Goal: Information Seeking & Learning: Learn about a topic

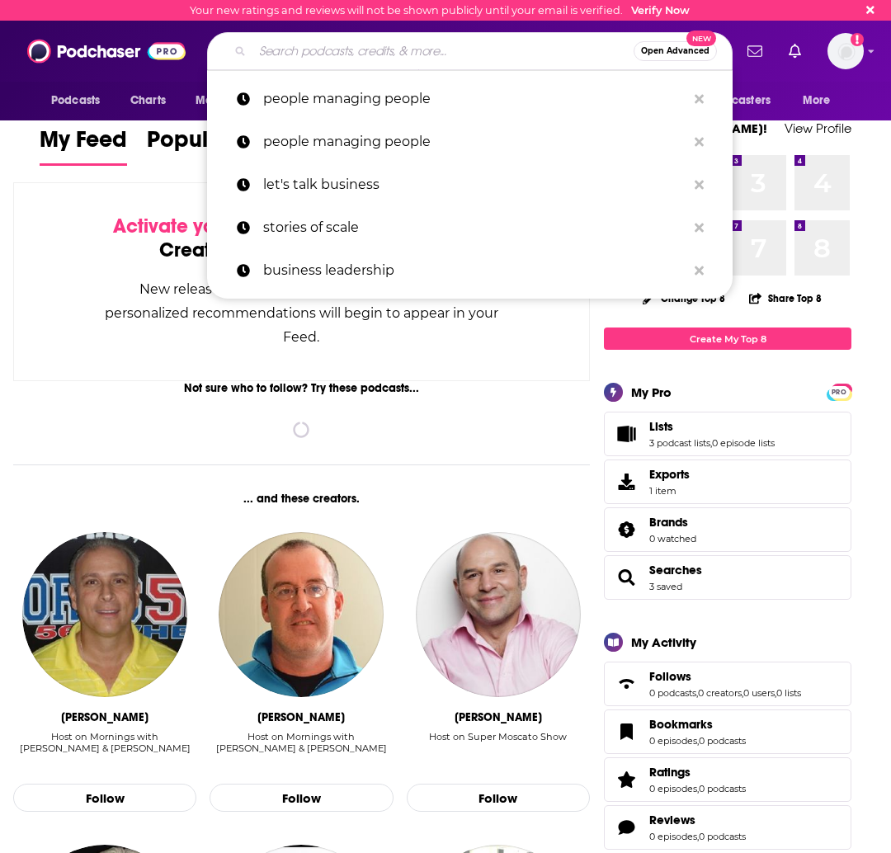
click at [376, 51] on input "Search podcasts, credits, & more..." at bounding box center [442, 51] width 381 height 26
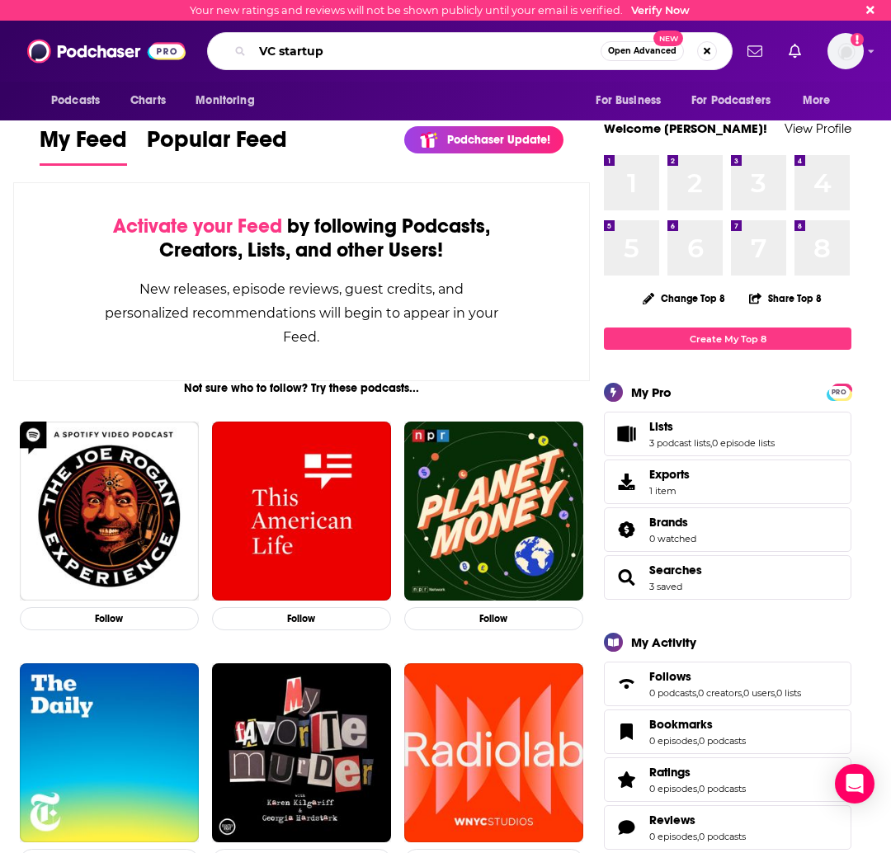
type input "VC startup"
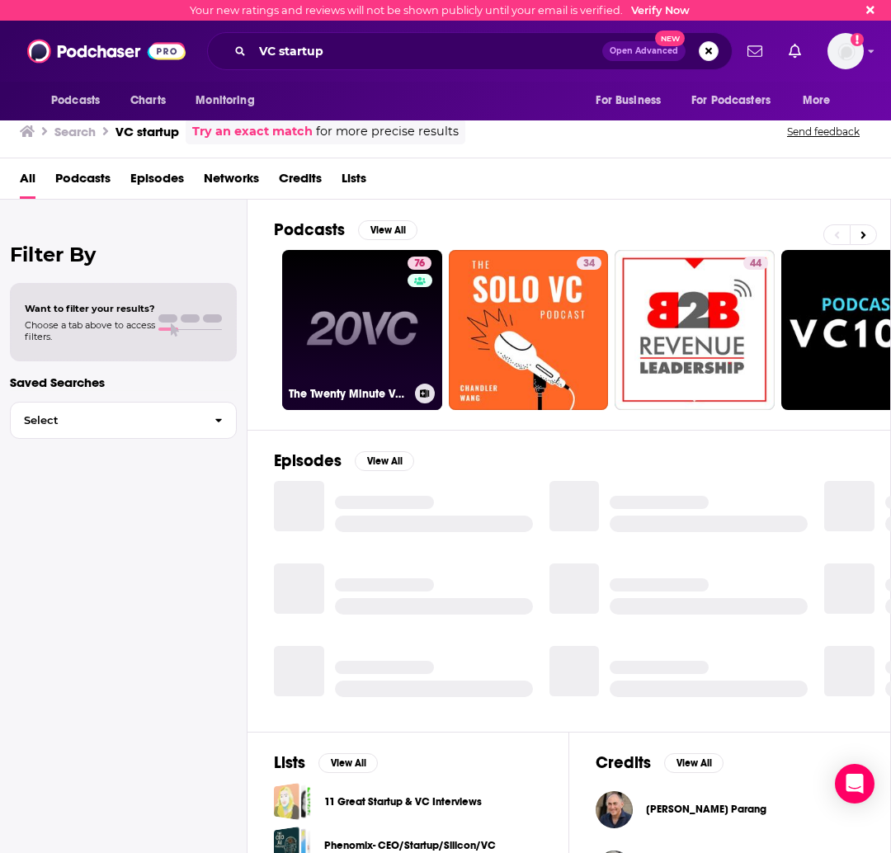
click at [367, 315] on link "76 The Twenty Minute VC (20VC): Venture Capital | Startup Funding | The Pitch" at bounding box center [362, 330] width 160 height 160
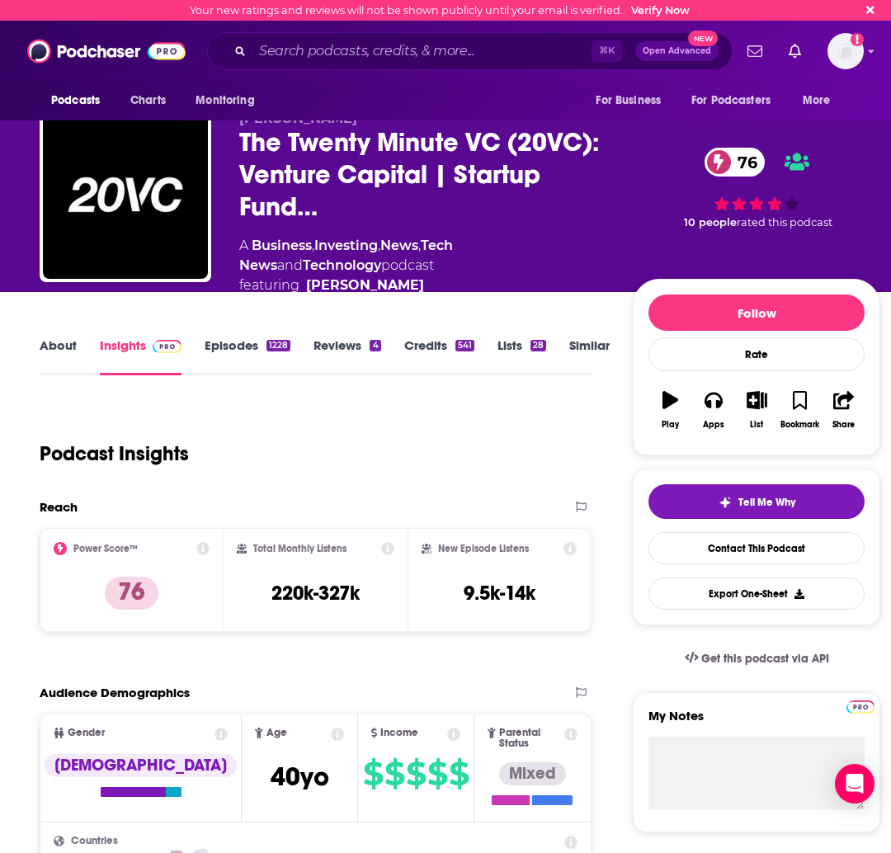
click at [239, 345] on link "Episodes 1228" at bounding box center [248, 356] width 86 height 38
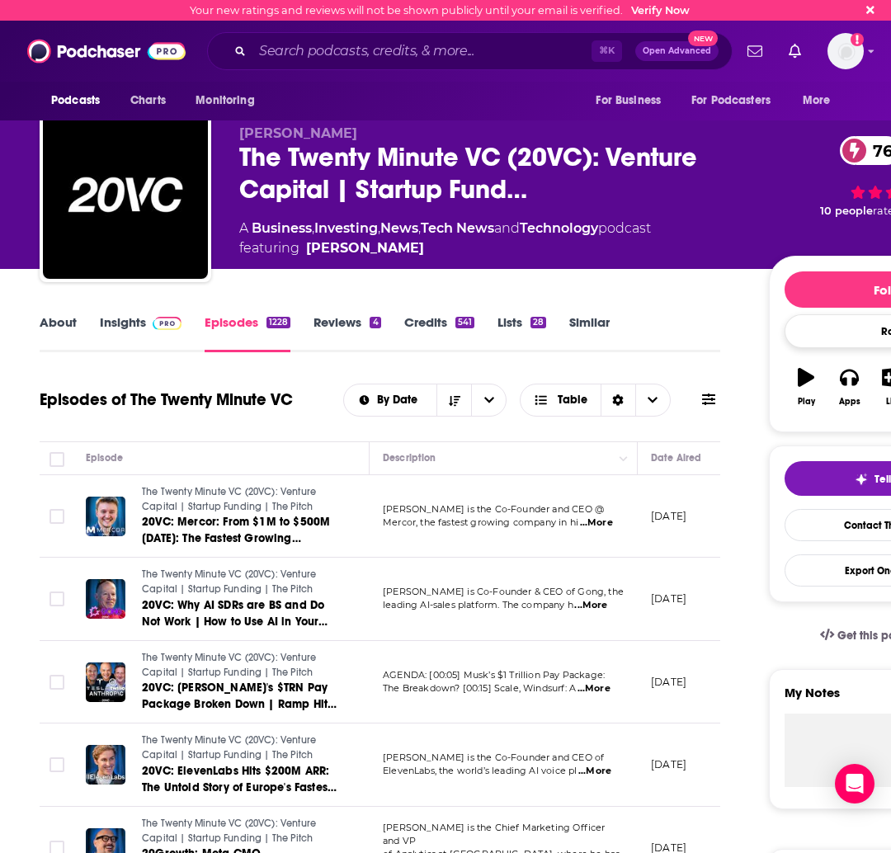
scroll to position [137, 0]
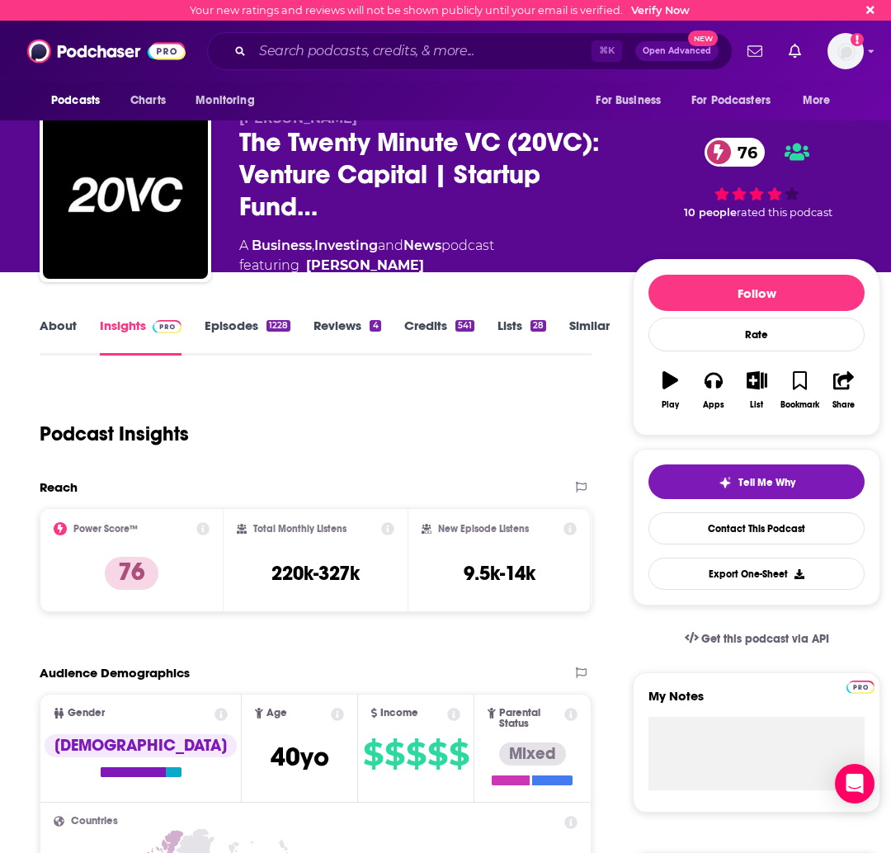
scroll to position [230, 0]
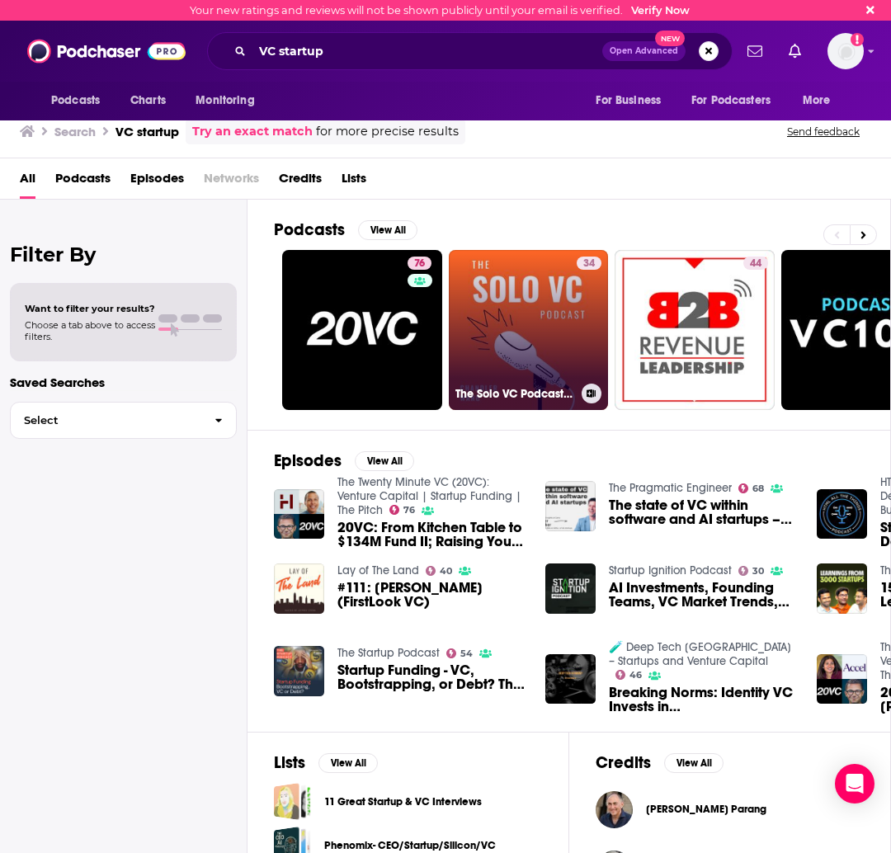
click at [526, 330] on link "34 The Solo VC Podcast: Startup Founders | Angel Investors | Venture Capital | …" at bounding box center [529, 330] width 160 height 160
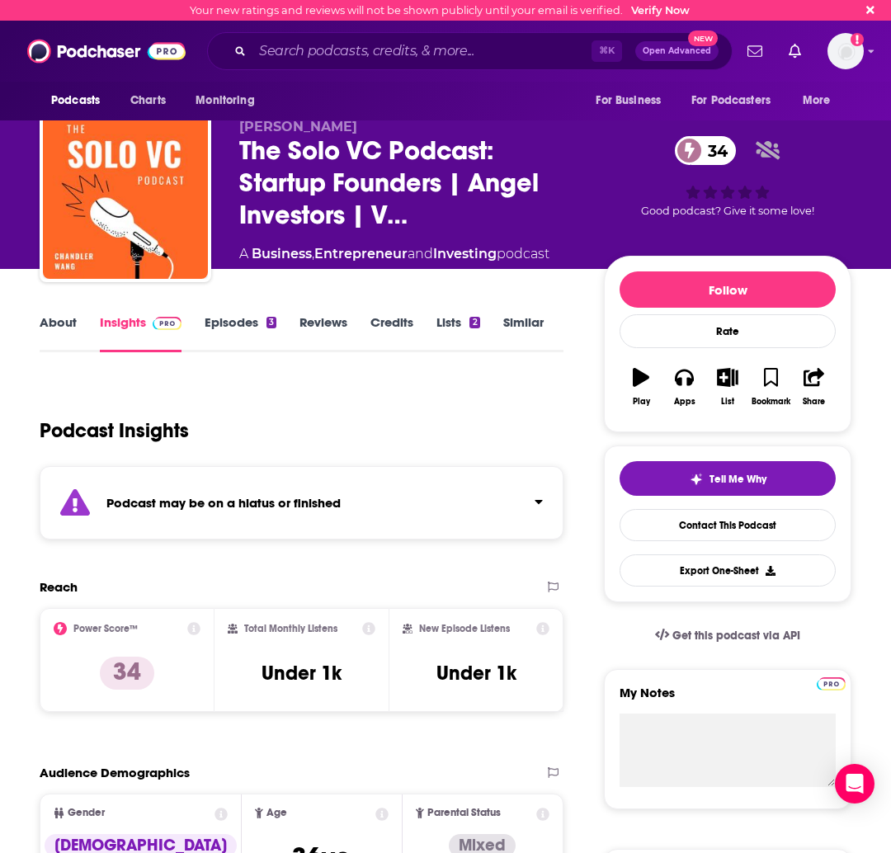
scroll to position [26, 0]
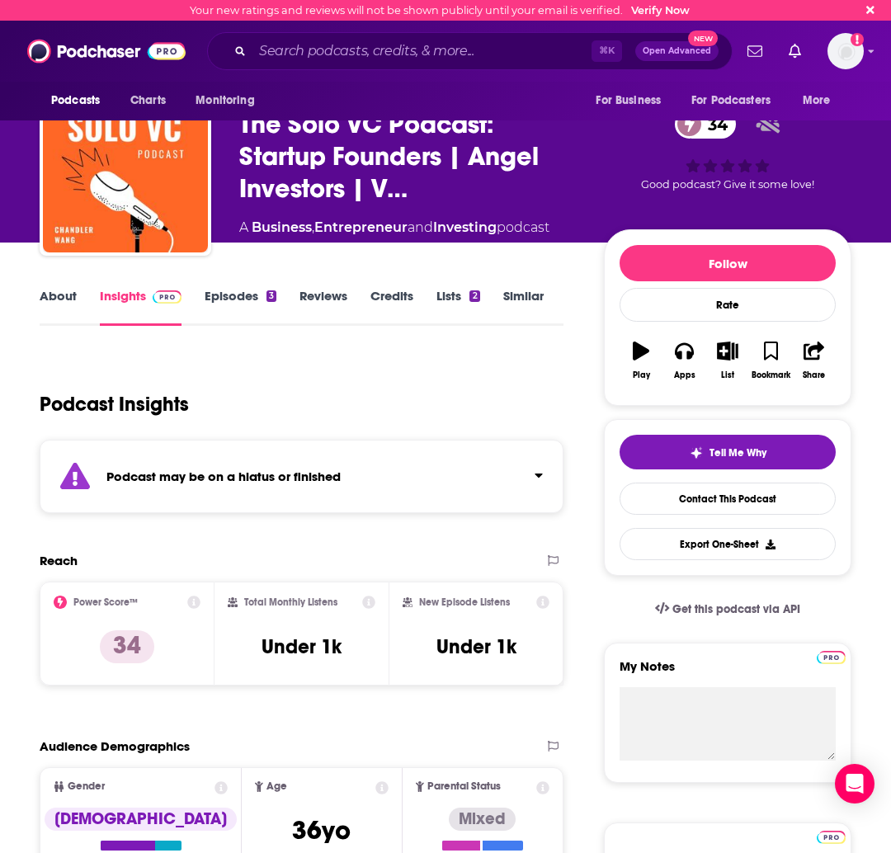
click at [205, 294] on link "Episodes 3" at bounding box center [241, 307] width 72 height 38
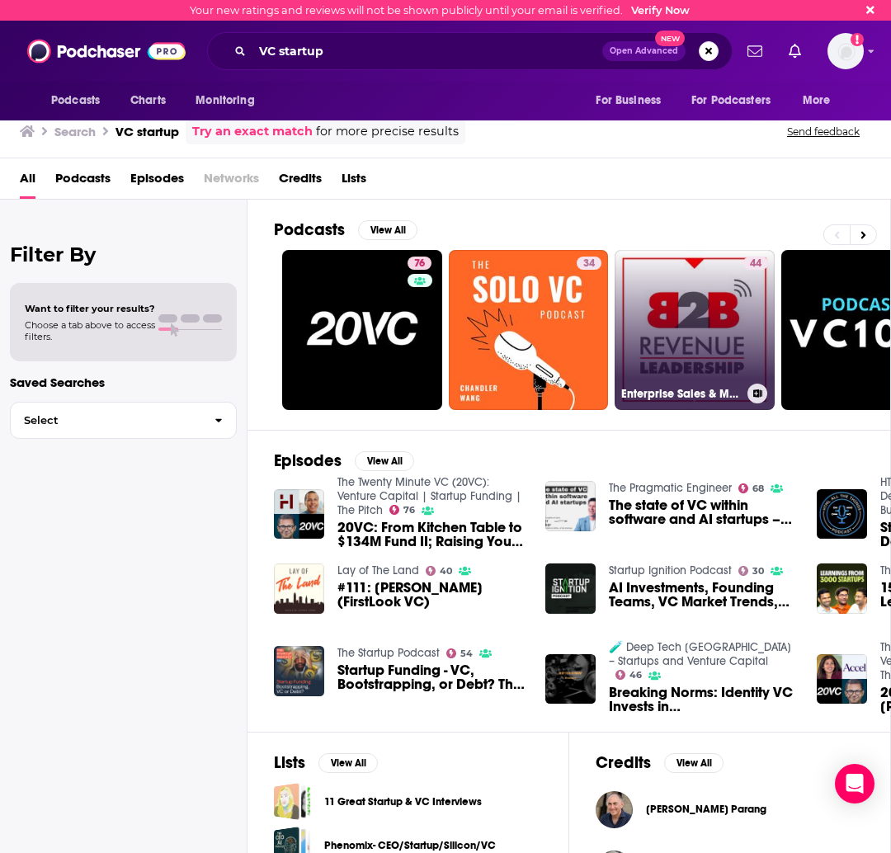
scroll to position [0, 108]
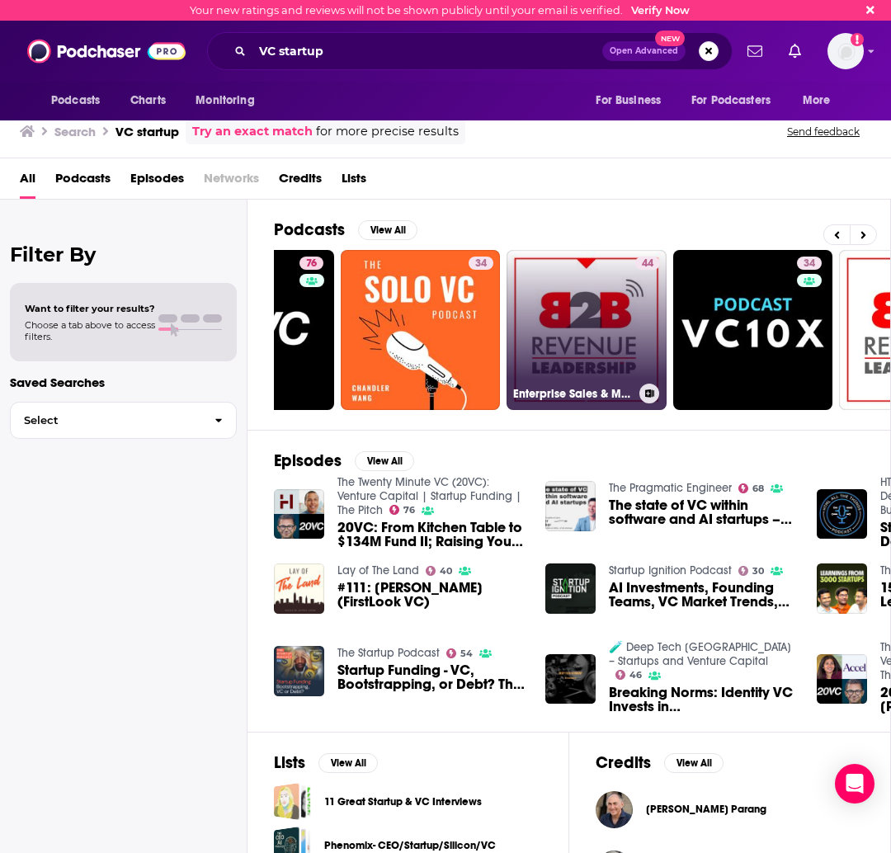
click at [581, 297] on link "44 Enterprise Sales & Marketing Leadership - for B2B Companies - CXO - VC - Sta…" at bounding box center [586, 330] width 160 height 160
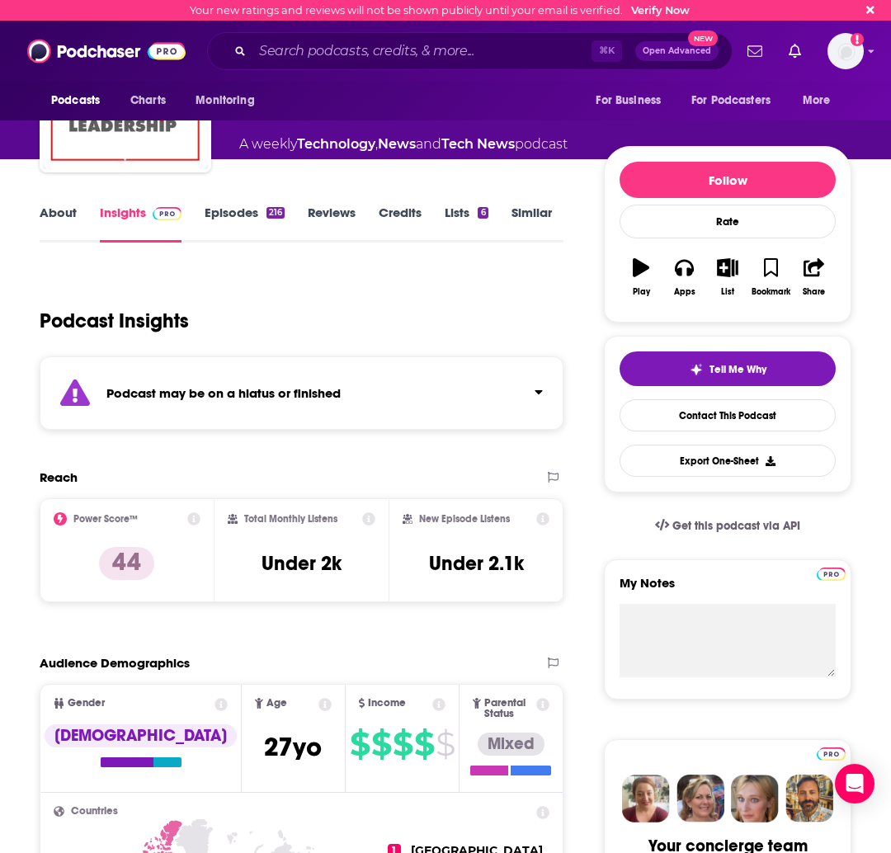
scroll to position [112, 0]
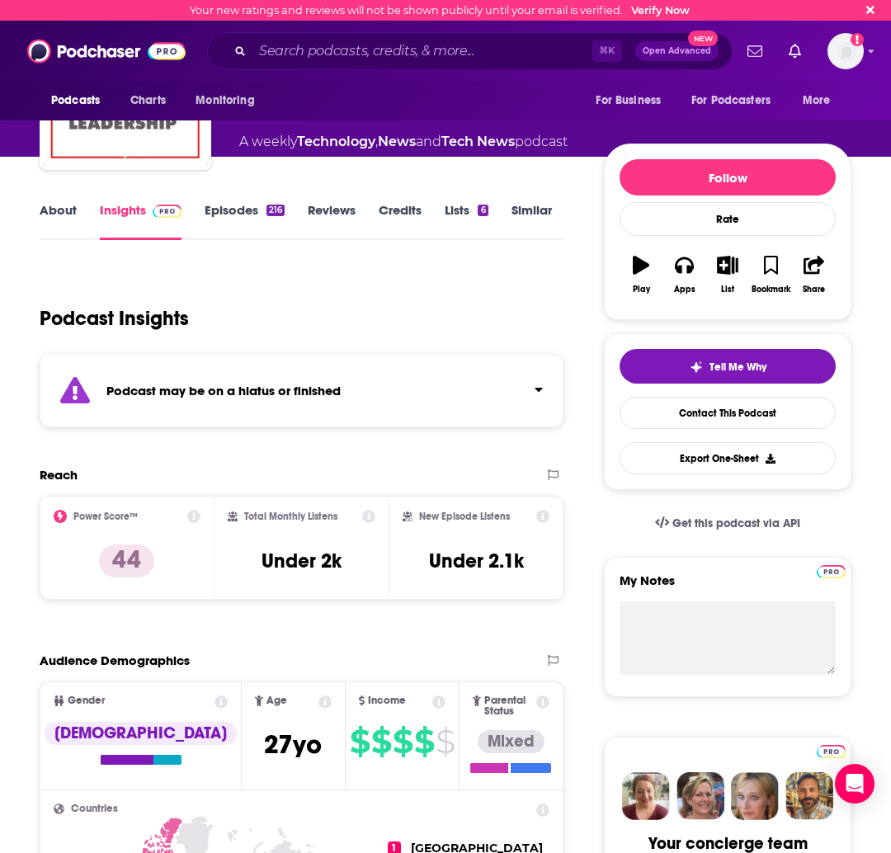
click at [211, 214] on link "Episodes 216" at bounding box center [245, 221] width 80 height 38
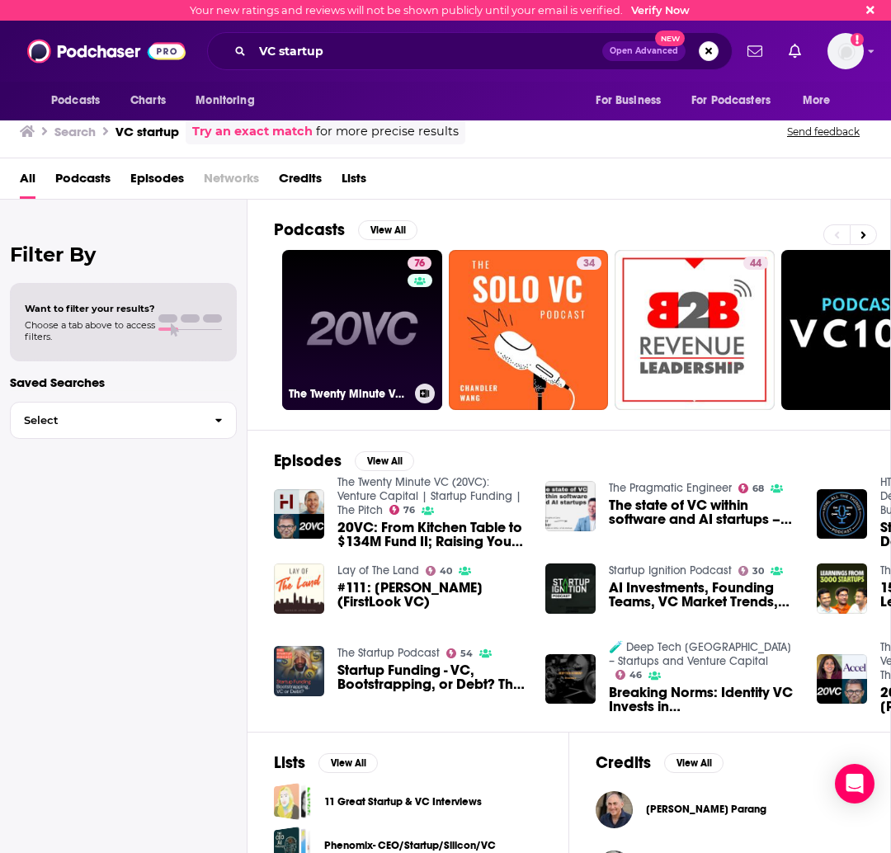
click at [360, 330] on link "76 The Twenty Minute VC (20VC): Venture Capital | Startup Funding | The Pitch" at bounding box center [362, 330] width 160 height 160
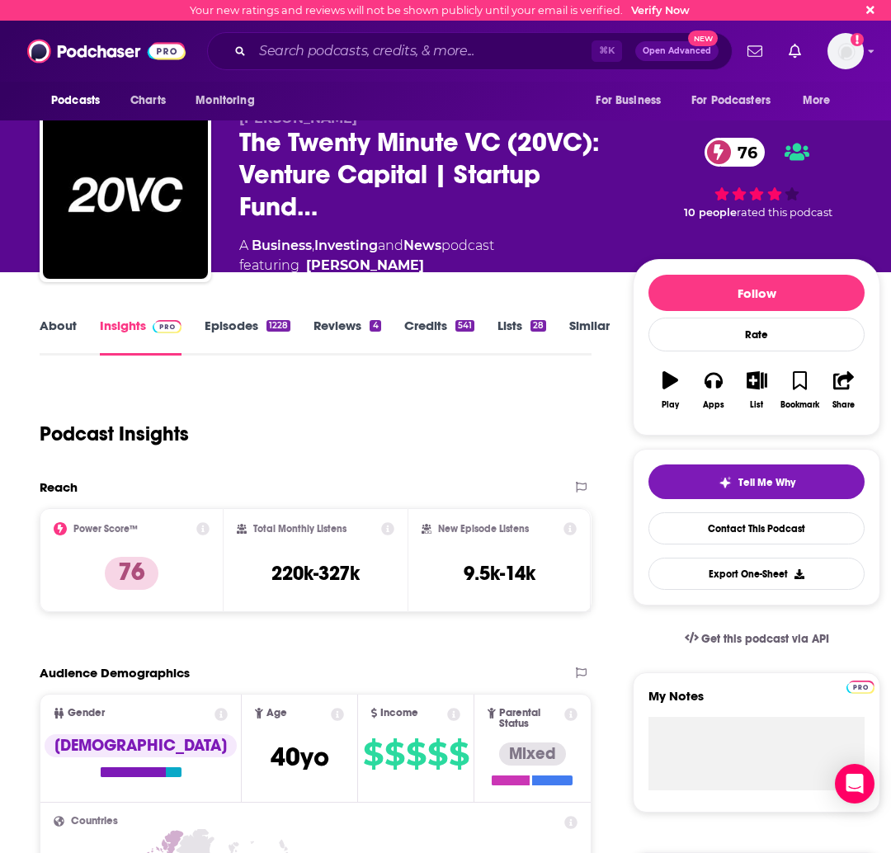
scroll to position [2, 0]
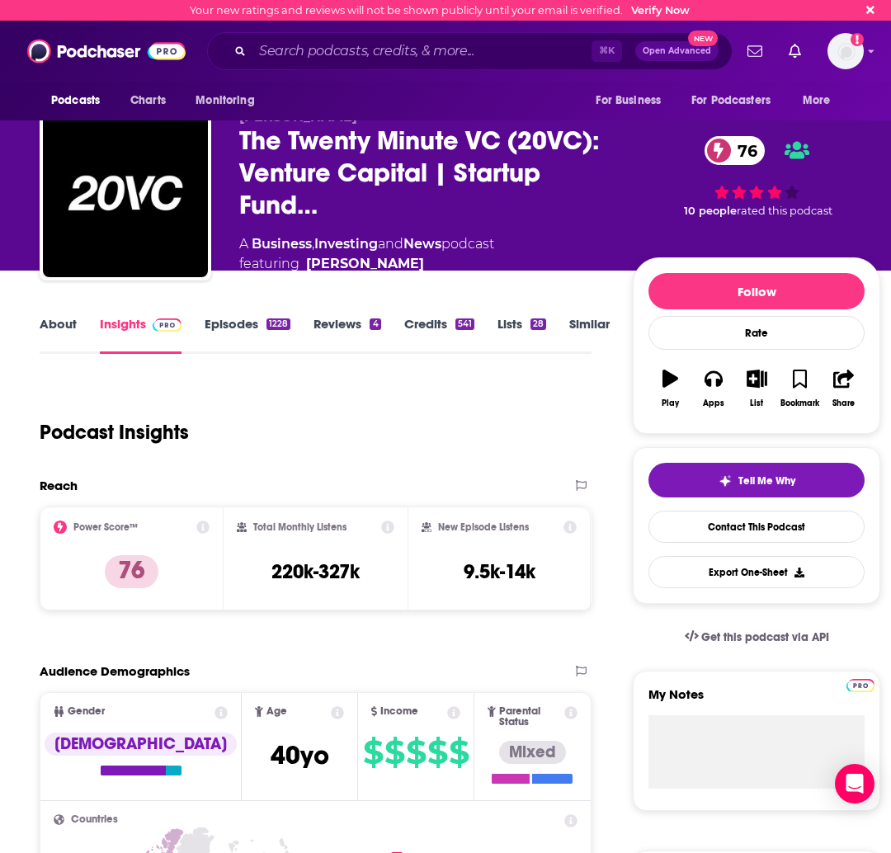
click at [582, 328] on link "Similar" at bounding box center [589, 335] width 40 height 38
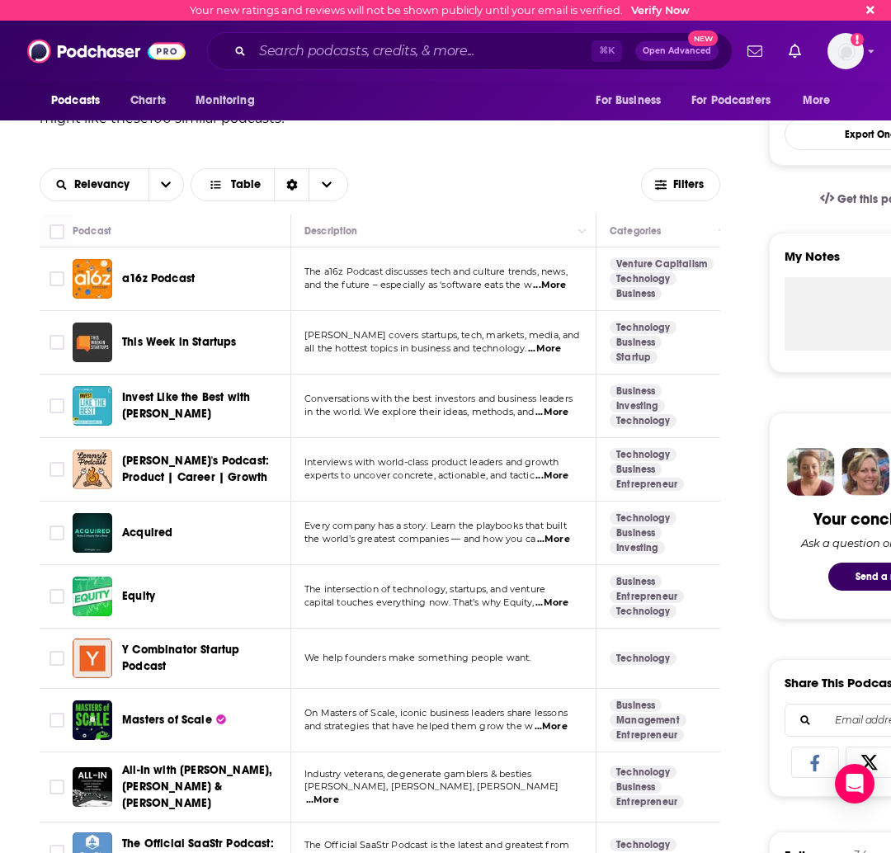
scroll to position [480, 0]
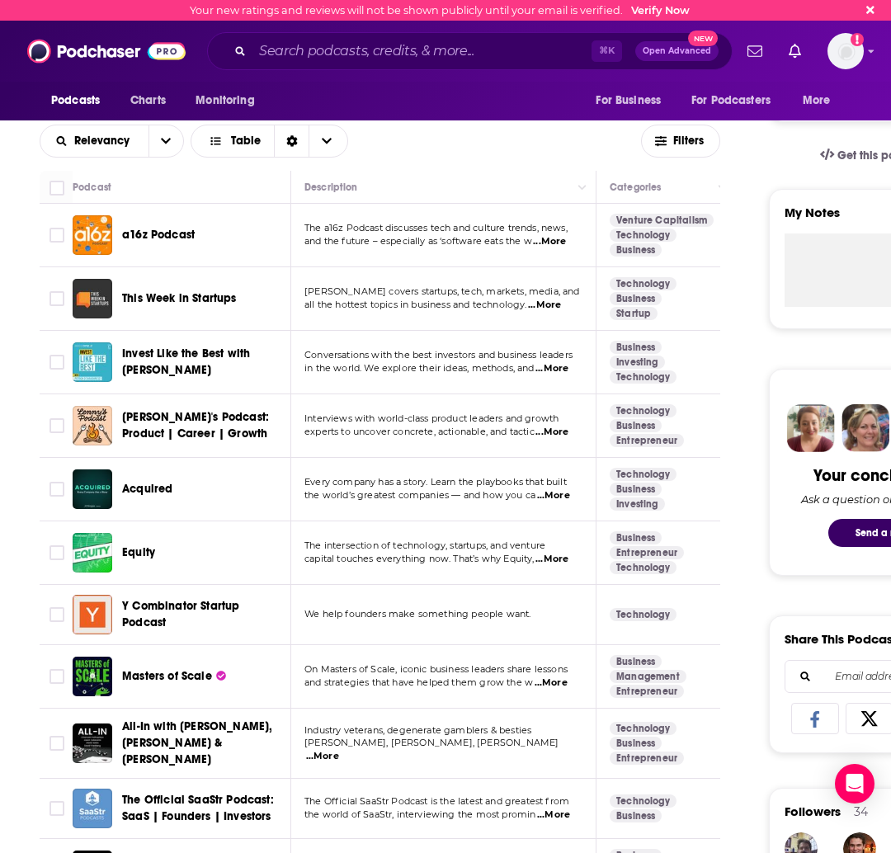
click at [480, 430] on span "experts to uncover concrete, actionable, and tactic" at bounding box center [419, 432] width 230 height 12
click at [564, 435] on span "...More" at bounding box center [551, 432] width 33 height 13
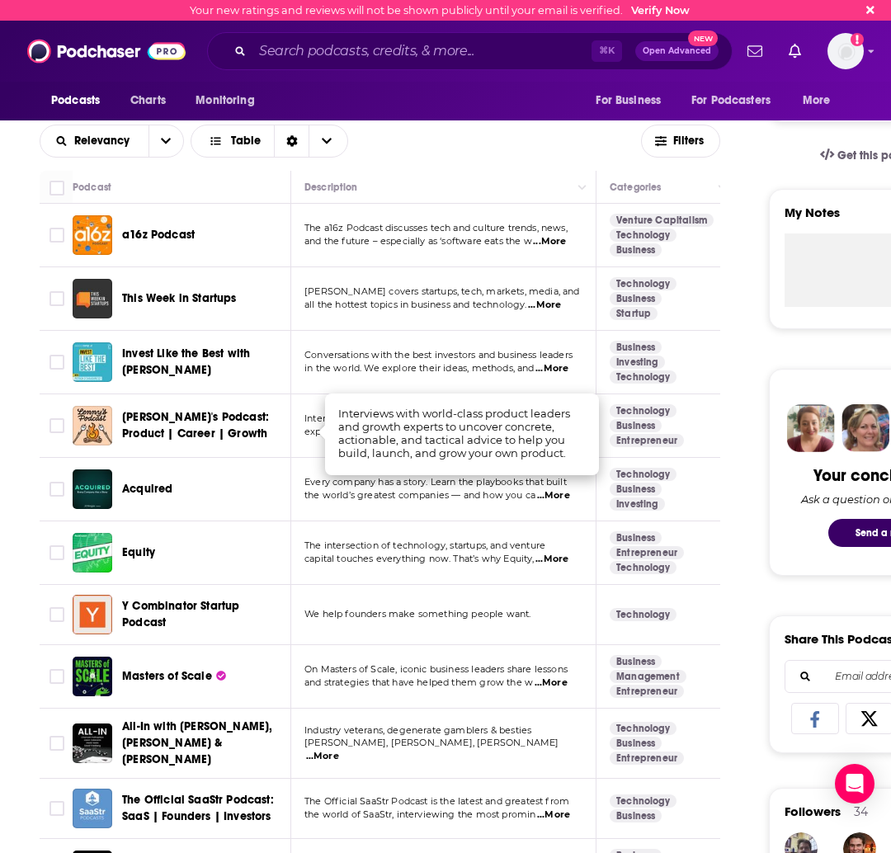
click at [355, 496] on span "the world’s greatest companies — and how you ca" at bounding box center [419, 495] width 231 height 12
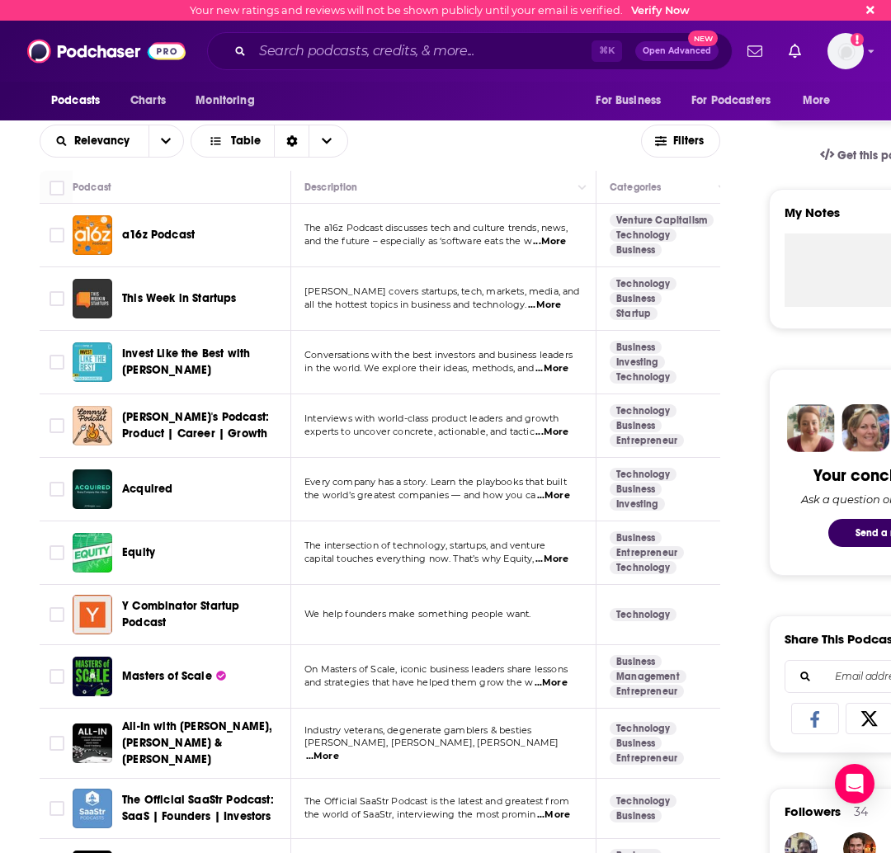
click at [557, 494] on span "...More" at bounding box center [553, 495] width 33 height 13
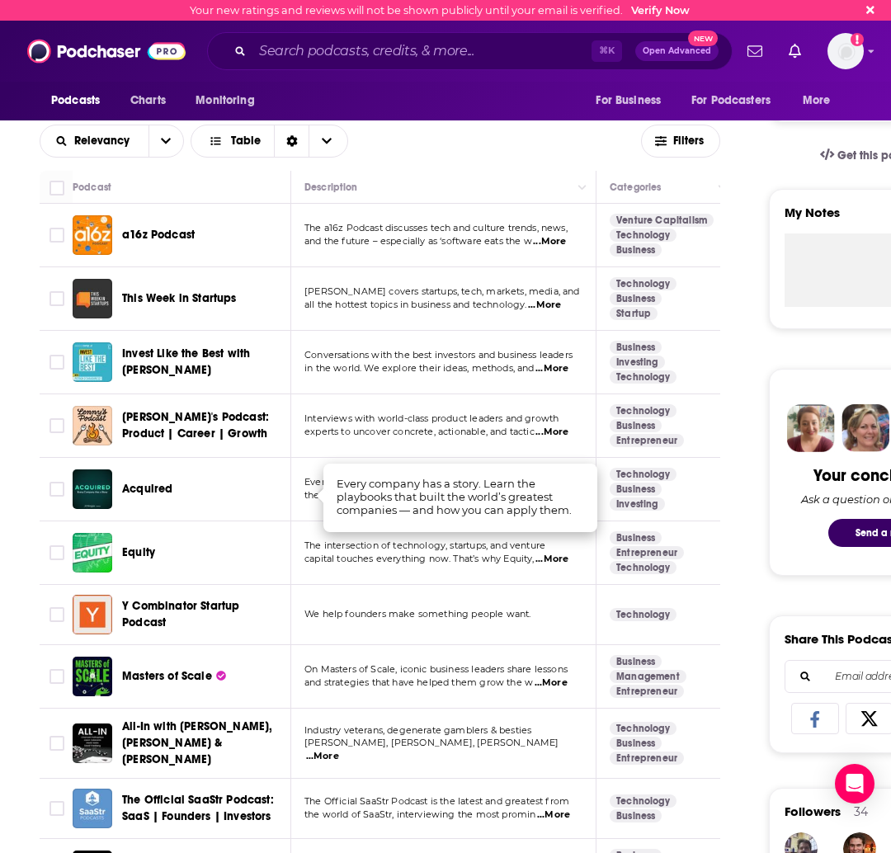
click at [388, 557] on span "capital touches everything now. That’s why Equity," at bounding box center [419, 559] width 230 height 12
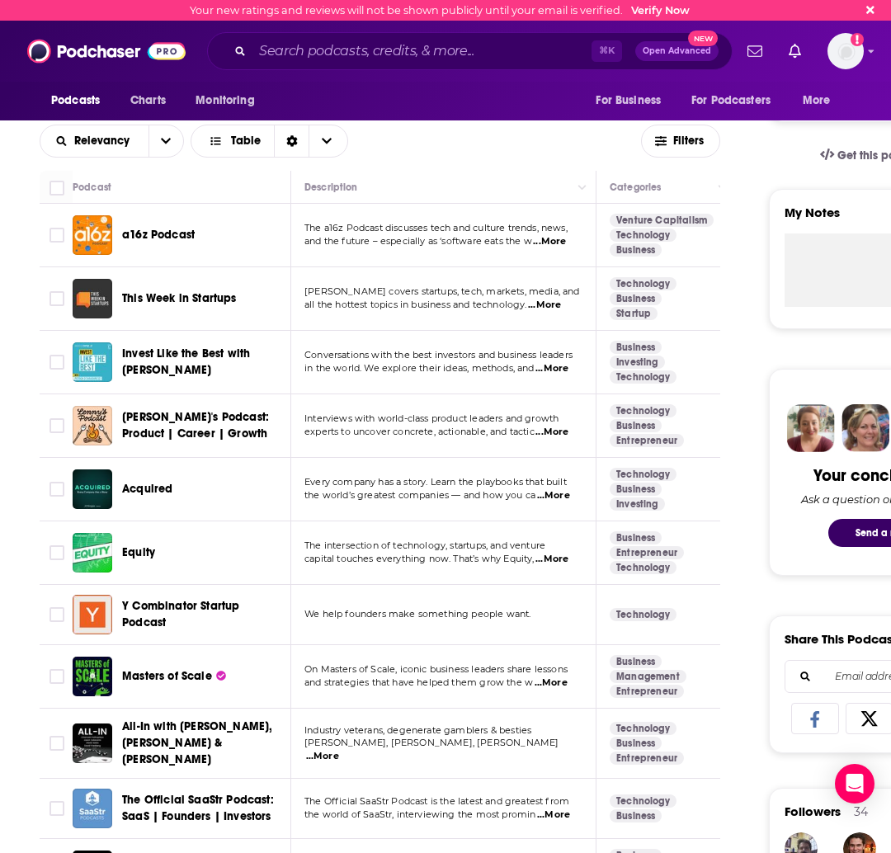
click at [554, 563] on span "...More" at bounding box center [551, 559] width 33 height 13
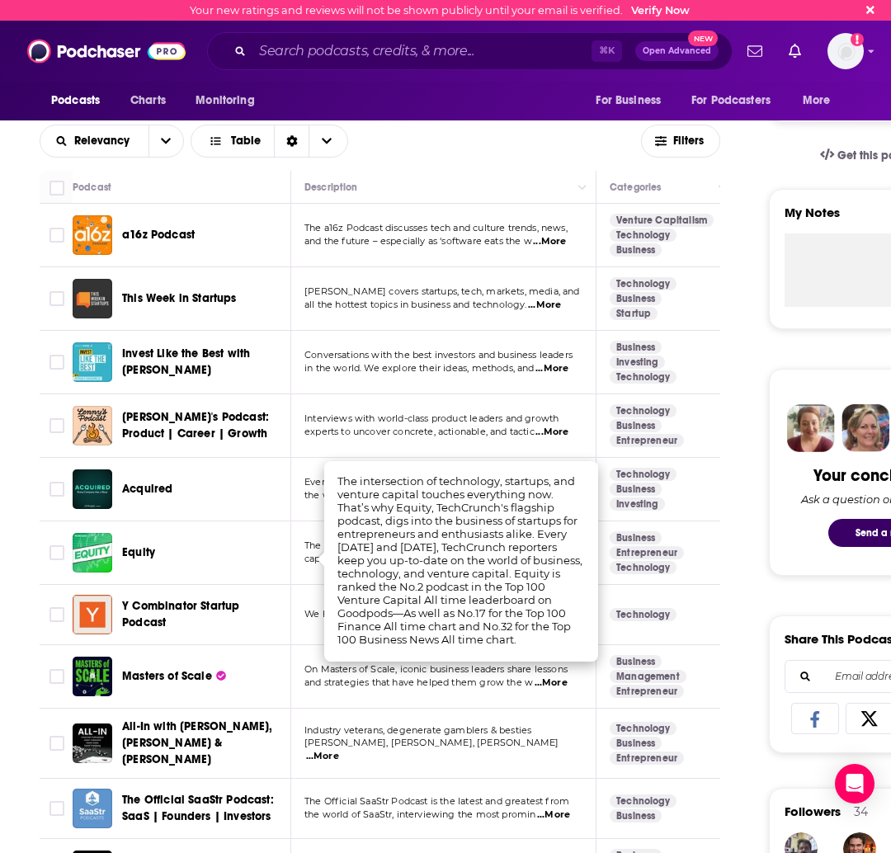
click at [253, 557] on div "Equity" at bounding box center [208, 552] width 172 height 16
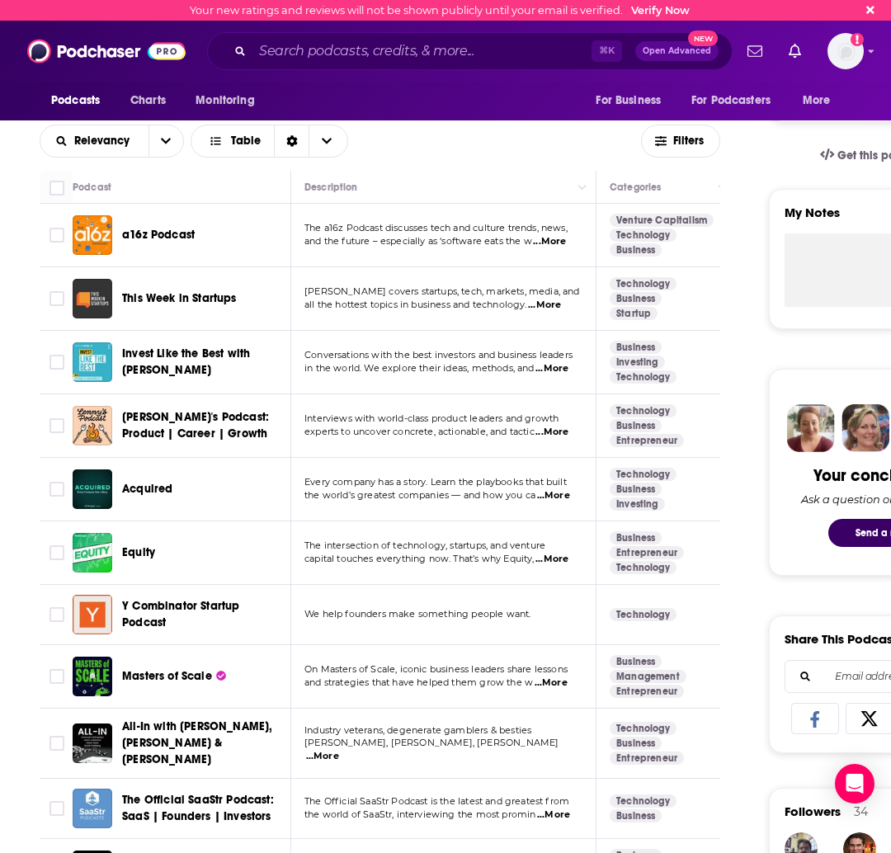
drag, startPoint x: 552, startPoint y: 435, endPoint x: 253, endPoint y: 423, distance: 298.8
click at [552, 435] on span "...More" at bounding box center [551, 432] width 33 height 13
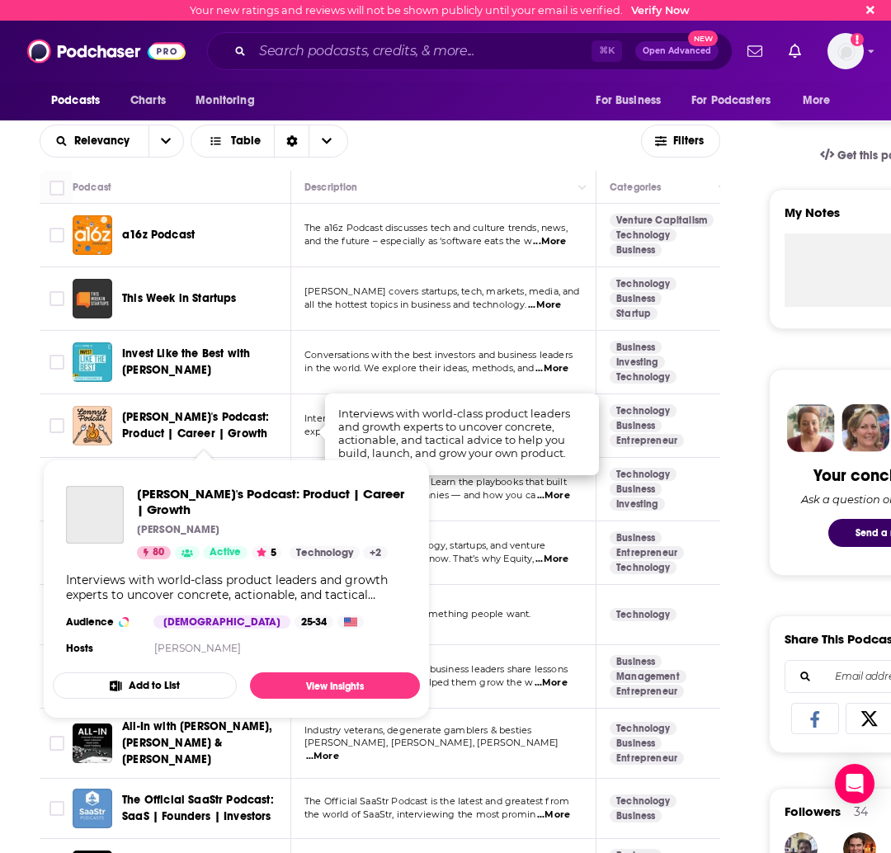
click at [224, 423] on span "[PERSON_NAME]'s Podcast: Product | Career | Growth" at bounding box center [195, 425] width 147 height 31
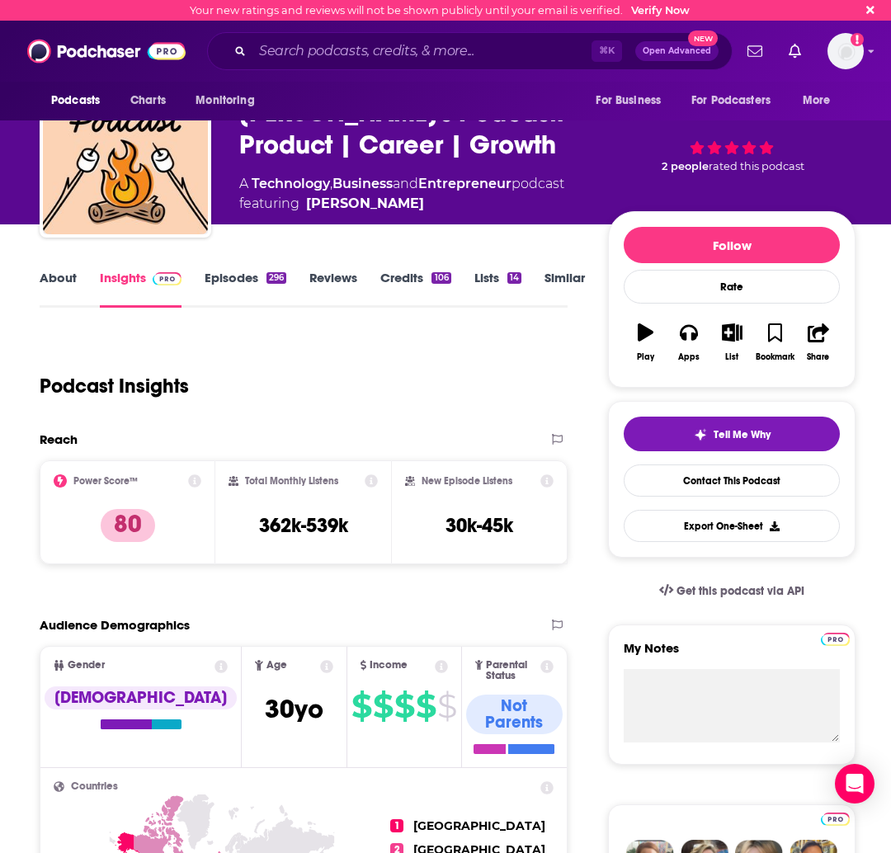
scroll to position [49, 0]
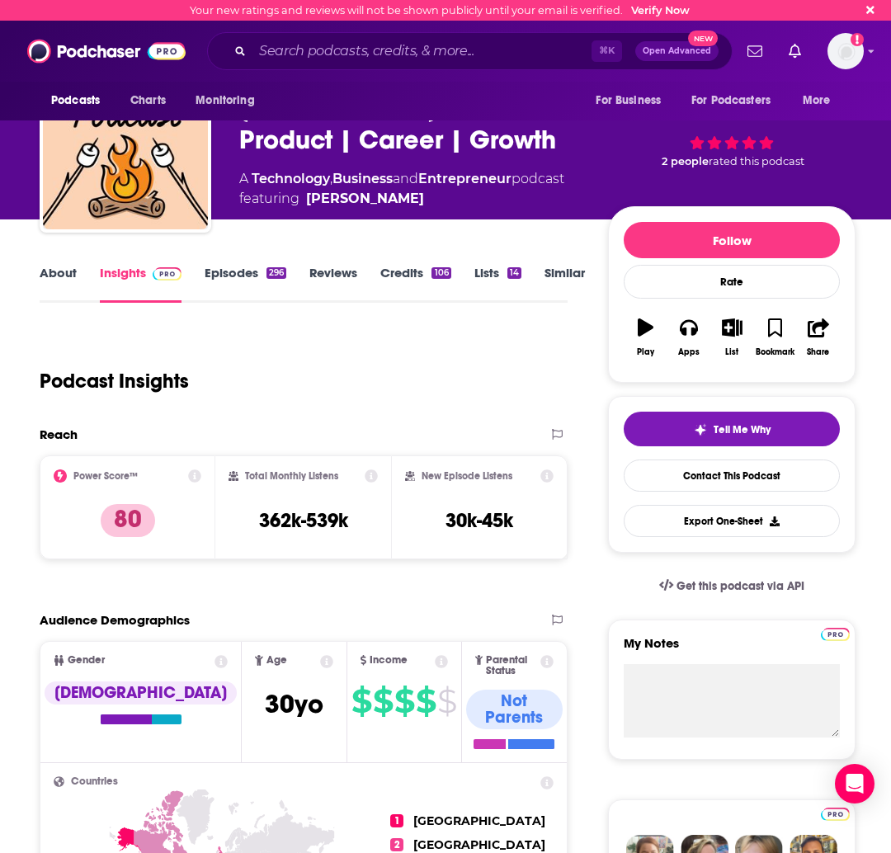
click at [252, 275] on link "Episodes 296" at bounding box center [246, 284] width 82 height 38
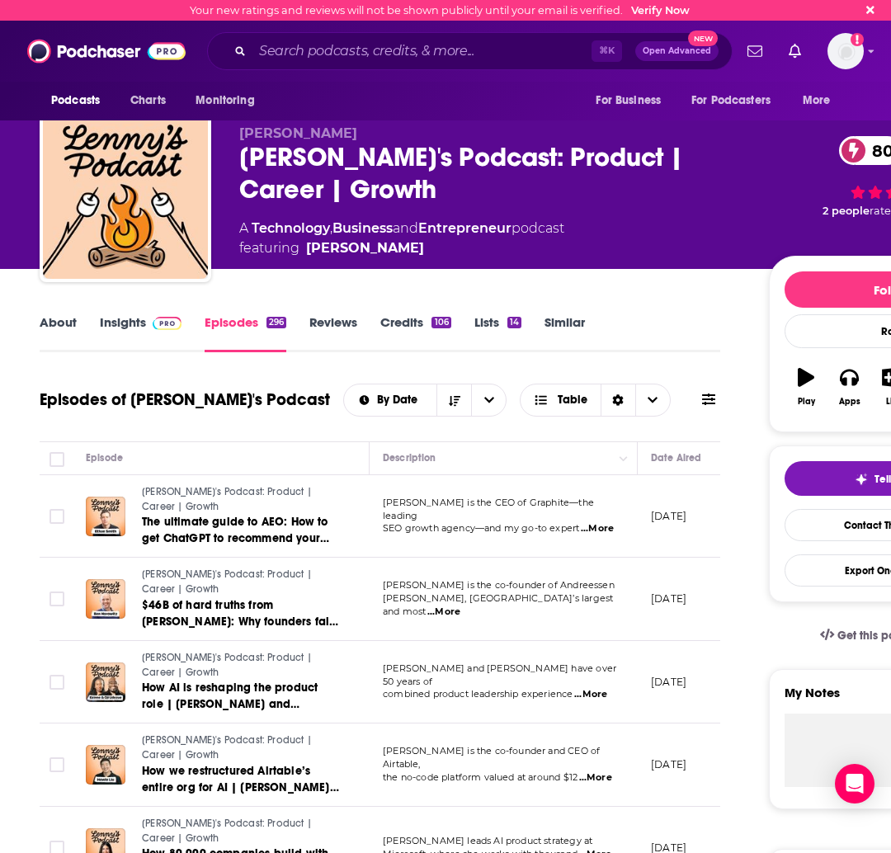
click at [544, 322] on link "Similar" at bounding box center [564, 333] width 40 height 38
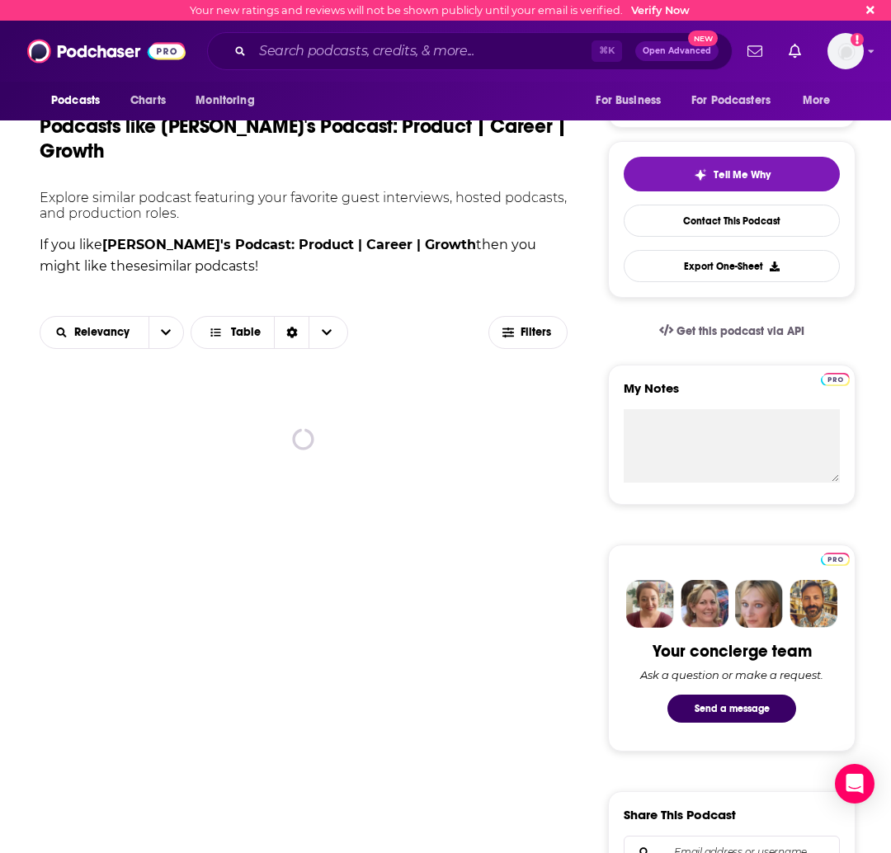
scroll to position [459, 0]
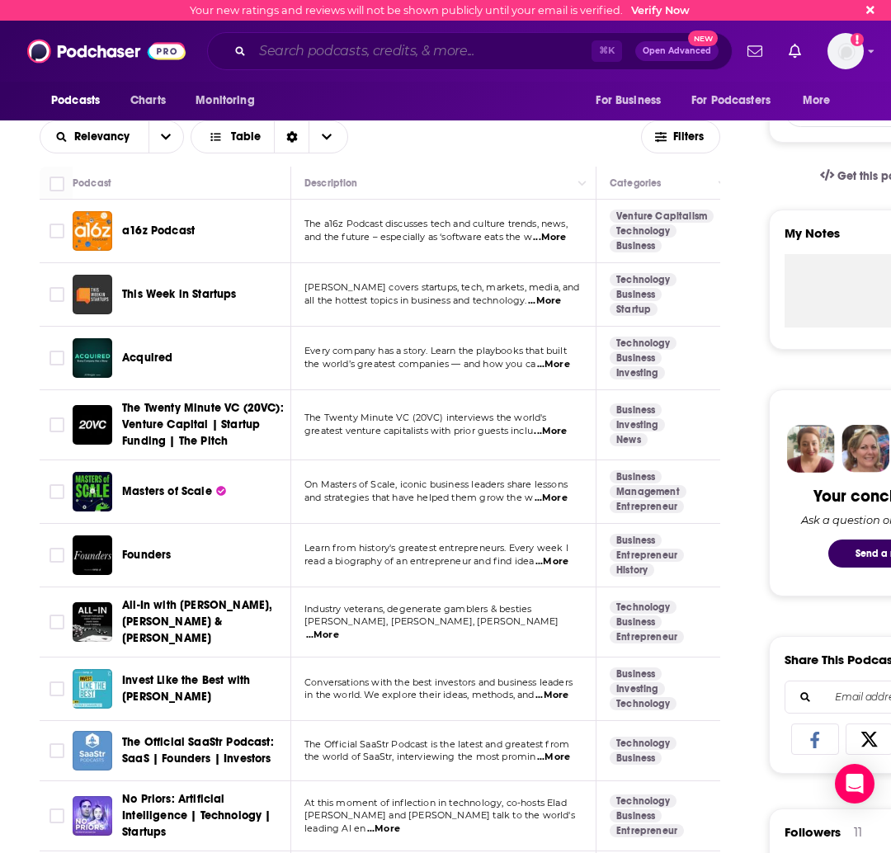
click at [348, 49] on input "Search podcasts, credits, & more..." at bounding box center [421, 51] width 339 height 26
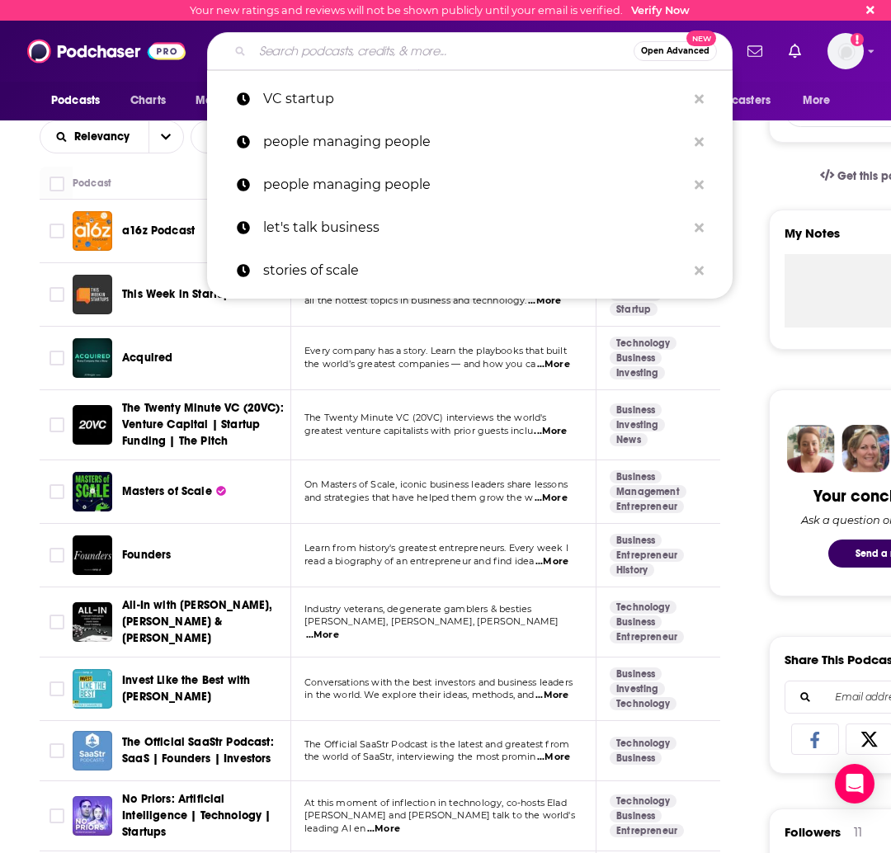
paste input "Masters of Scale"
type input "Masters of Scale"
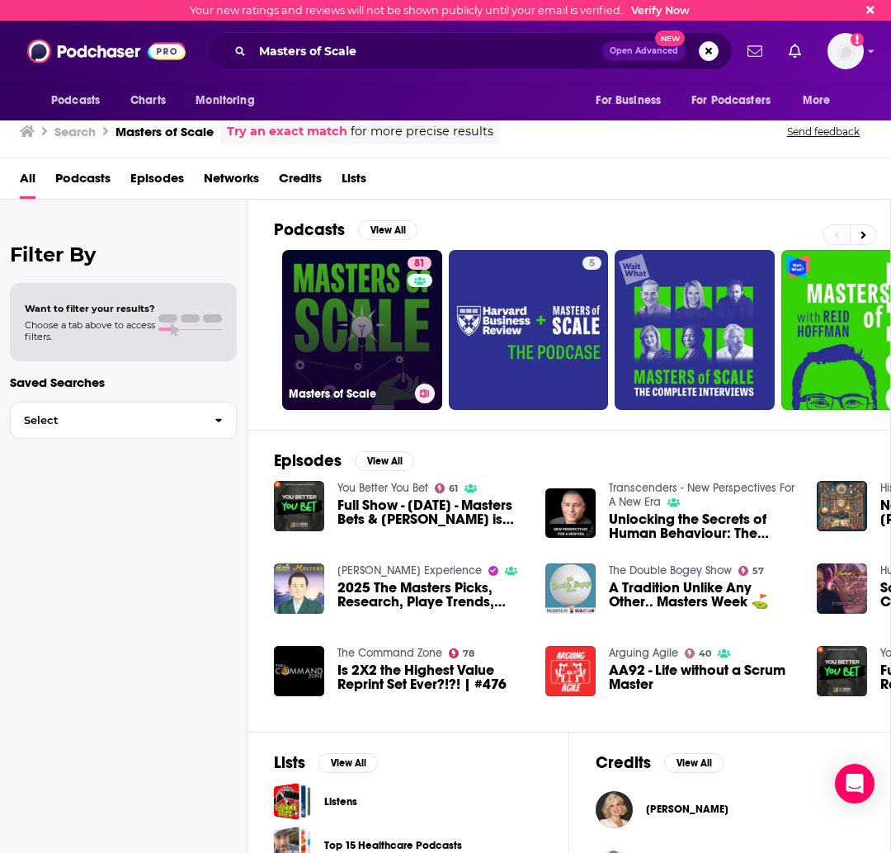
click at [335, 392] on h3 "Masters of Scale" at bounding box center [349, 394] width 120 height 14
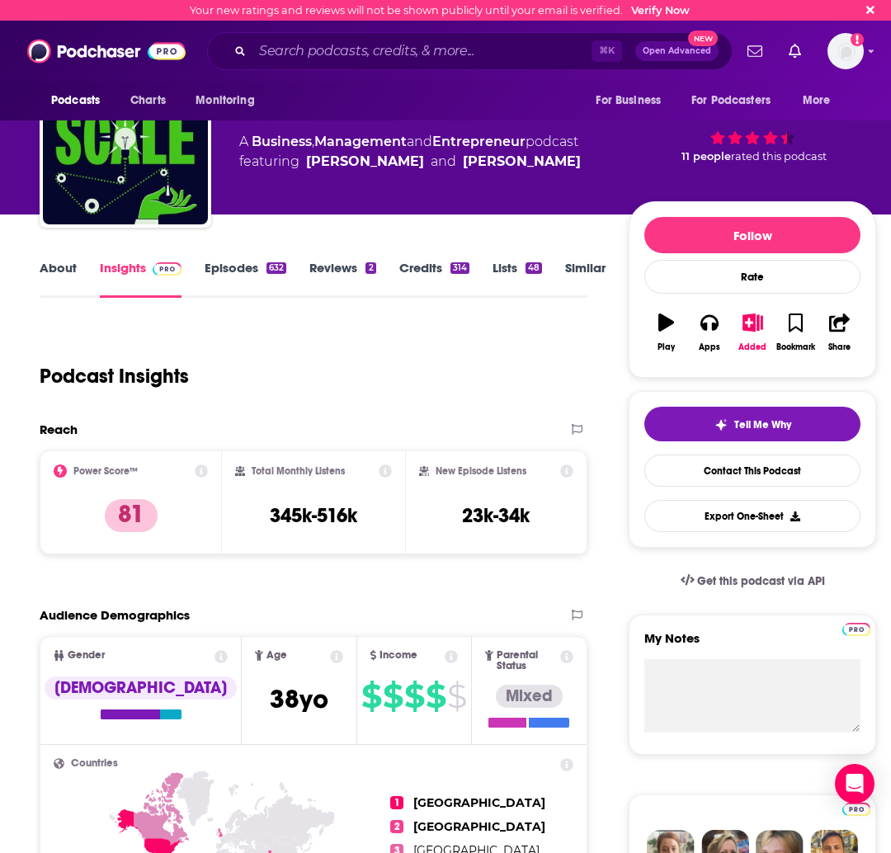
scroll to position [64, 0]
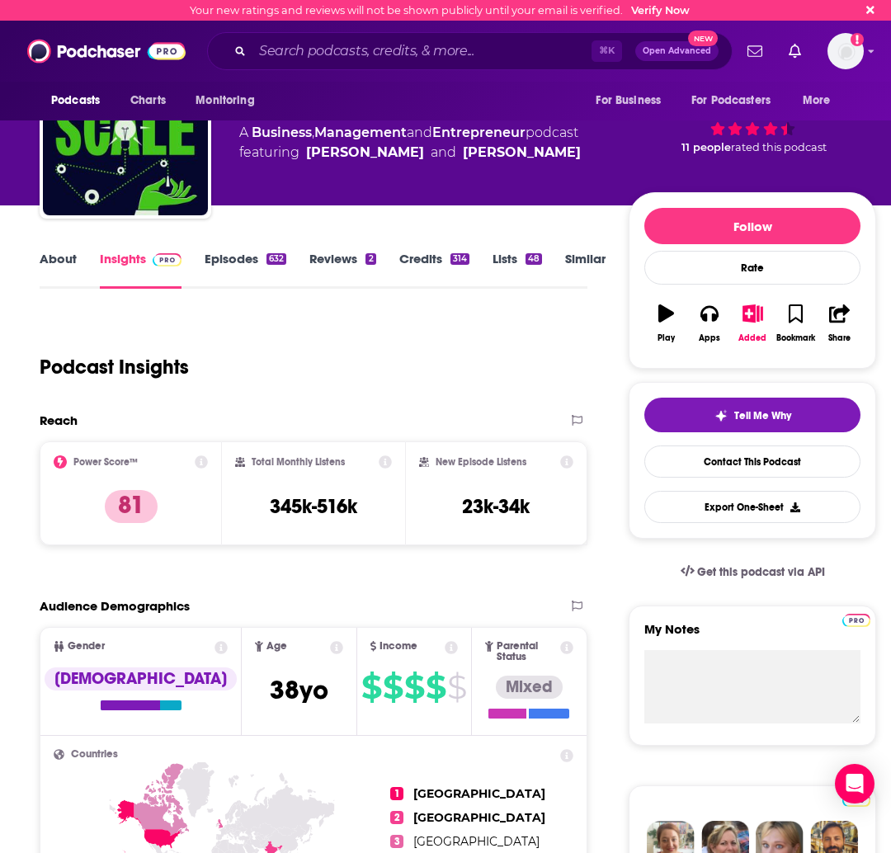
click at [245, 265] on link "Episodes 632" at bounding box center [246, 270] width 82 height 38
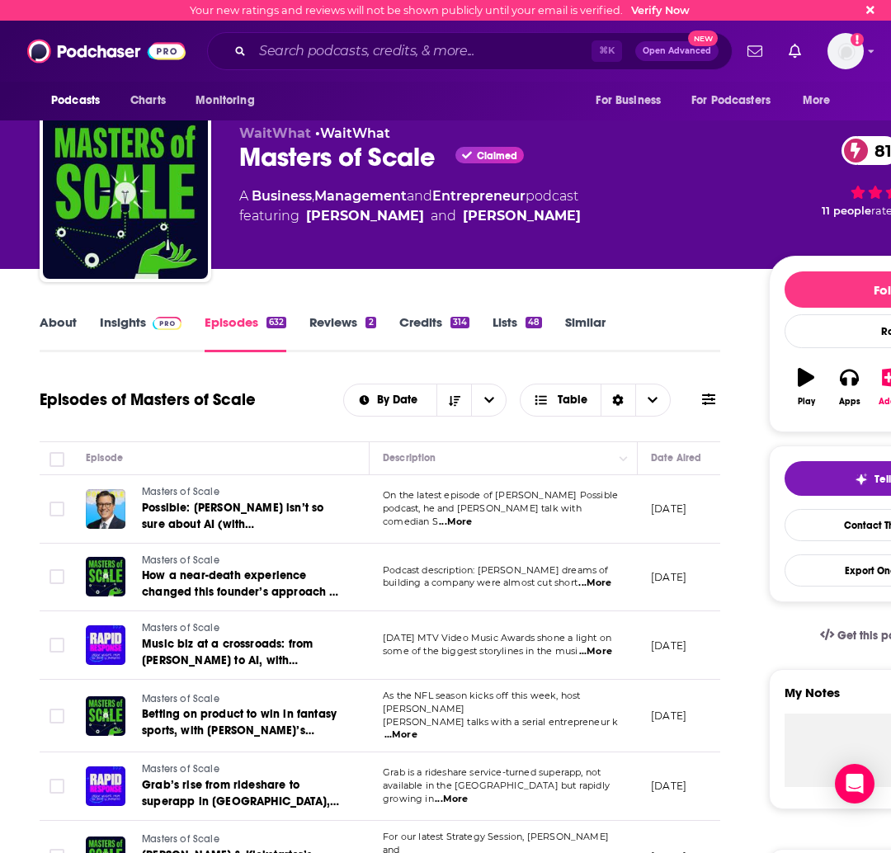
click at [64, 322] on link "About" at bounding box center [58, 333] width 37 height 38
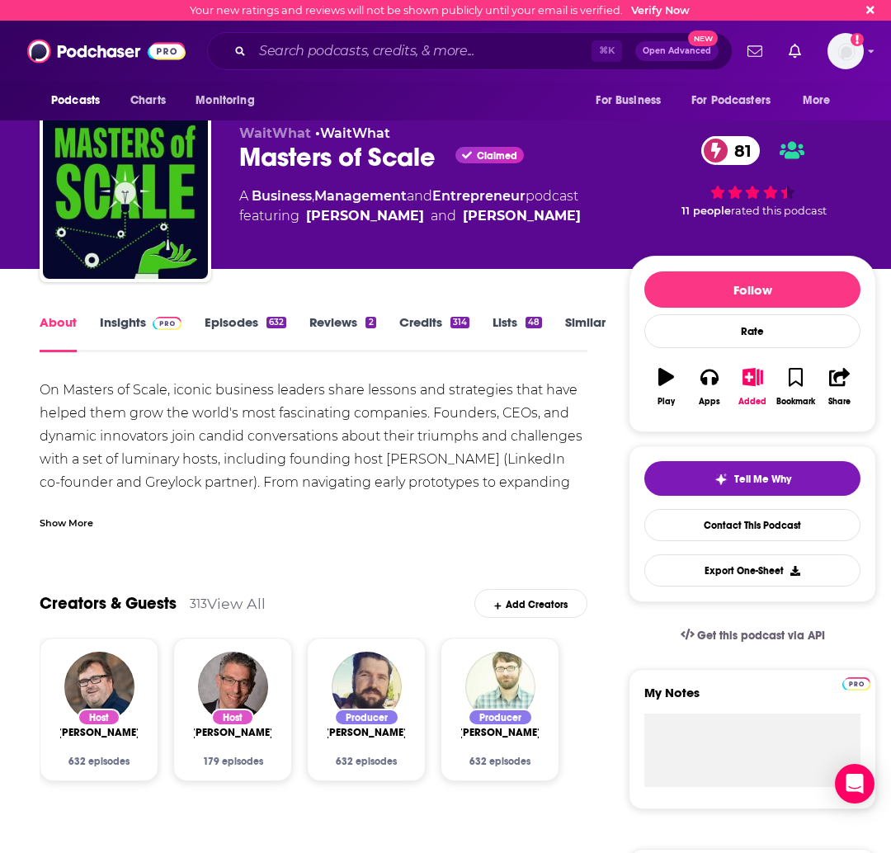
click at [133, 332] on link "Insights" at bounding box center [141, 333] width 82 height 38
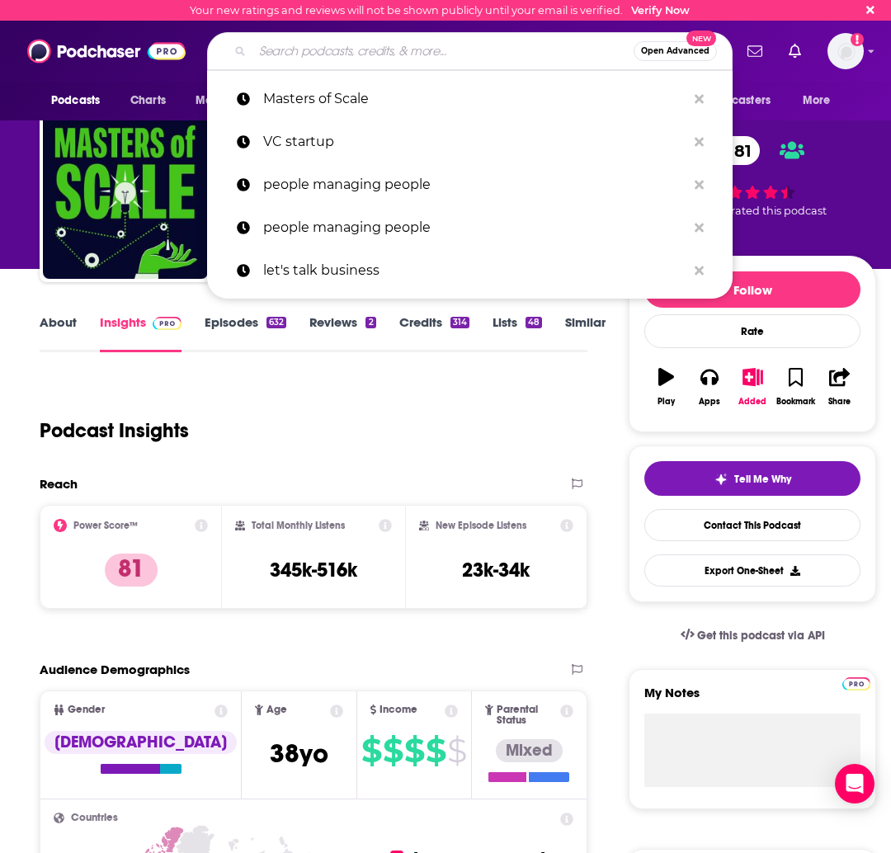
click at [313, 48] on input "Search podcasts, credits, & more..." at bounding box center [442, 51] width 381 height 26
paste input "All-In Podcast"
type input "All-In Podcast"
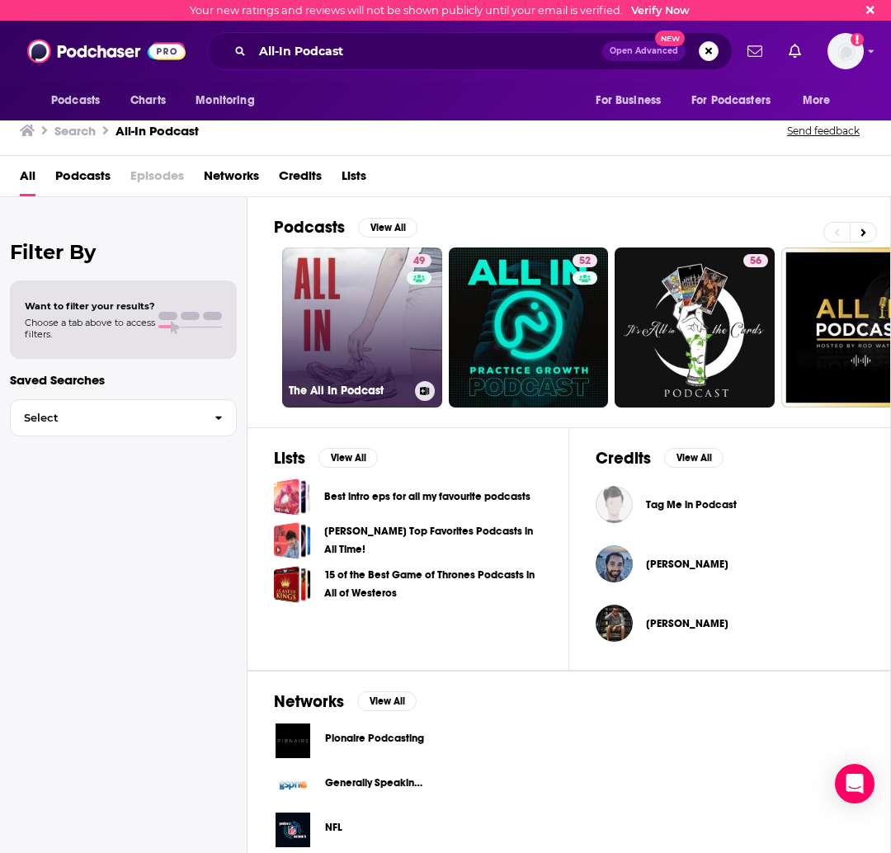
click at [341, 286] on link "49 The All In Podcast" at bounding box center [362, 327] width 160 height 160
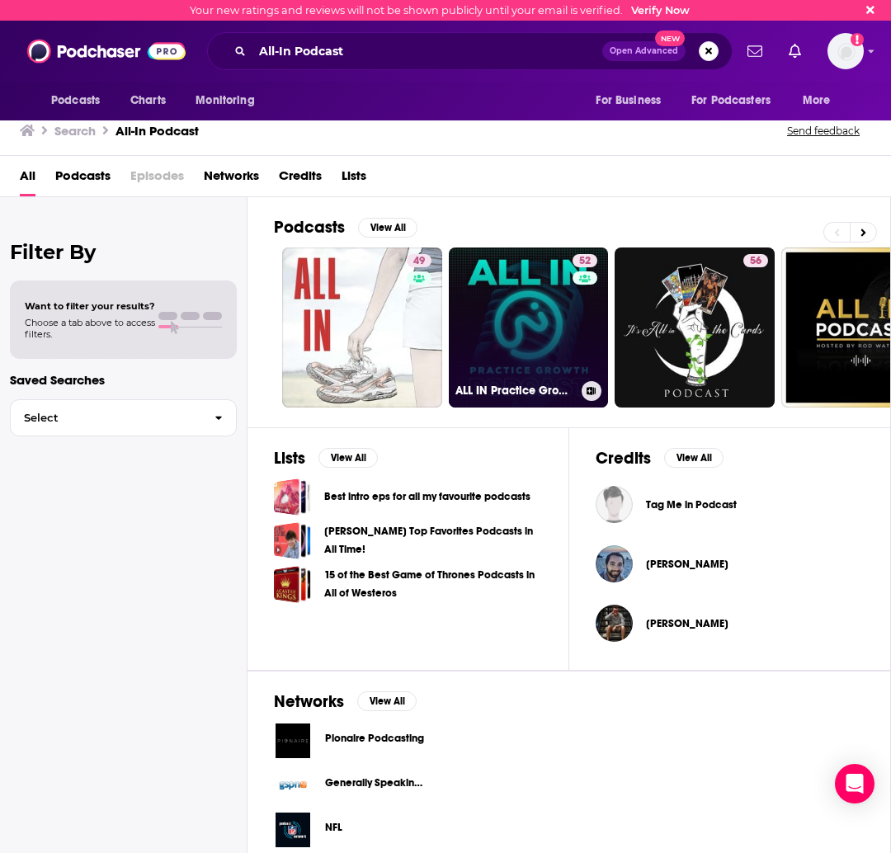
click at [540, 291] on link "52 ALL IN Practice Growth Podcast" at bounding box center [529, 327] width 160 height 160
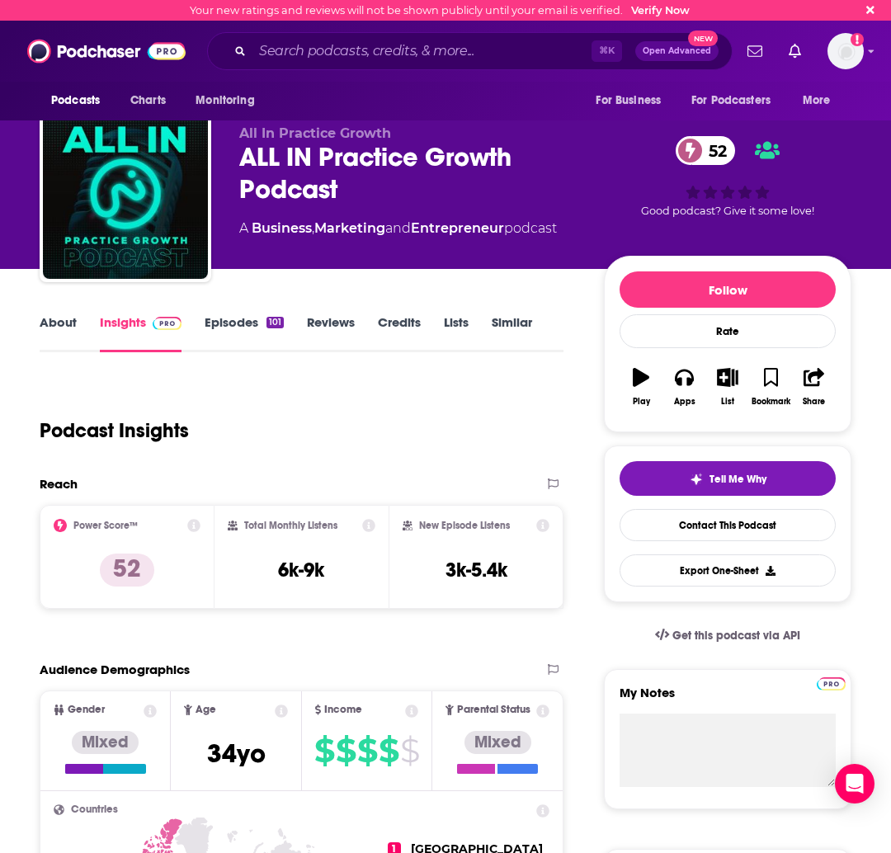
click at [247, 326] on link "Episodes 101" at bounding box center [244, 333] width 79 height 38
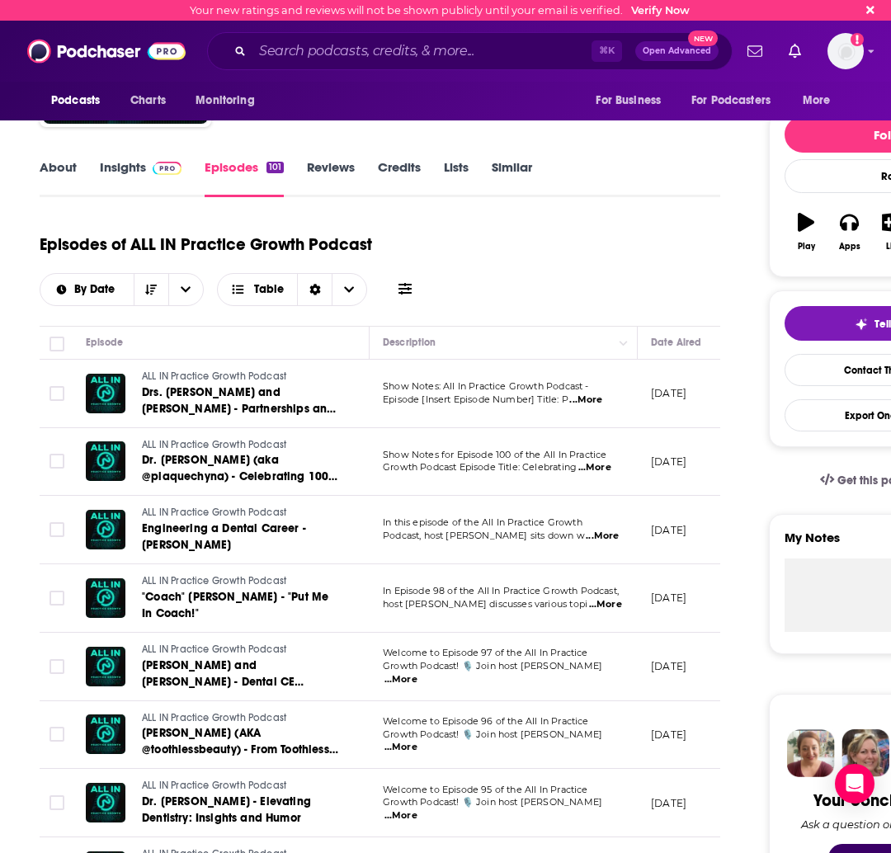
scroll to position [156, 0]
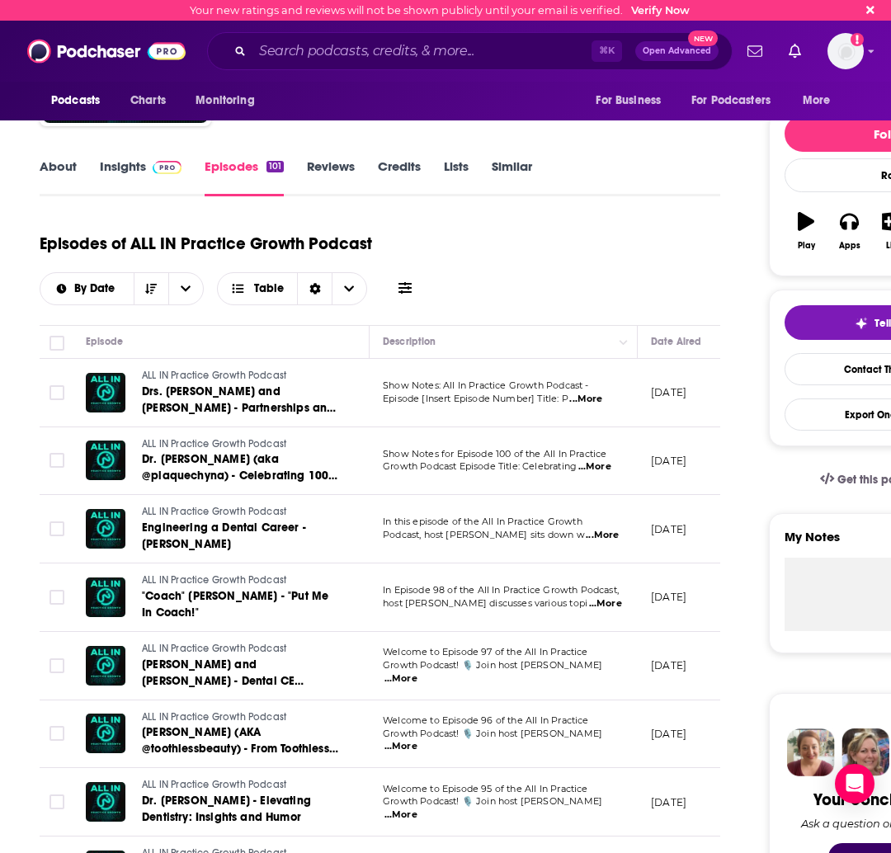
click at [417, 673] on span "...More" at bounding box center [400, 678] width 33 height 13
drag, startPoint x: 626, startPoint y: 224, endPoint x: 481, endPoint y: 208, distance: 146.1
click at [626, 224] on div "Episodes of ALL IN Practice Growth Podcast By Date Table" at bounding box center [380, 264] width 680 height 82
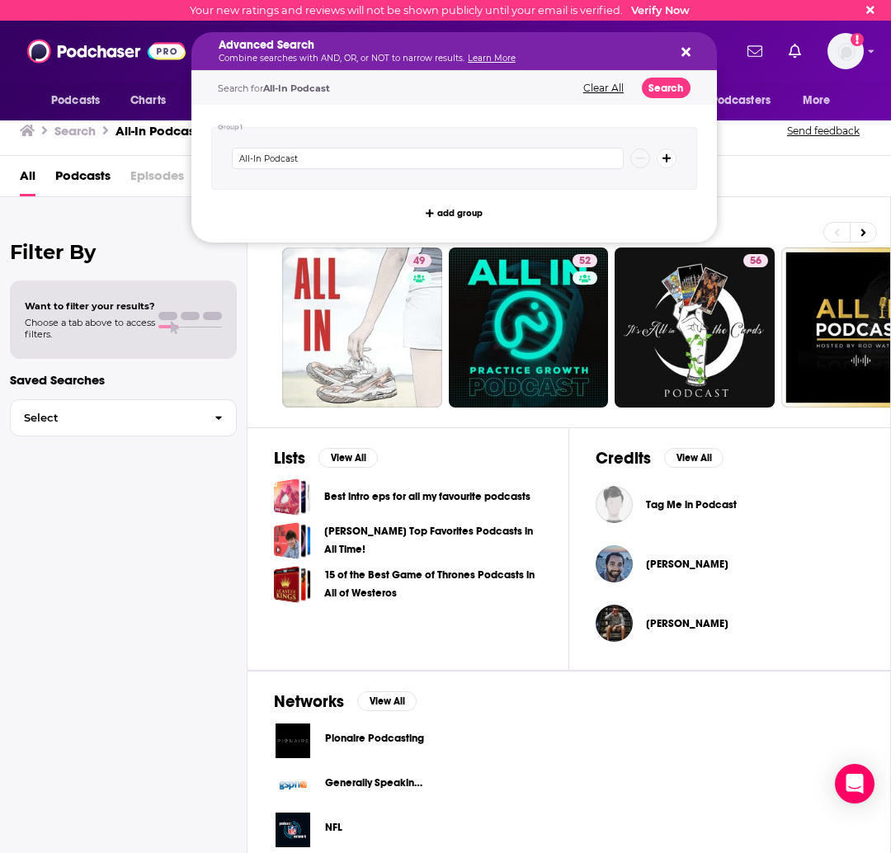
drag, startPoint x: 368, startPoint y: 54, endPoint x: 175, endPoint y: 42, distance: 193.3
click at [689, 52] on icon "Search podcasts, credits, & more..." at bounding box center [685, 51] width 9 height 13
drag, startPoint x: 402, startPoint y: 55, endPoint x: 540, endPoint y: 148, distance: 165.8
click at [673, 54] on div "Advanced Search Combine searches with AND, OR, or NOT to narrow results. Learn …" at bounding box center [453, 51] width 525 height 38
click at [680, 55] on button "Search podcasts, credits, & more..." at bounding box center [682, 51] width 13 height 13
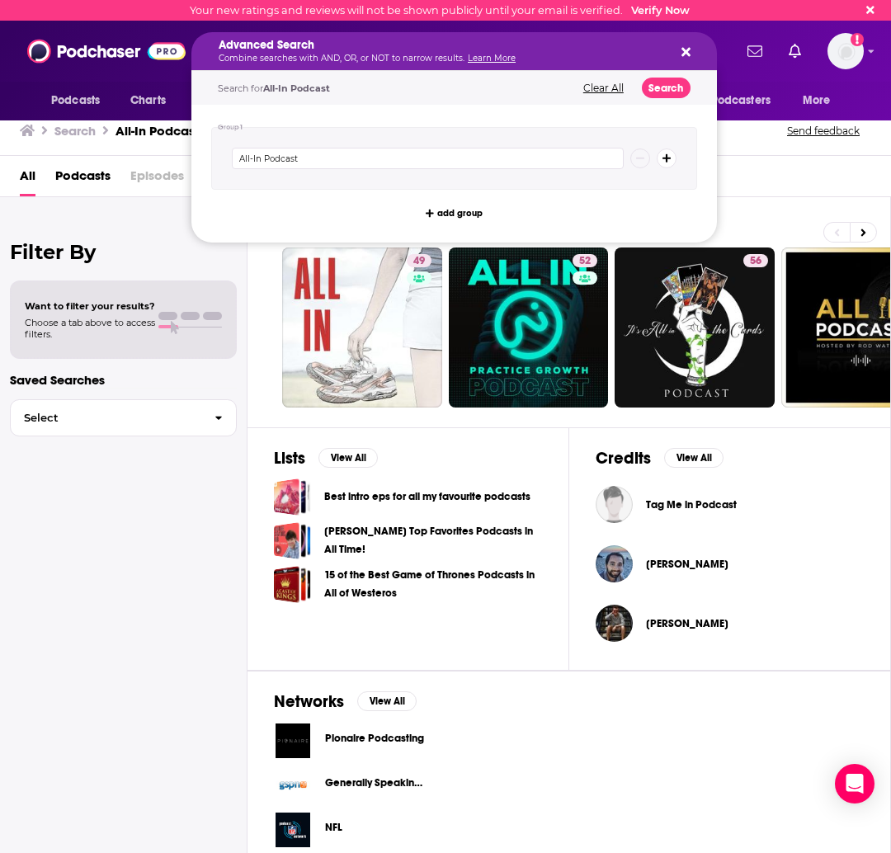
click at [680, 49] on button "Search podcasts, credits, & more..." at bounding box center [682, 51] width 13 height 13
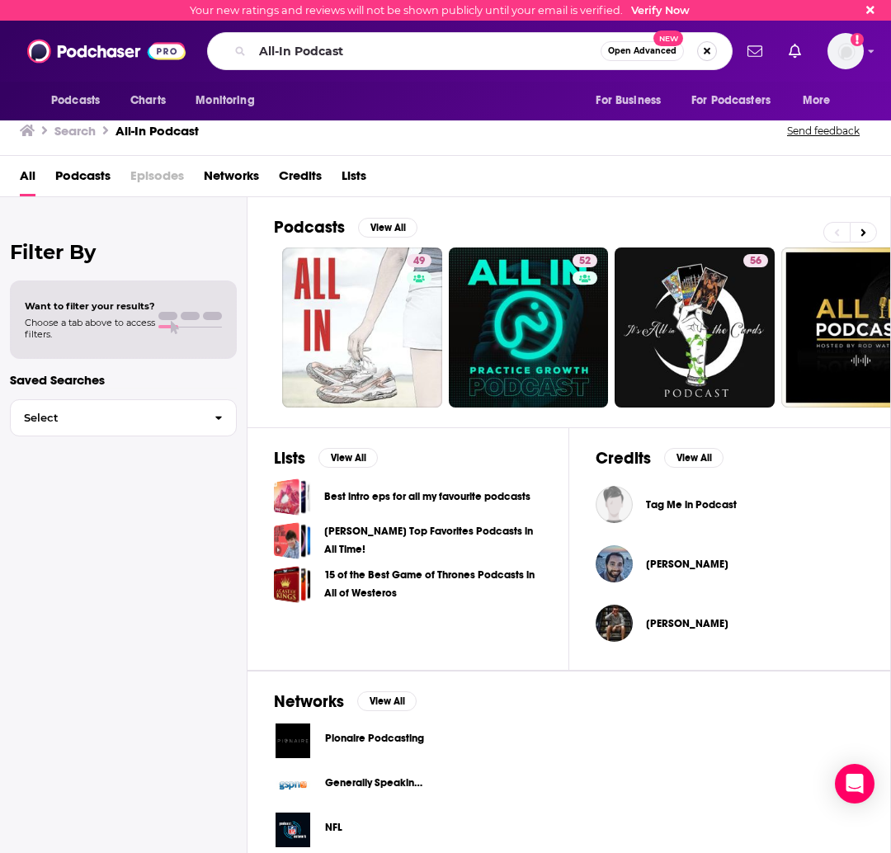
click at [714, 56] on button "Search podcasts, credits, & more..." at bounding box center [707, 51] width 20 height 20
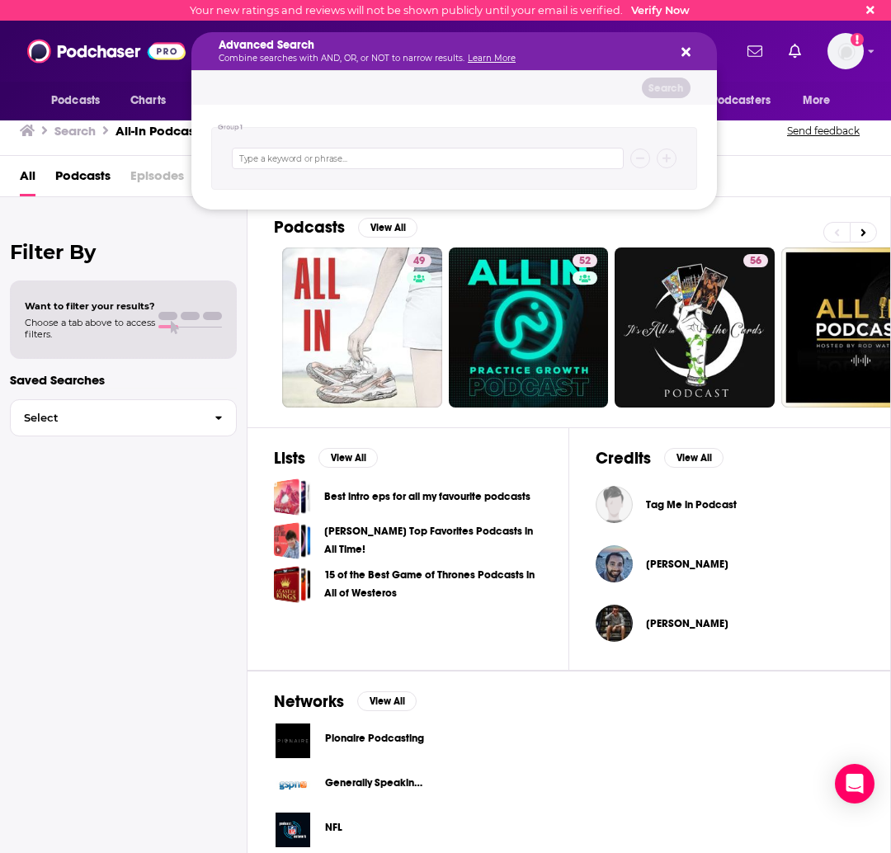
click at [683, 54] on icon "Search podcasts, credits, & more..." at bounding box center [685, 52] width 9 height 9
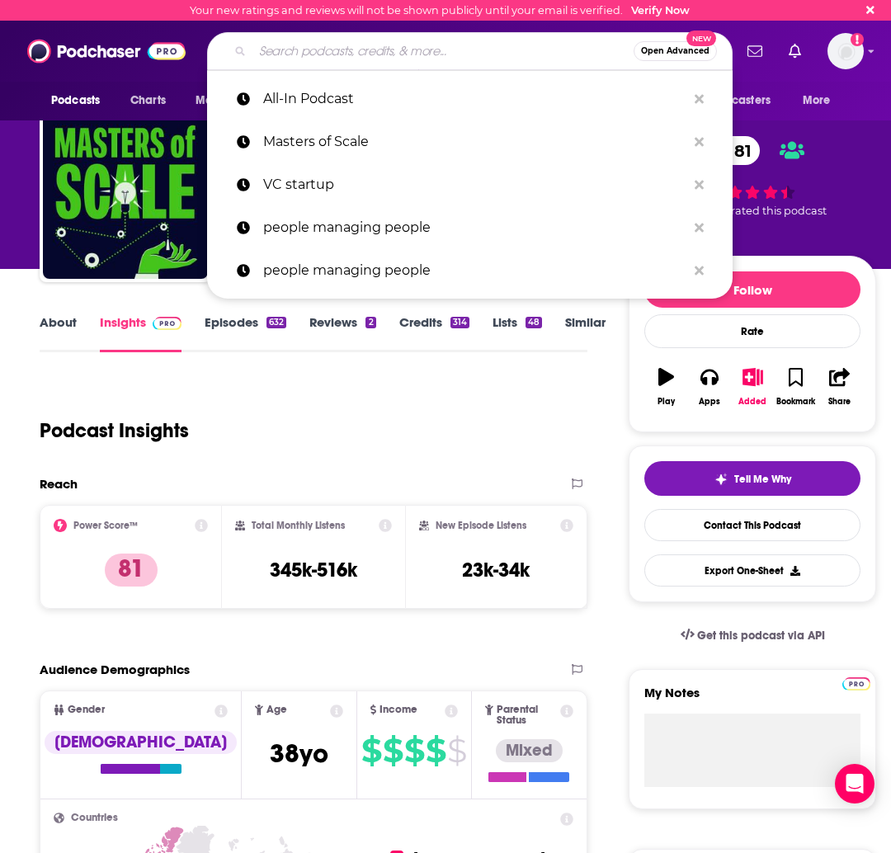
click at [416, 45] on input "Search podcasts, credits, & more..." at bounding box center [442, 51] width 381 height 26
paste input "How to Start a Startup"
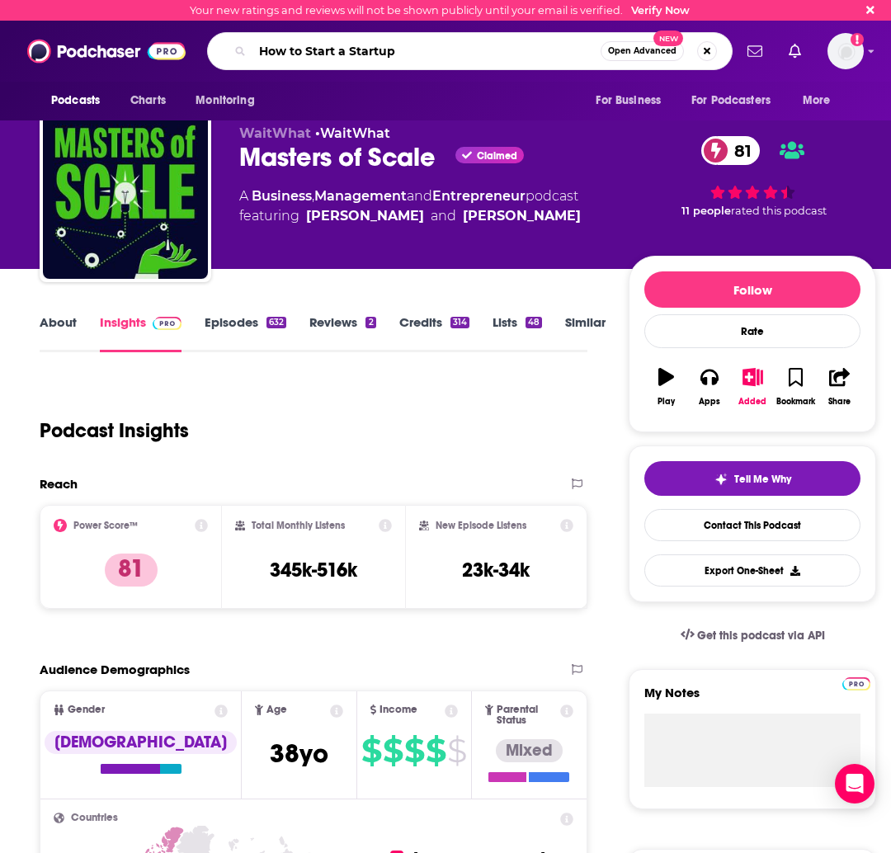
type input "How to Start a Startup"
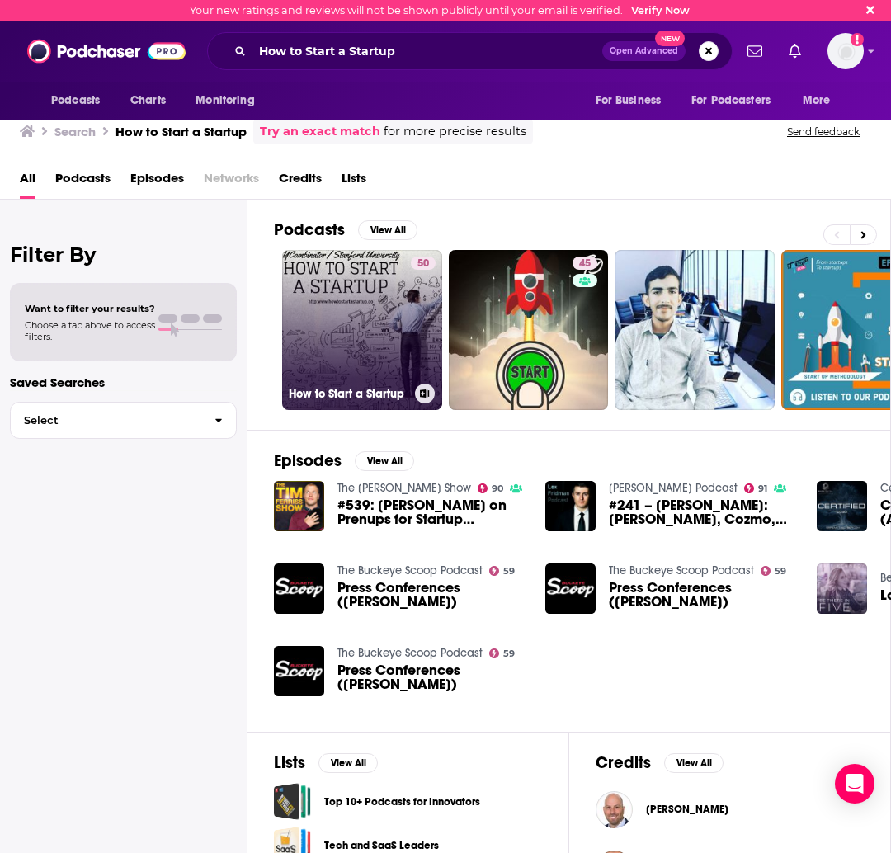
click at [388, 314] on link "50 How to Start a Startup" at bounding box center [362, 330] width 160 height 160
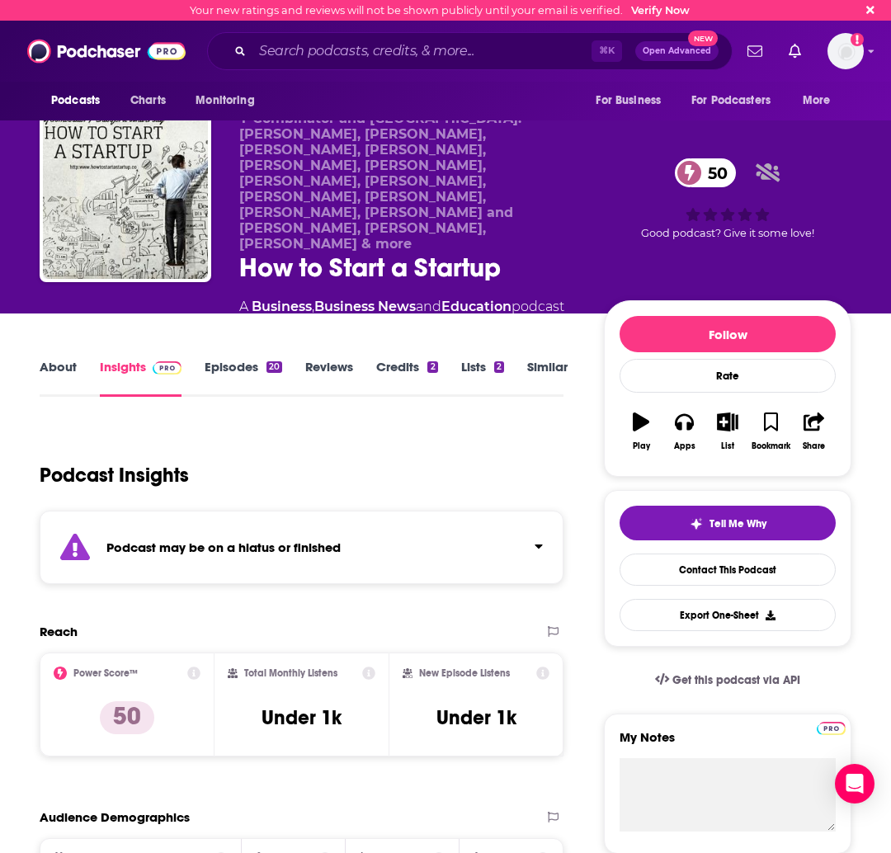
click at [244, 359] on link "Episodes 20" at bounding box center [244, 378] width 78 height 38
click at [290, 55] on input "Search podcasts, credits, & more..." at bounding box center [421, 51] width 339 height 26
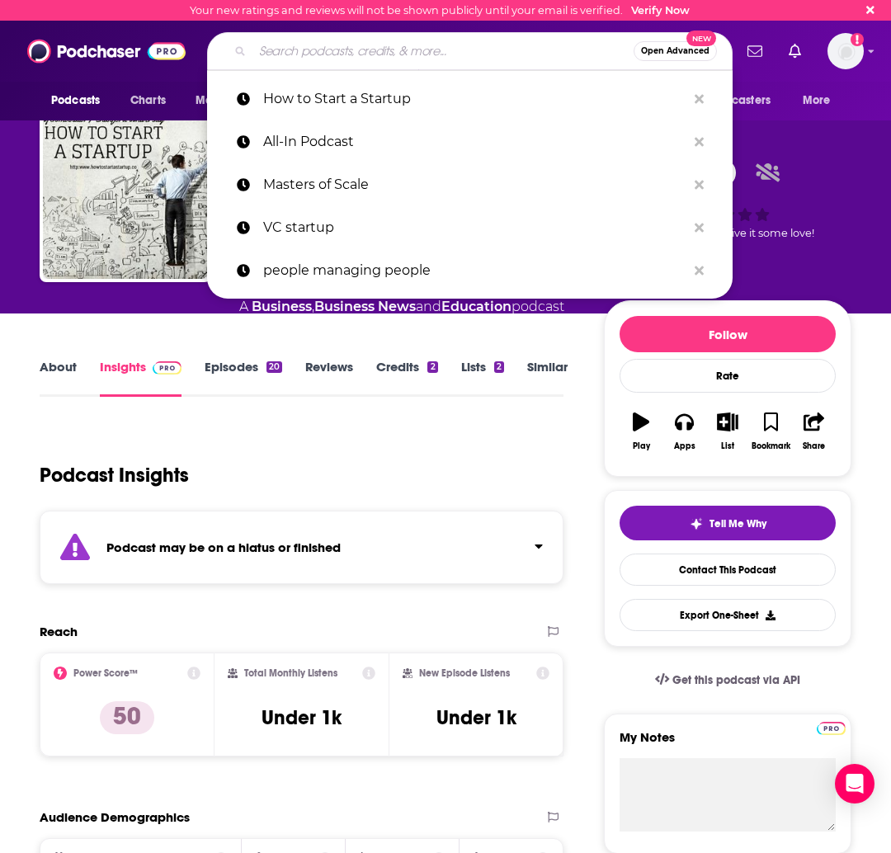
paste input "StrictlyVC: The Daily"
type input "StrictlyVC: The Daily"
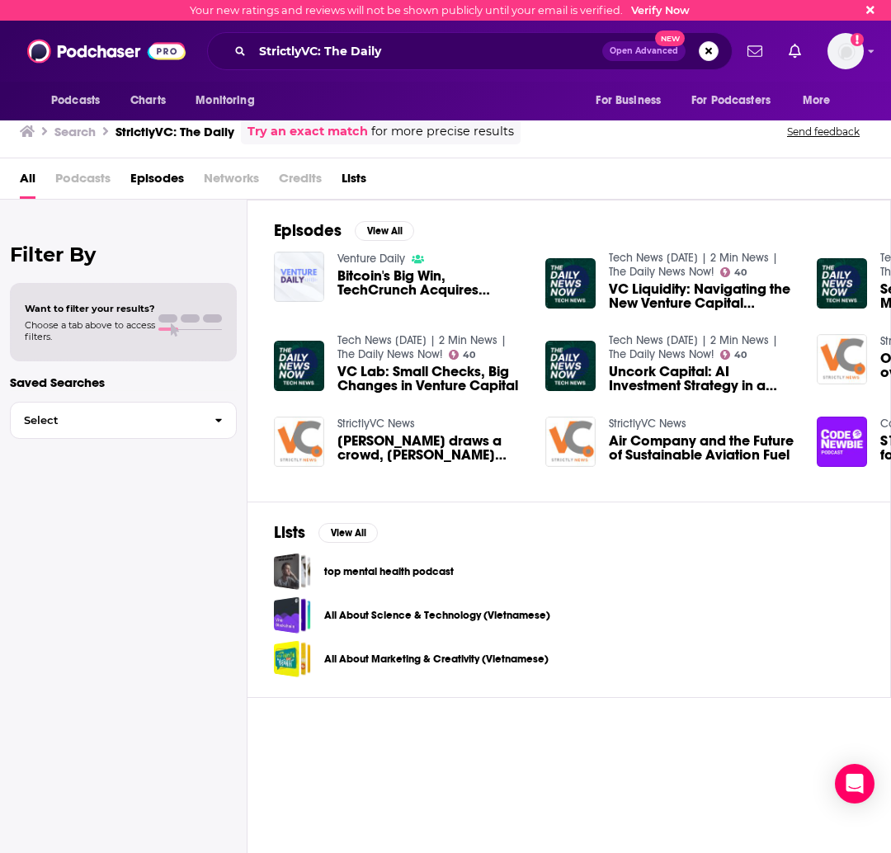
click at [303, 273] on img "Bitcoin's Big Win, TechCrunch Acquires StrictlyVC, GenAI’s Jobs Impact" at bounding box center [299, 277] width 50 height 50
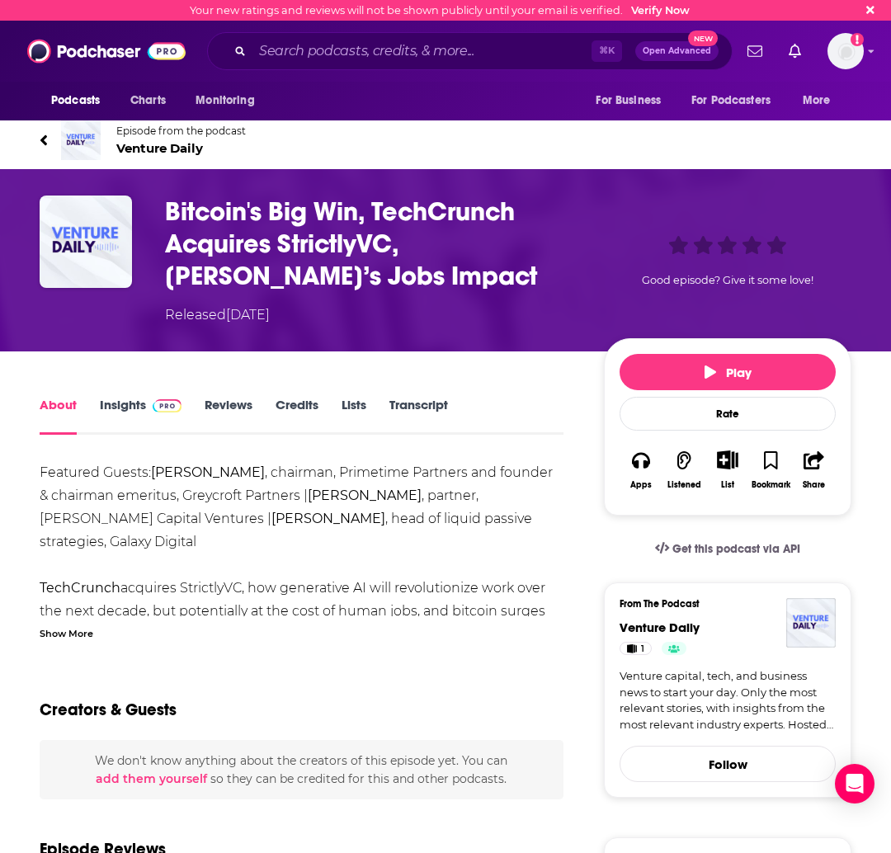
click at [107, 409] on link "Insights" at bounding box center [141, 416] width 82 height 38
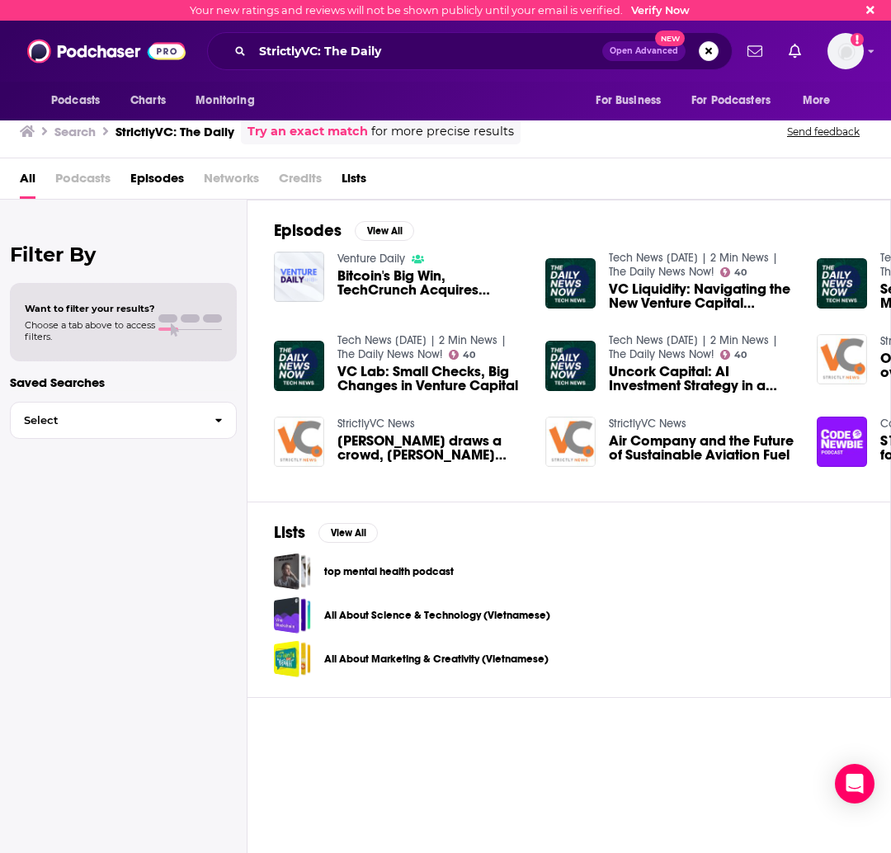
click at [367, 444] on span "Mark Zuckerberg draws a crowd, Adam Neumann issues refunds, and a founding CEO …" at bounding box center [431, 448] width 188 height 28
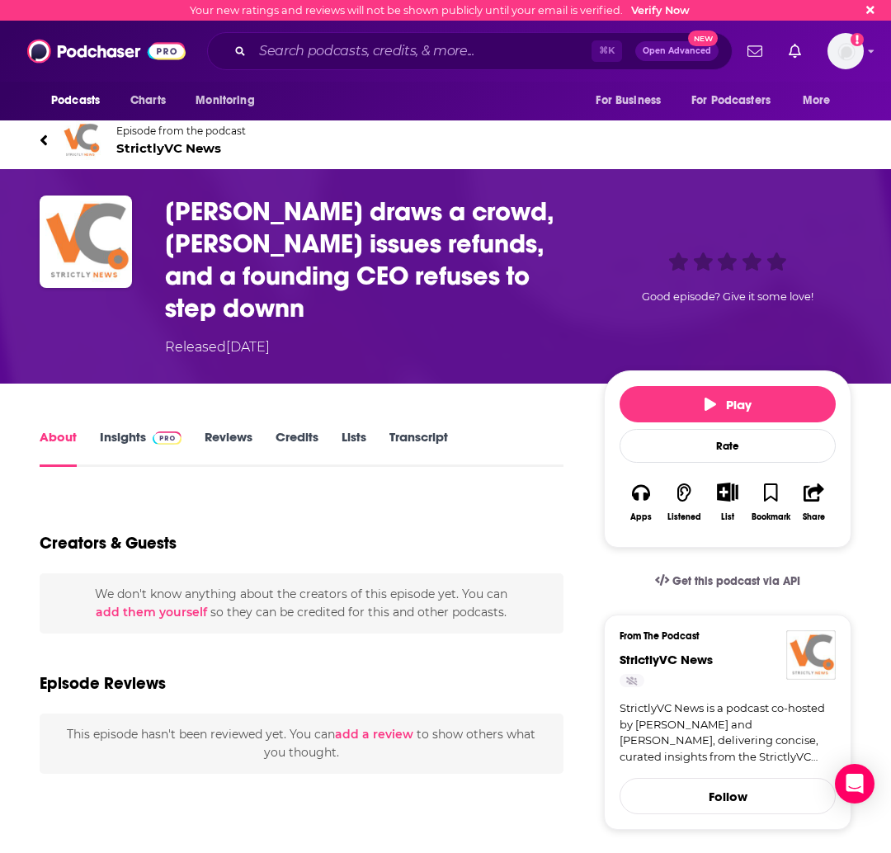
click at [129, 441] on link "Insights" at bounding box center [141, 448] width 82 height 38
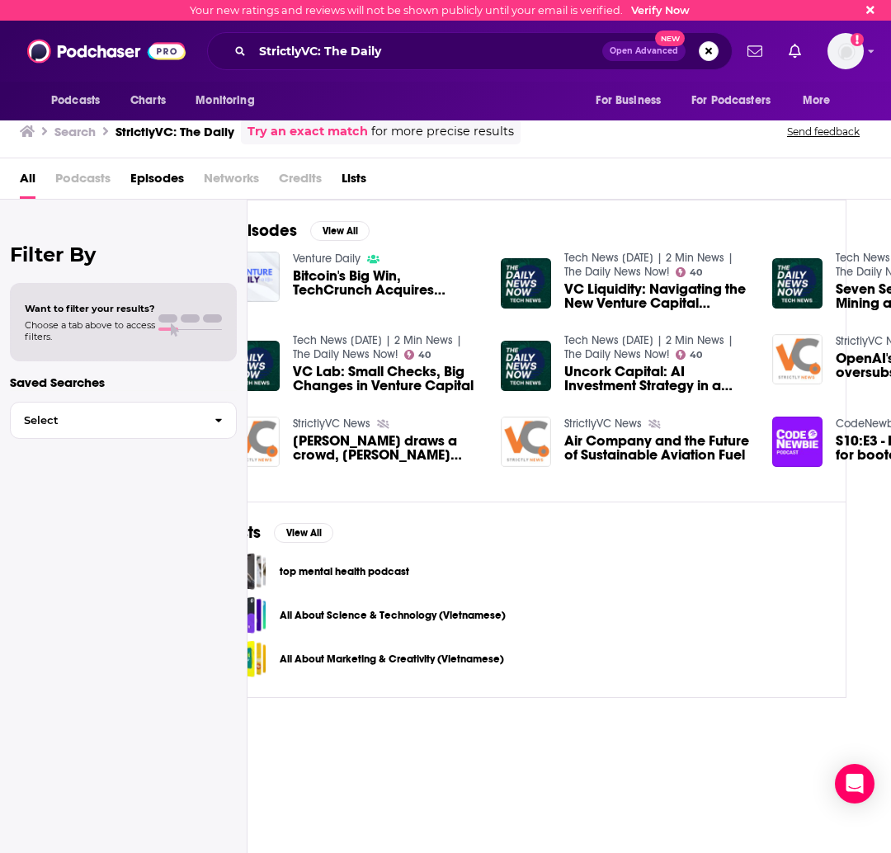
scroll to position [0, 52]
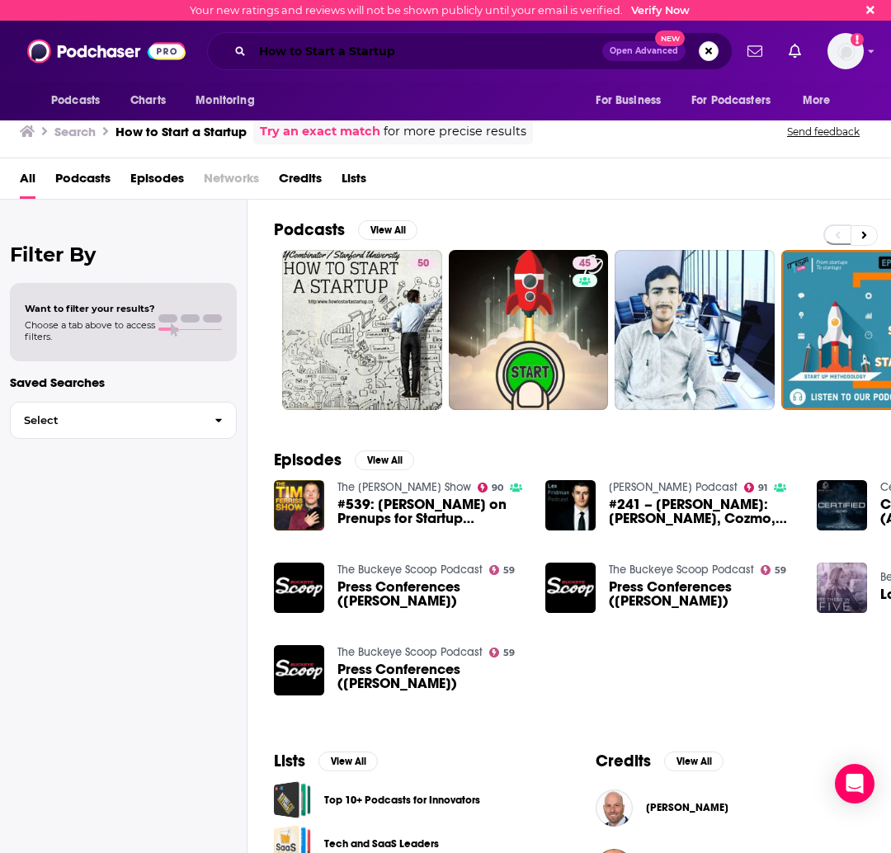
click at [412, 54] on input "How to Start a Startup" at bounding box center [427, 51] width 350 height 26
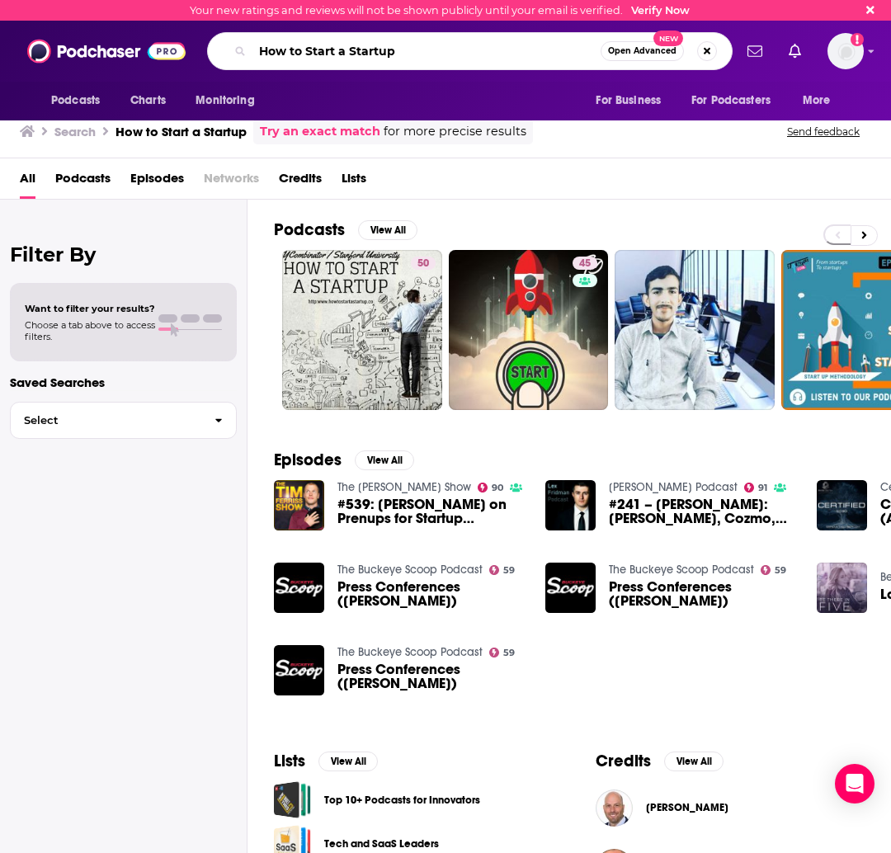
drag, startPoint x: 433, startPoint y: 54, endPoint x: 230, endPoint y: 43, distance: 203.2
click at [230, 43] on div "How to Start a Startup Open Advanced New" at bounding box center [469, 51] width 525 height 38
paste input "Venture Backed"
type input "Venture Backed"
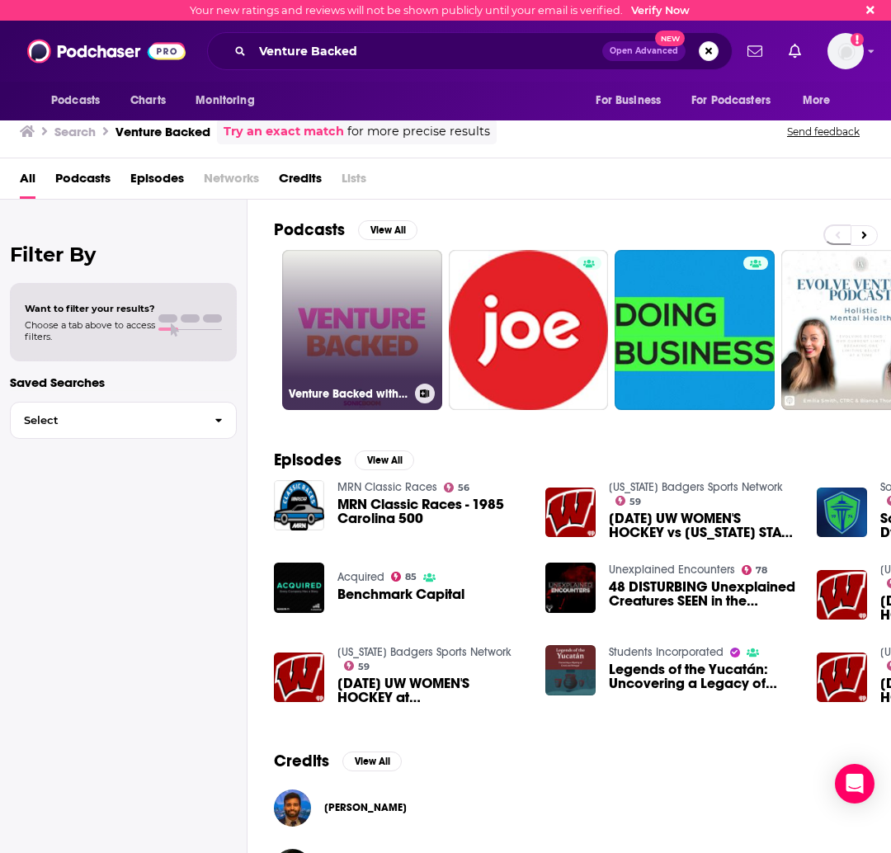
click at [336, 339] on link "Venture Backed with [PERSON_NAME]" at bounding box center [362, 330] width 160 height 160
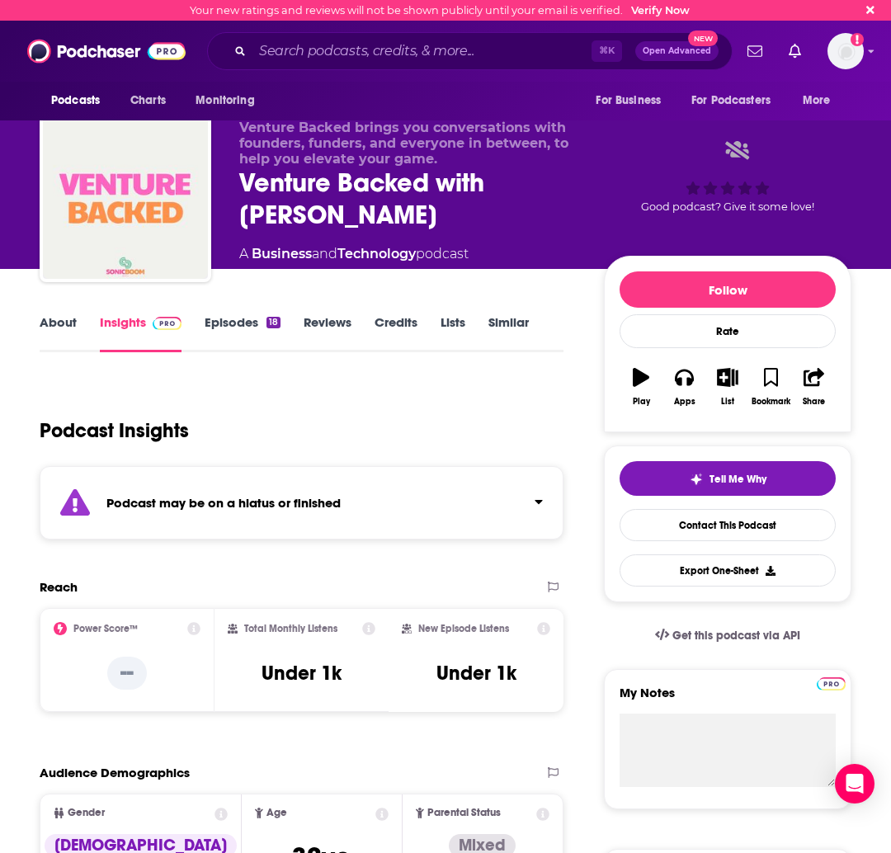
click at [236, 333] on link "Episodes 18" at bounding box center [243, 333] width 76 height 38
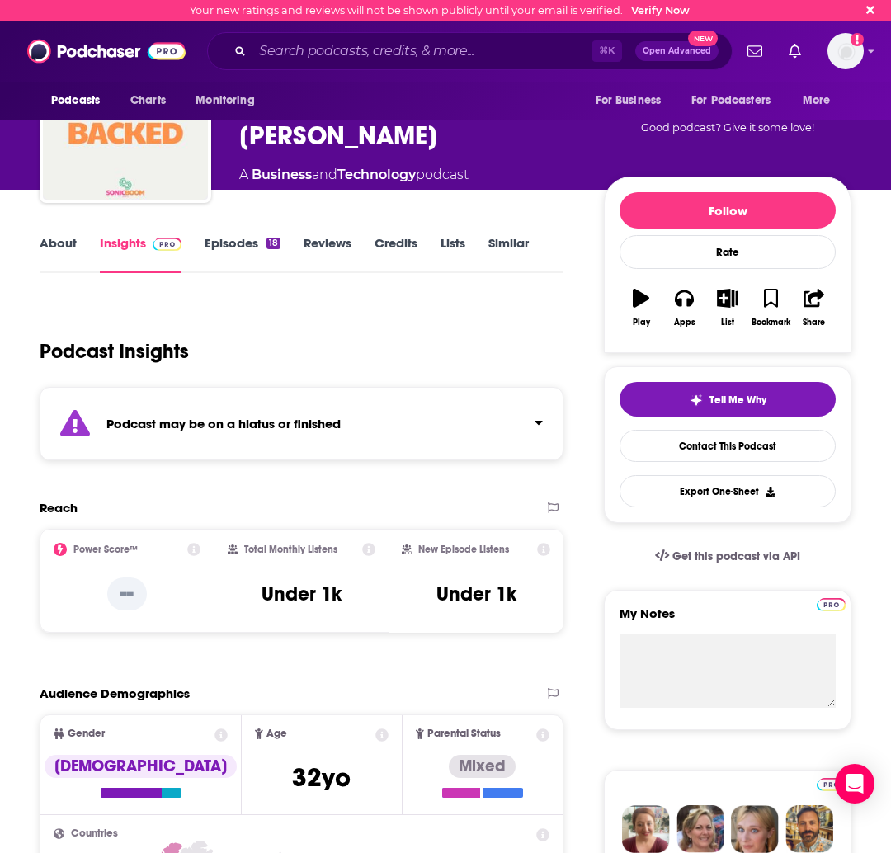
scroll to position [84, 0]
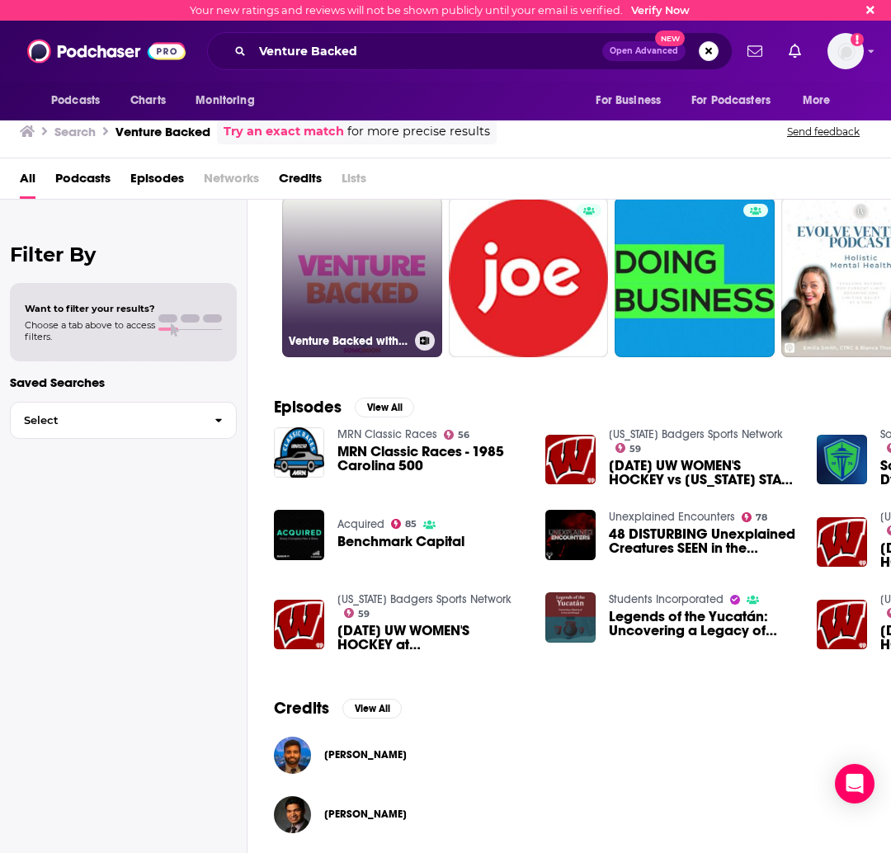
scroll to position [57, 0]
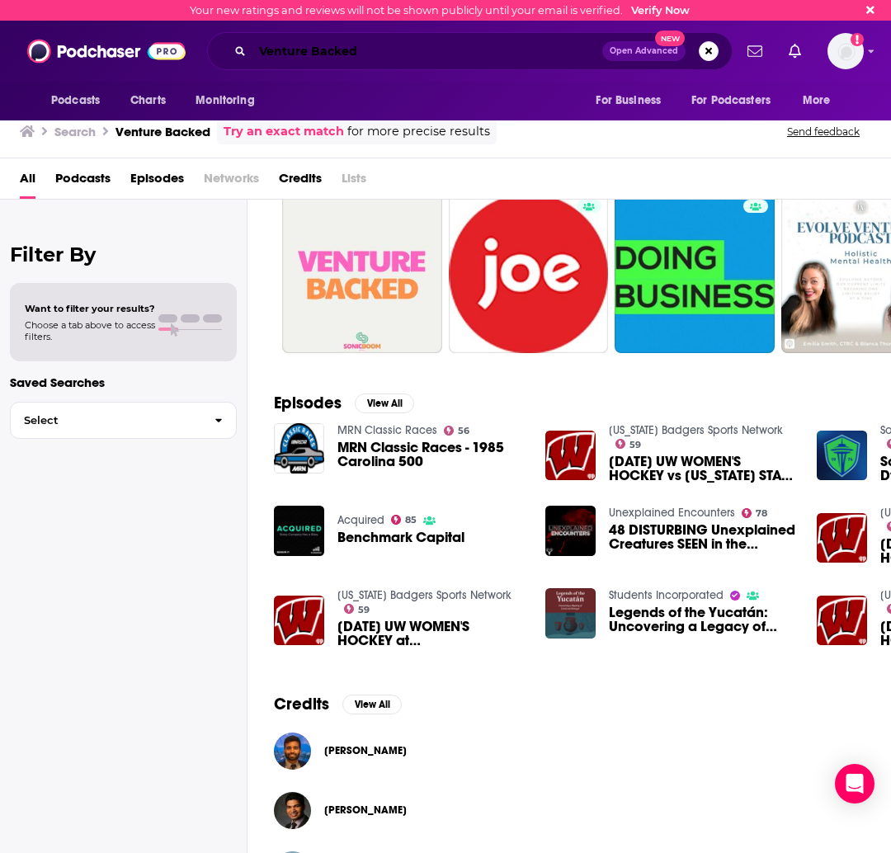
click at [391, 59] on input "Venture Backed" at bounding box center [427, 51] width 350 height 26
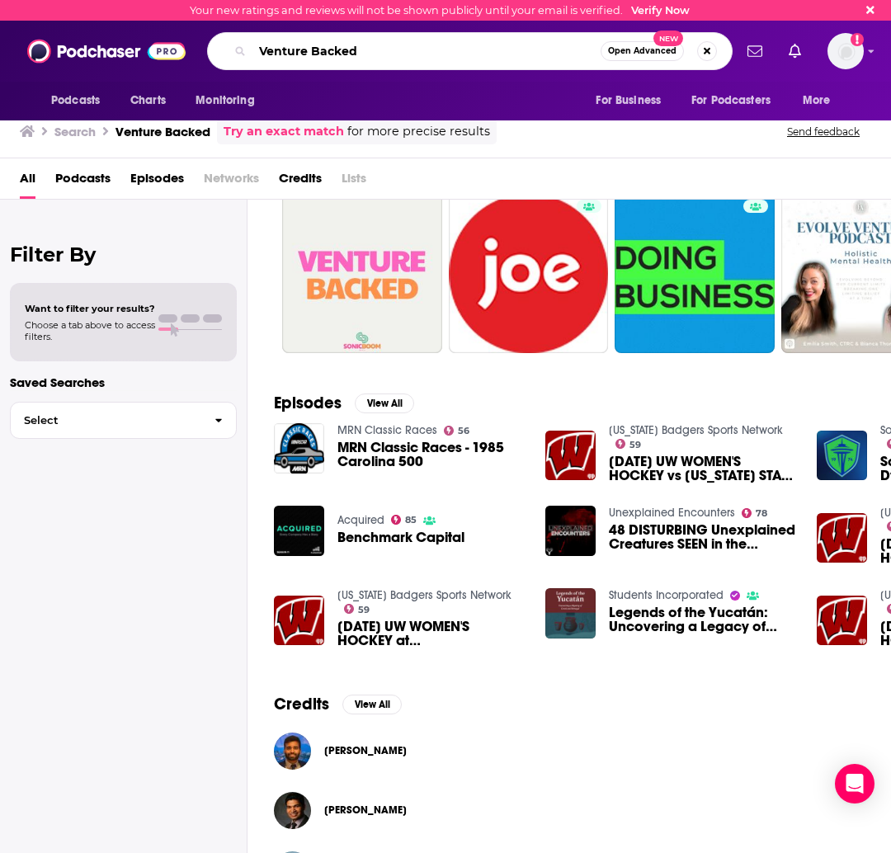
drag, startPoint x: 386, startPoint y: 54, endPoint x: 187, endPoint y: 46, distance: 198.9
click at [187, 46] on div "Podcasts Charts Monitoring Venture Backed Open Advanced New For Business For Po…" at bounding box center [445, 51] width 891 height 61
paste input "Startup Grind Podcast"
type input "Startup Grind Podcast"
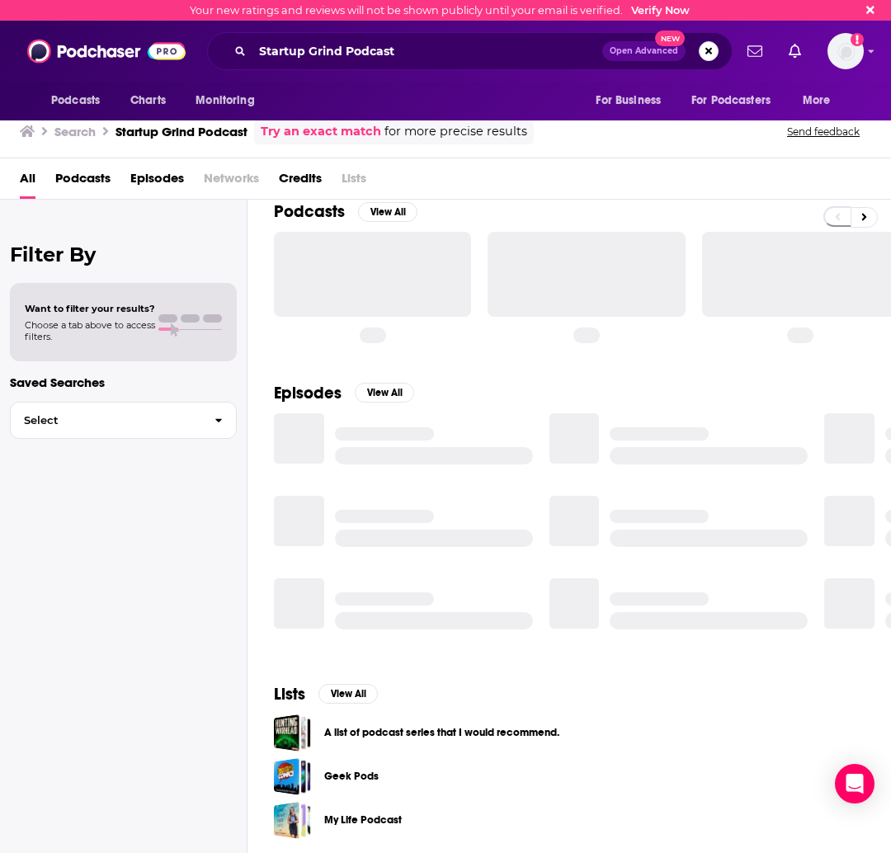
scroll to position [57, 0]
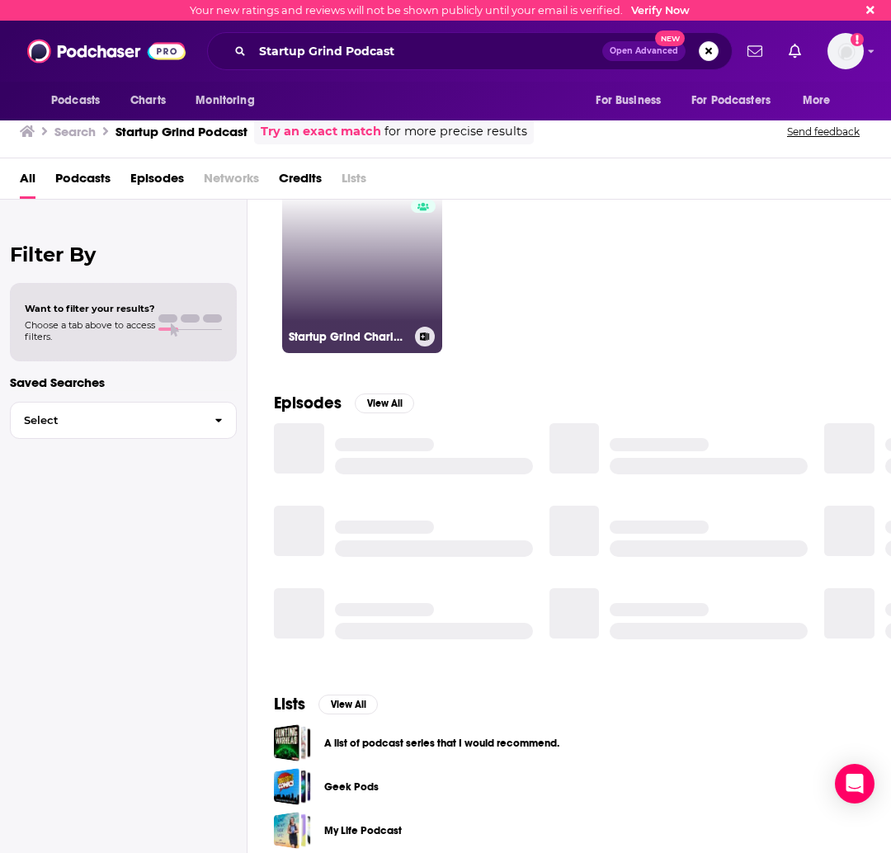
click at [409, 285] on link "Startup Grind Charleston Podcast" at bounding box center [362, 273] width 160 height 160
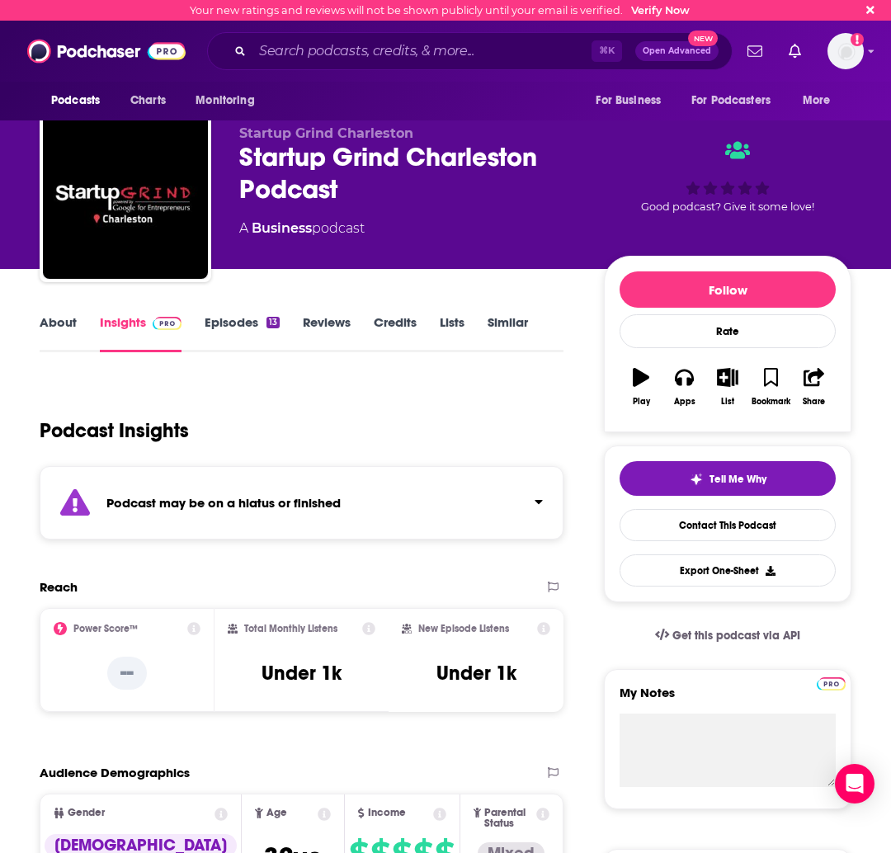
click at [233, 325] on link "Episodes 13" at bounding box center [242, 333] width 75 height 38
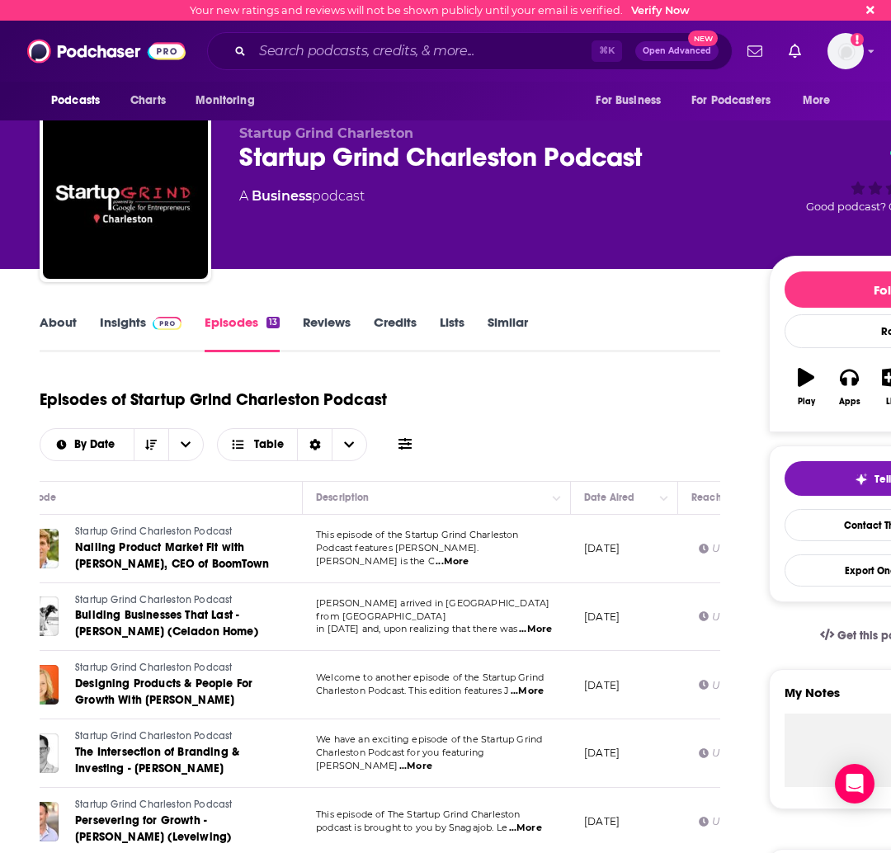
scroll to position [0, 79]
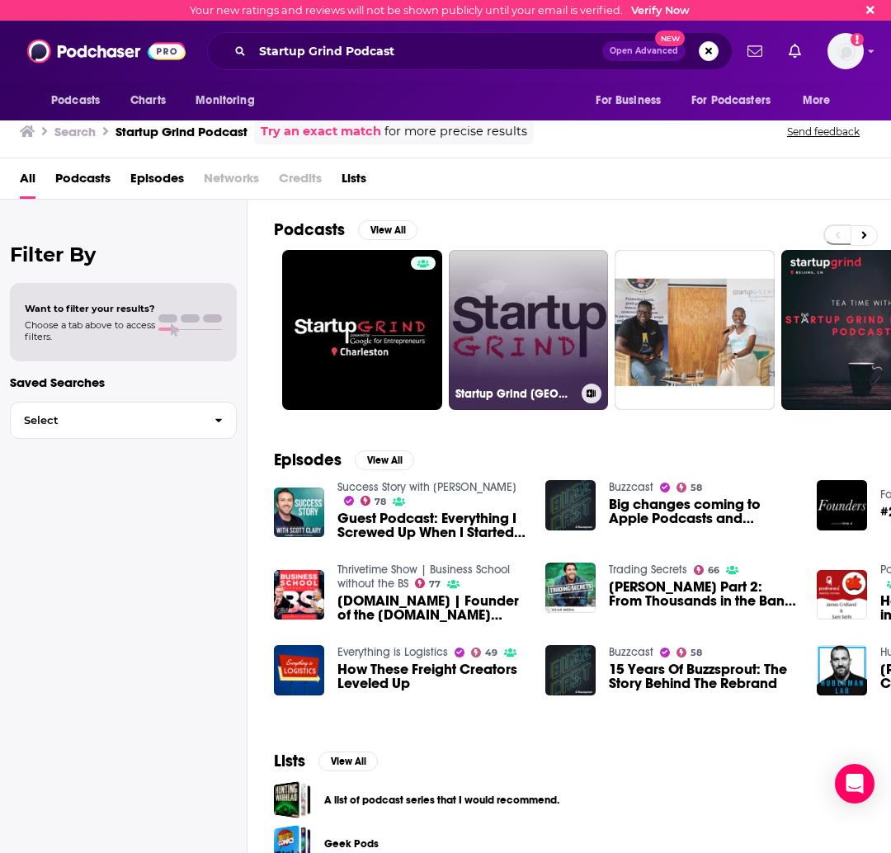
click at [546, 294] on link "Startup Grind [GEOGRAPHIC_DATA] Podcast" at bounding box center [529, 330] width 160 height 160
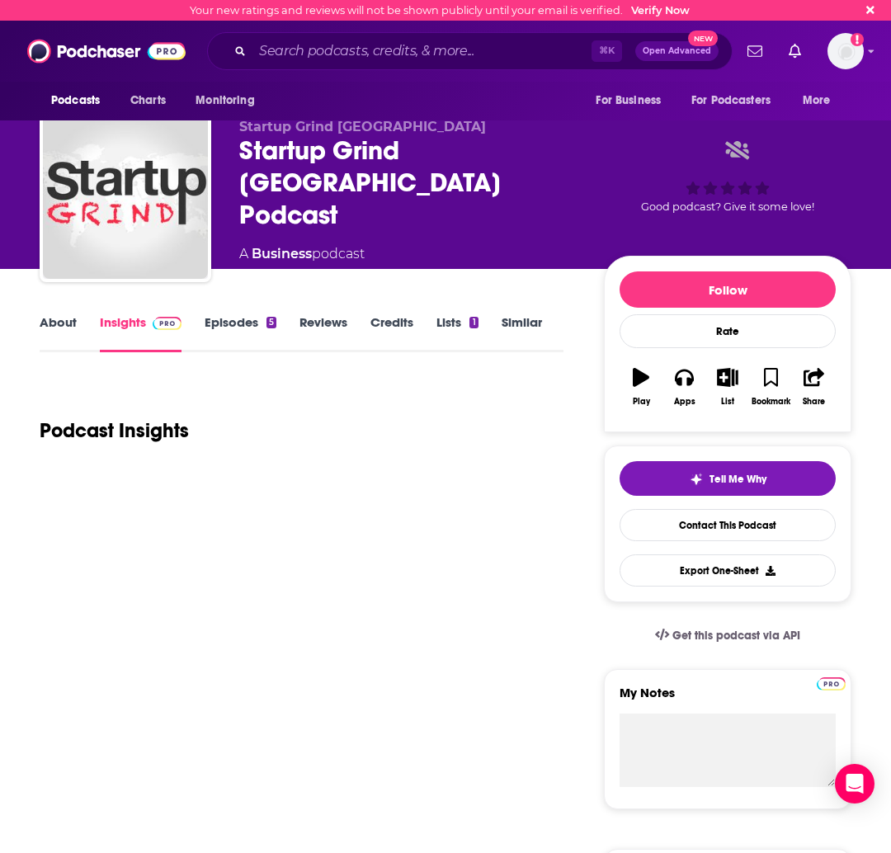
click at [229, 318] on link "Episodes 5" at bounding box center [241, 333] width 72 height 38
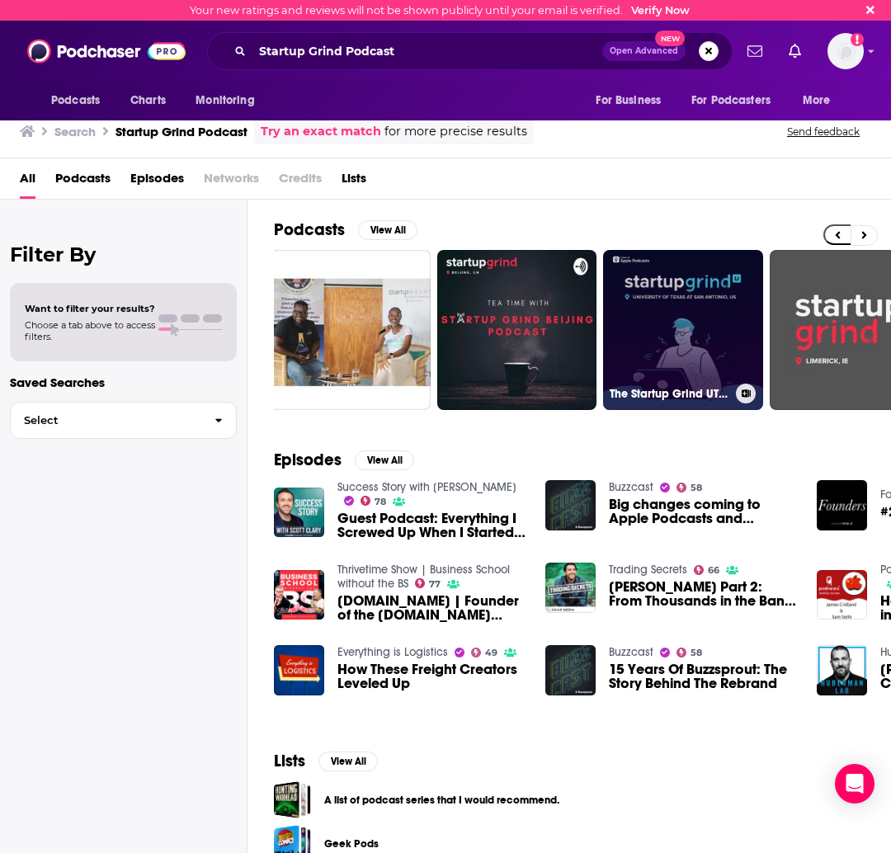
scroll to position [68, 0]
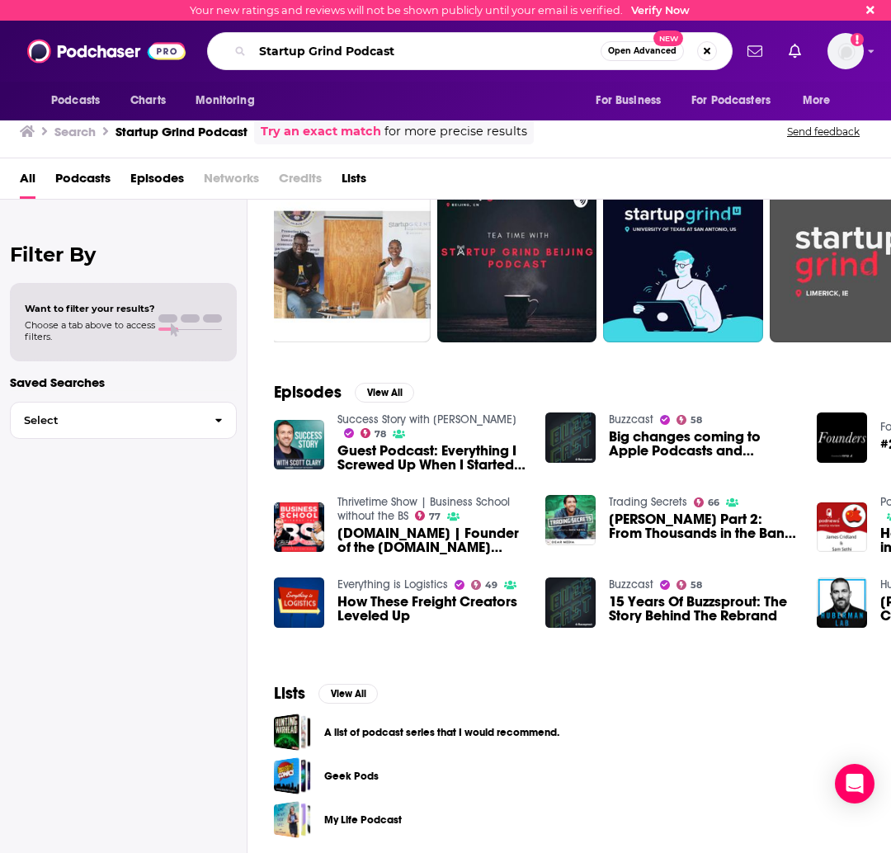
drag, startPoint x: 397, startPoint y: 63, endPoint x: 415, endPoint y: 48, distance: 23.4
click at [412, 49] on input "Startup Grind Podcast" at bounding box center [426, 51] width 348 height 26
drag, startPoint x: 172, startPoint y: 45, endPoint x: 154, endPoint y: 45, distance: 17.3
click at [154, 45] on div "Podcasts Charts Monitoring Startup Grind Podcast Open Advanced New For Business…" at bounding box center [445, 51] width 891 height 61
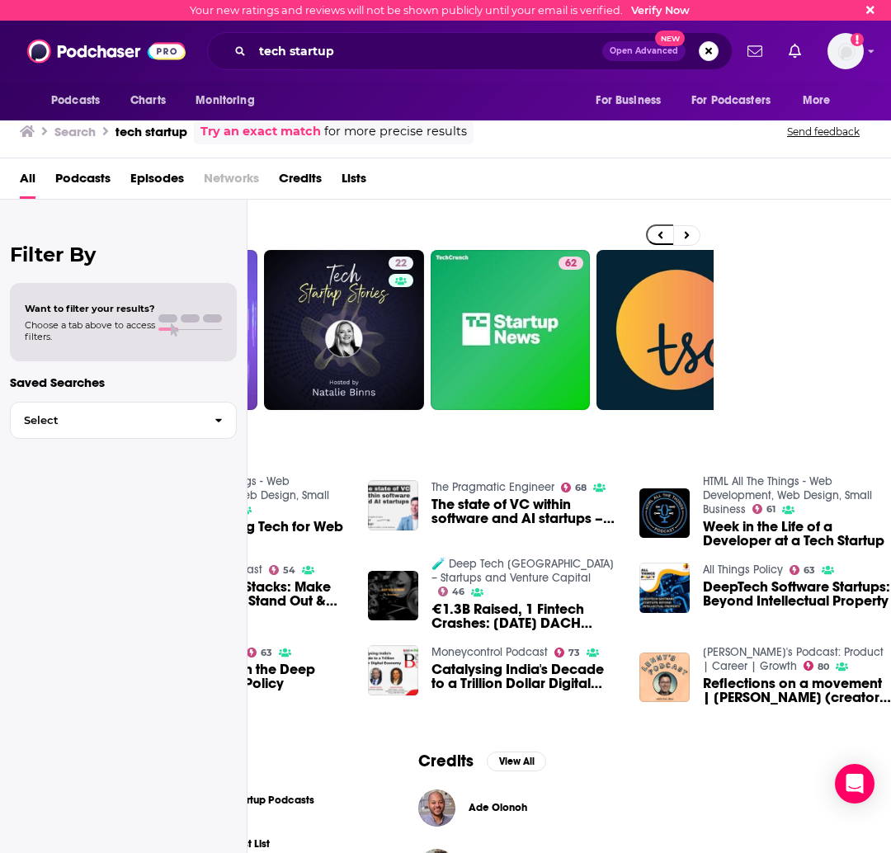
scroll to position [0, 132]
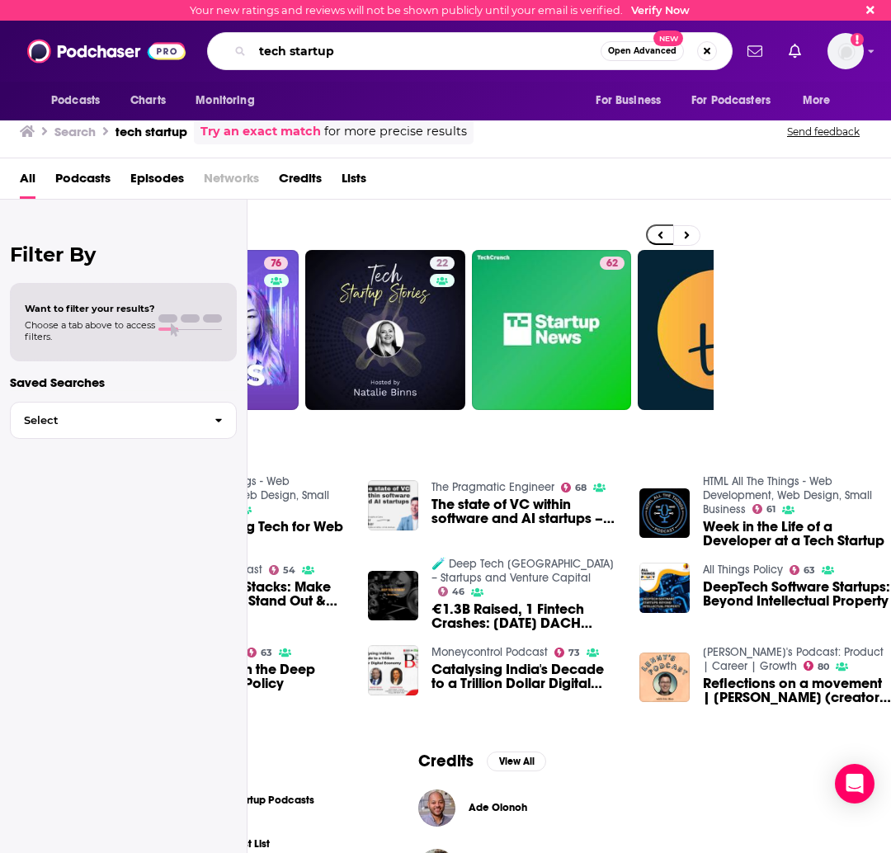
drag, startPoint x: 419, startPoint y: 54, endPoint x: 247, endPoint y: 41, distance: 172.9
click at [246, 41] on div "tech startup Open Advanced New" at bounding box center [469, 51] width 525 height 38
paste input "20 VC"
type input "20 VC"
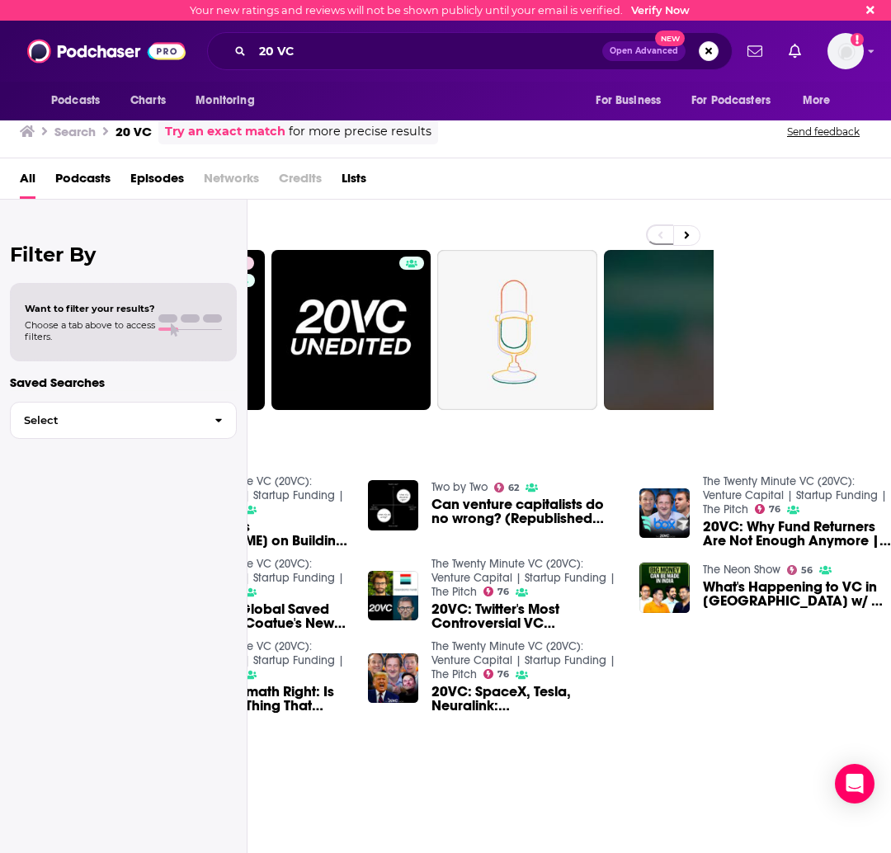
click at [362, 202] on div "Podcasts View All 76 2 5 + 56" at bounding box center [404, 315] width 617 height 230
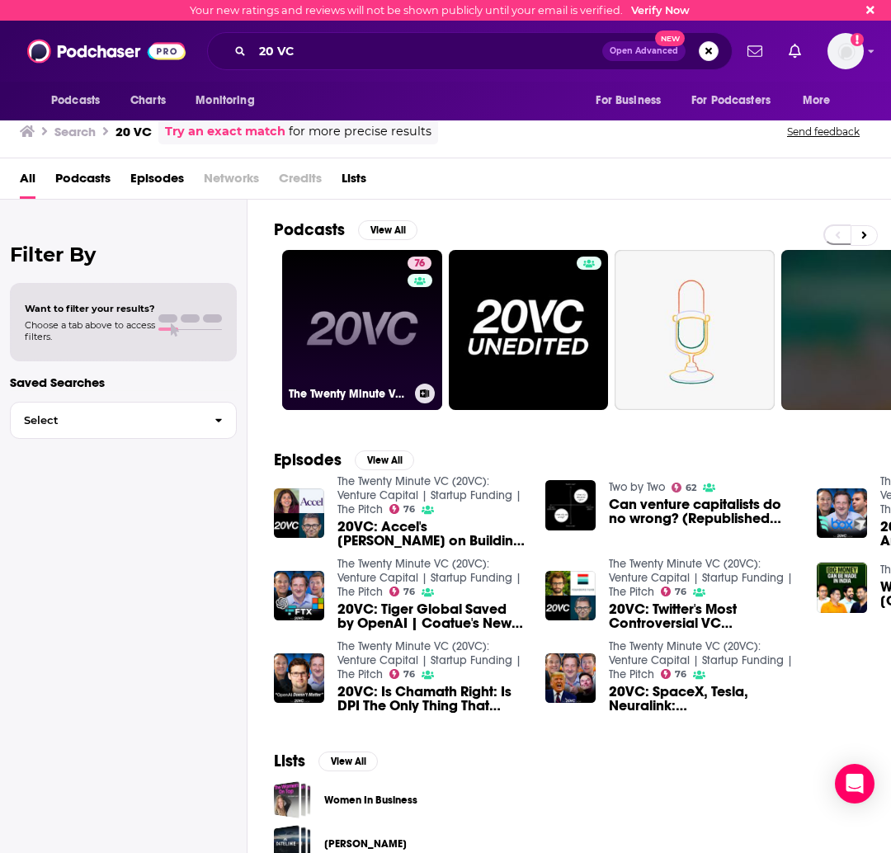
click at [348, 295] on link "76 The Twenty Minute VC (20VC): Venture Capital | Startup Funding | The Pitch" at bounding box center [362, 330] width 160 height 160
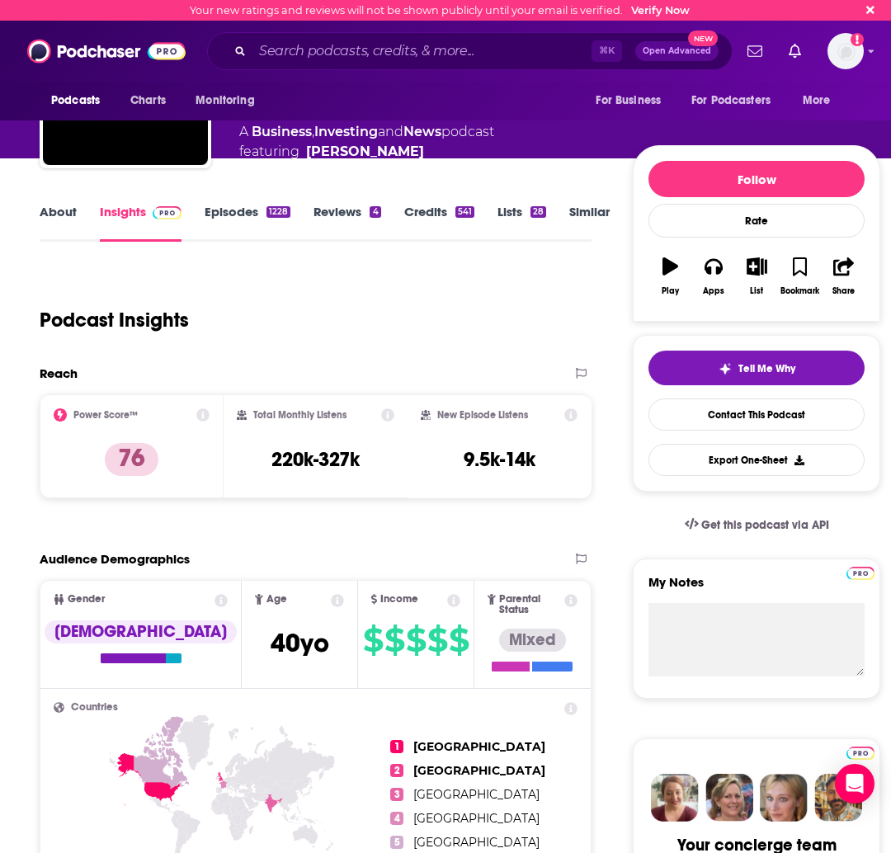
scroll to position [115, 0]
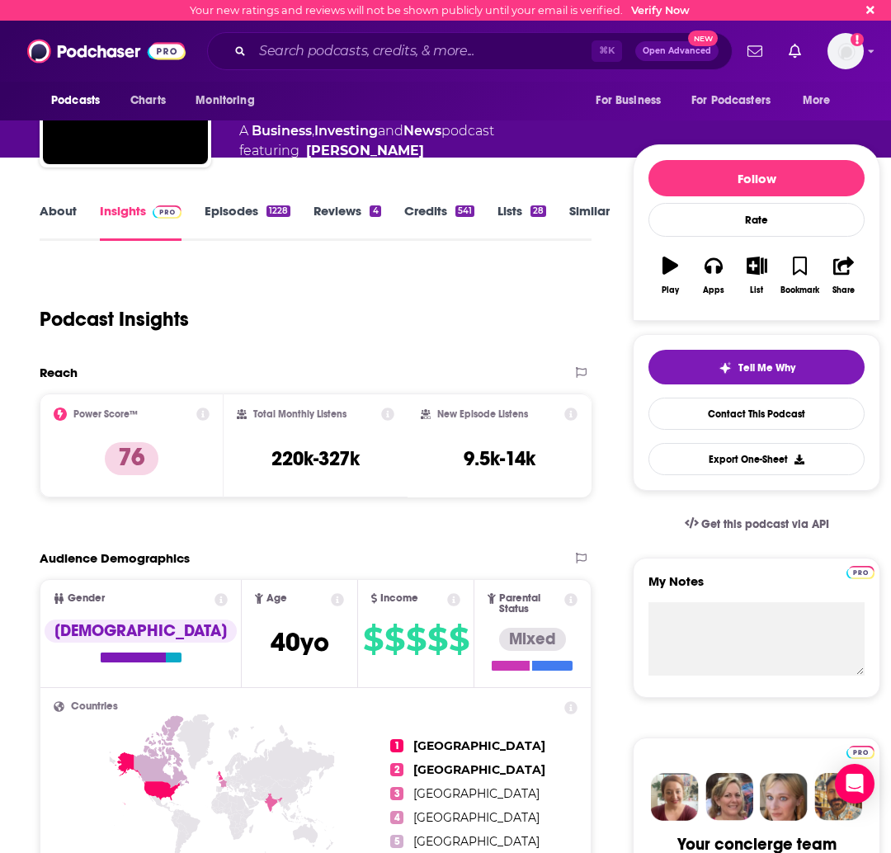
click at [257, 224] on link "Episodes 1228" at bounding box center [248, 222] width 86 height 38
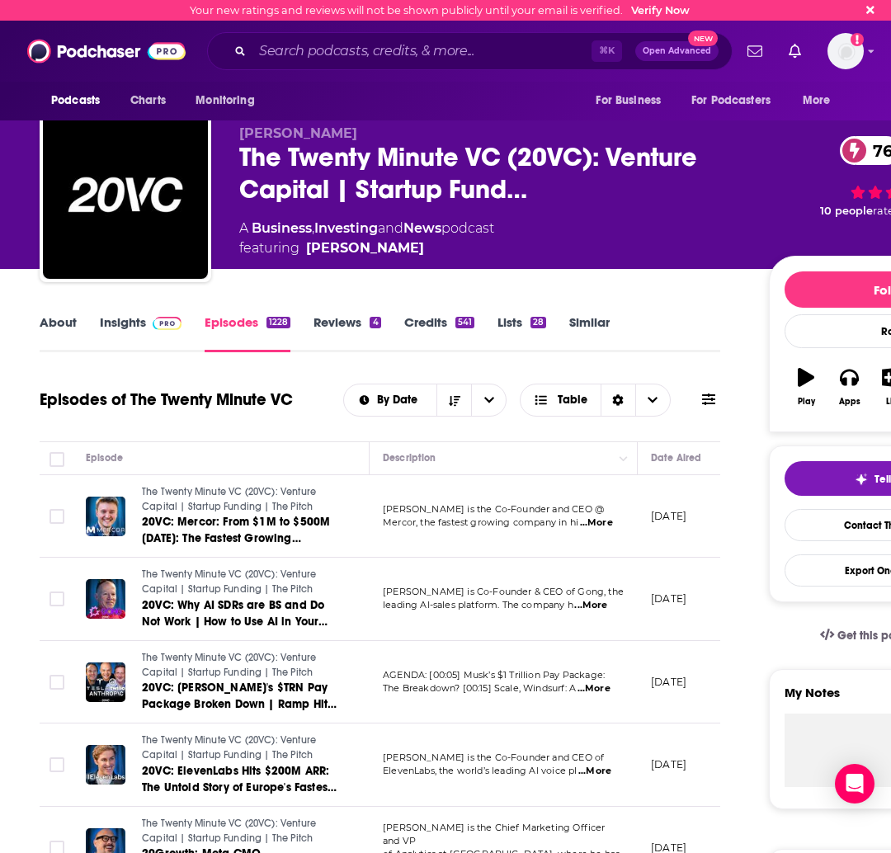
click at [599, 525] on span "...More" at bounding box center [596, 522] width 33 height 13
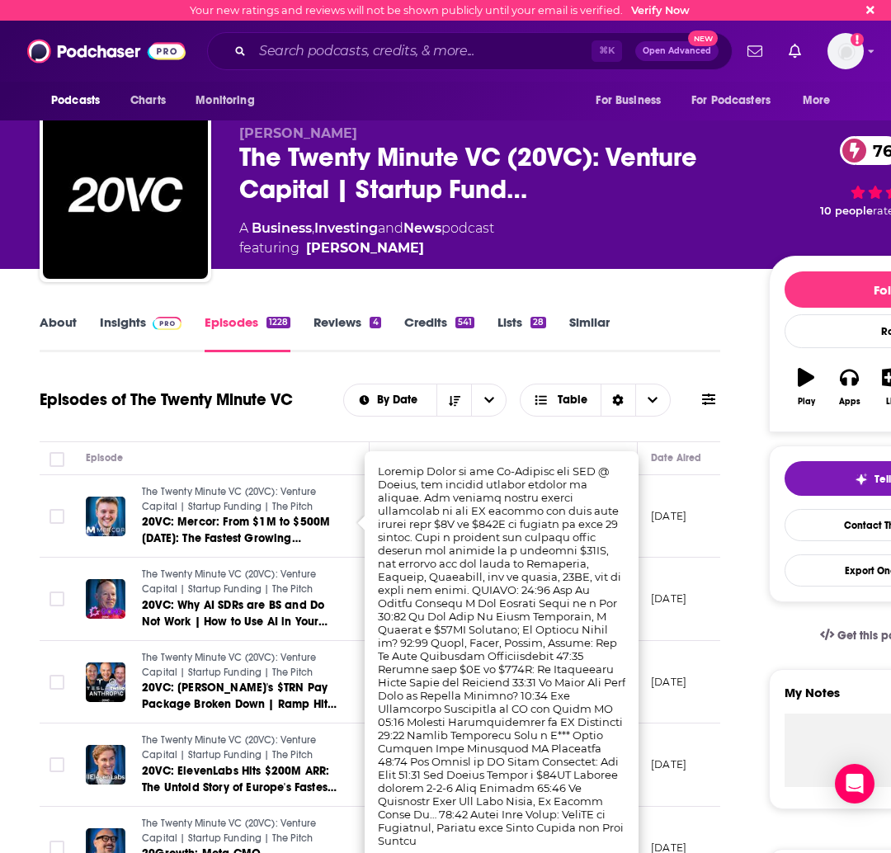
scroll to position [82, 0]
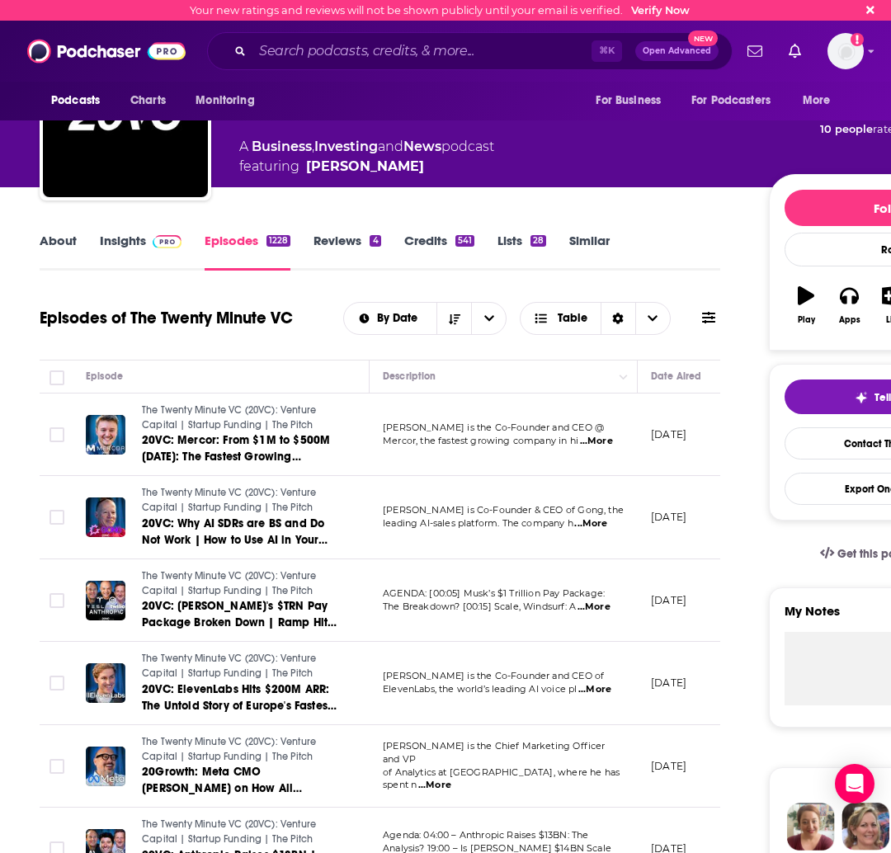
click at [68, 243] on link "About" at bounding box center [58, 252] width 37 height 38
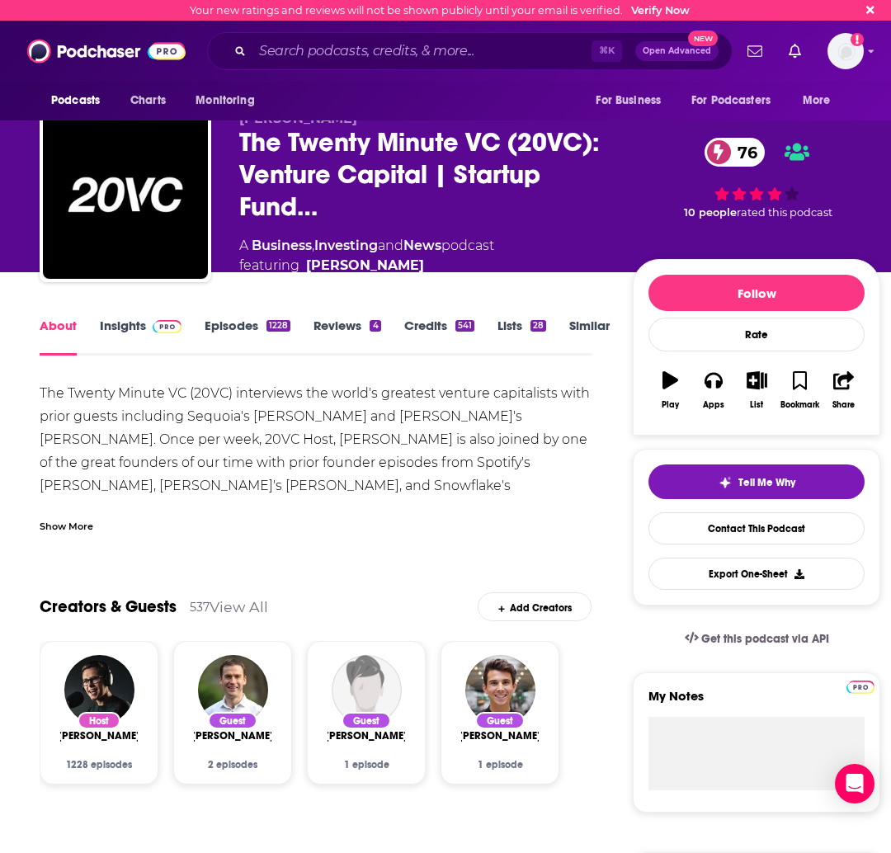
click at [134, 332] on link "Insights" at bounding box center [141, 337] width 82 height 38
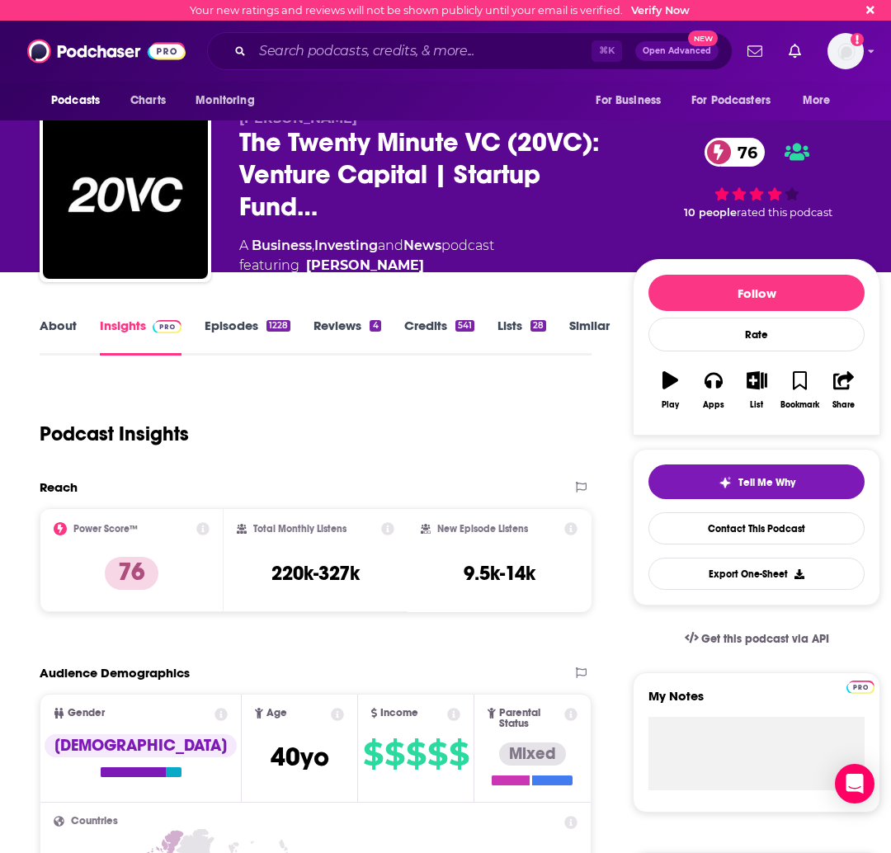
click at [68, 327] on link "About" at bounding box center [58, 337] width 37 height 38
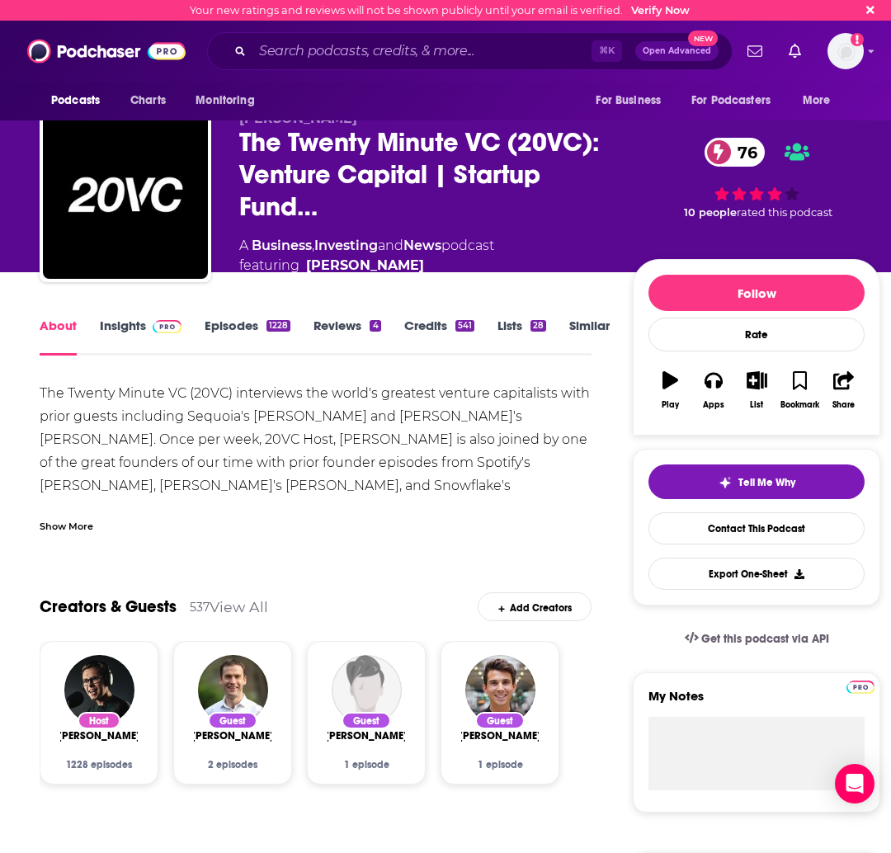
scroll to position [80, 0]
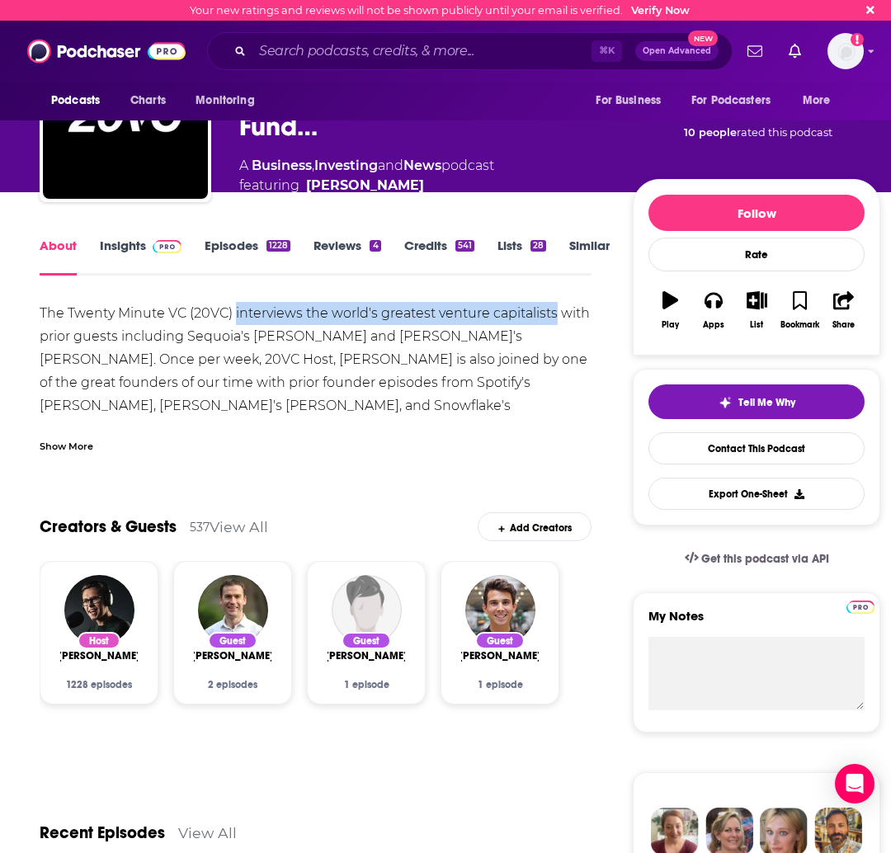
drag, startPoint x: 258, startPoint y: 316, endPoint x: 553, endPoint y: 324, distance: 295.4
click at [553, 324] on div "The Twenty Minute VC (20VC) interviews the world's greatest venture capitalists…" at bounding box center [316, 417] width 552 height 231
copy div "interviews the world's greatest venture capitalists"
click at [125, 249] on link "Insights" at bounding box center [141, 257] width 82 height 38
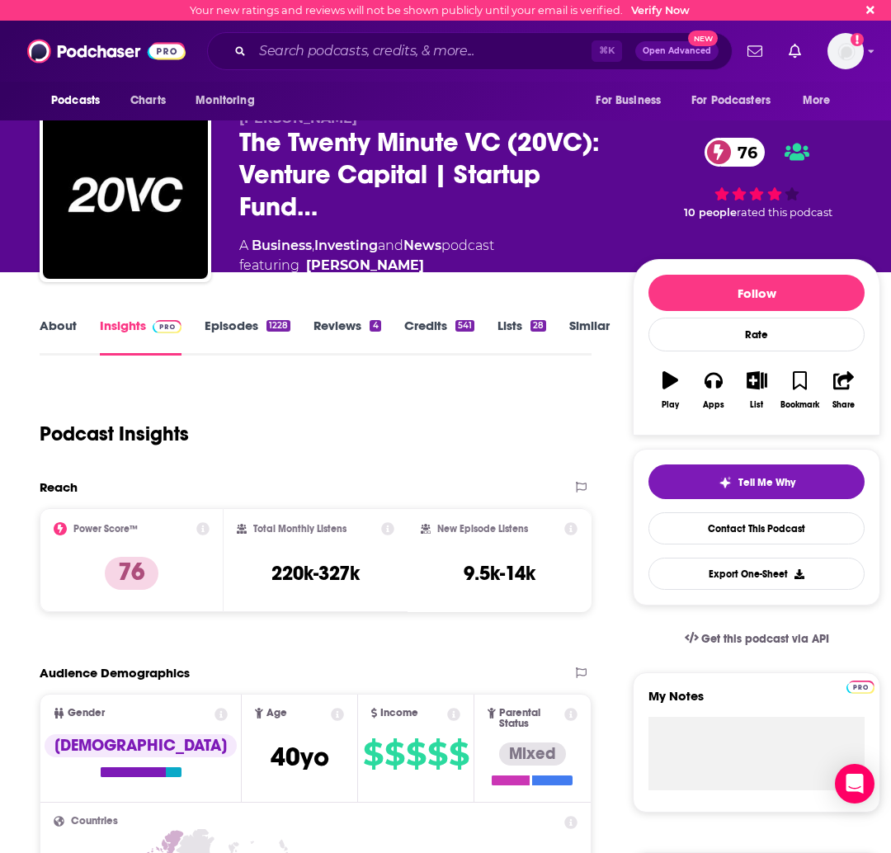
click at [214, 324] on link "Episodes 1228" at bounding box center [248, 337] width 86 height 38
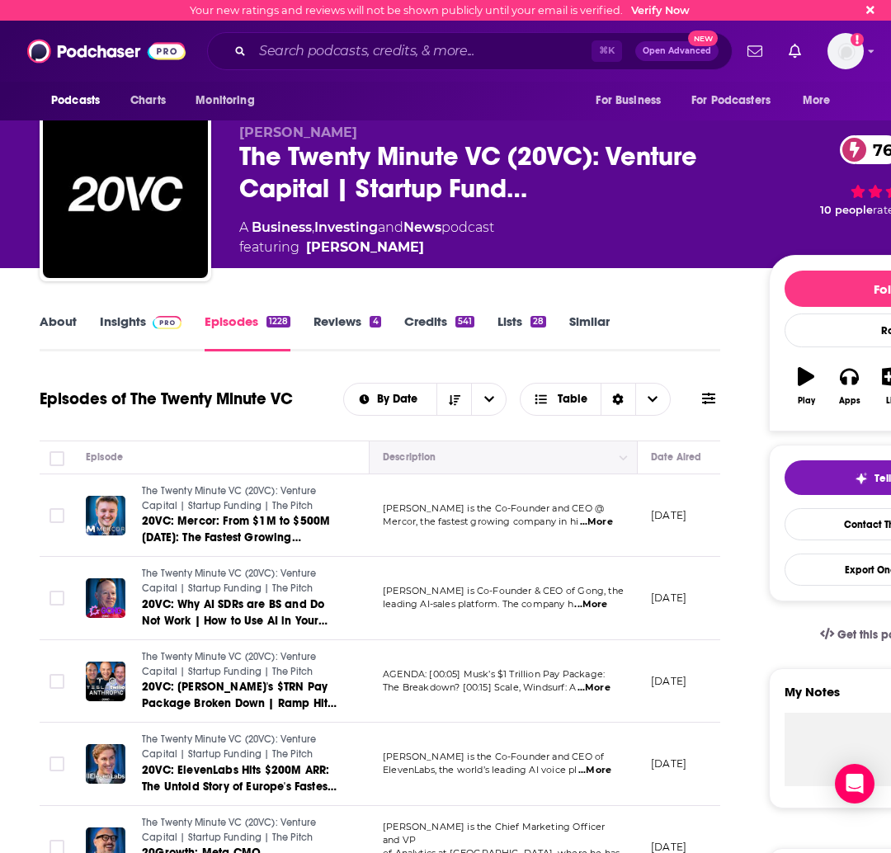
scroll to position [112, 0]
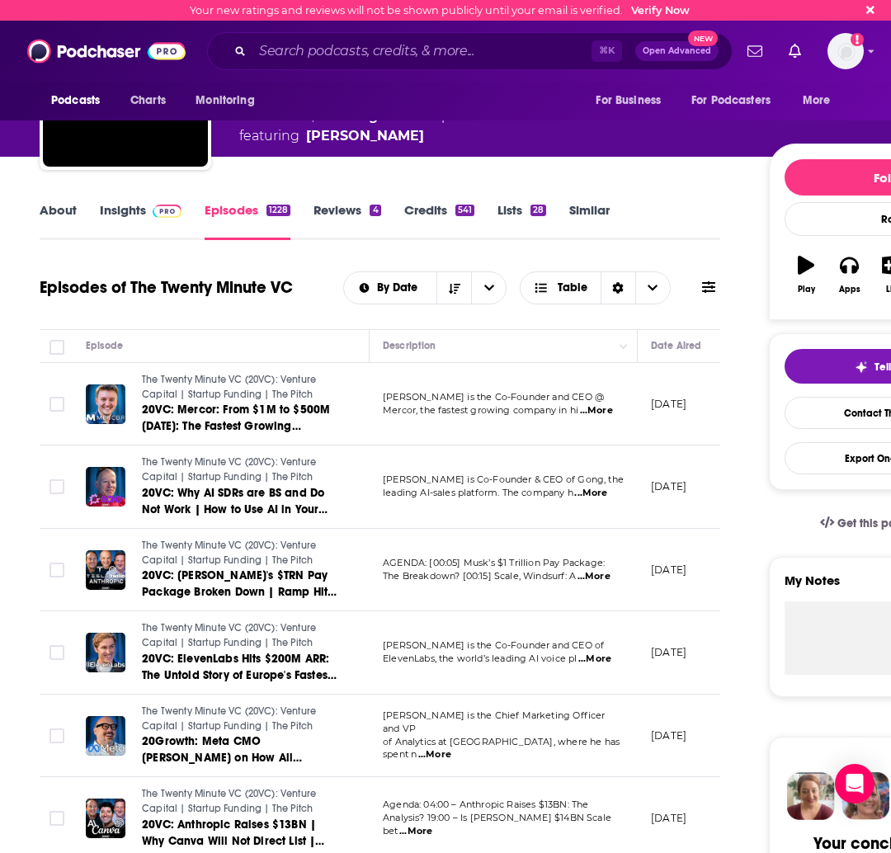
click at [360, 213] on link "Reviews 4" at bounding box center [346, 221] width 67 height 38
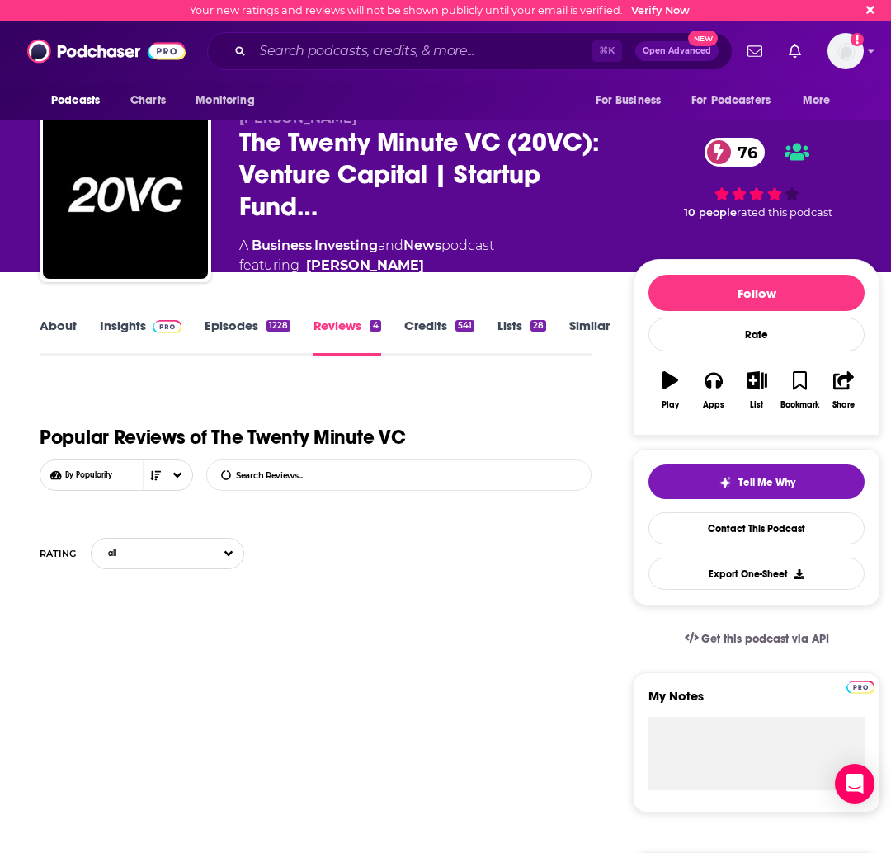
click at [129, 334] on link "Insights" at bounding box center [141, 337] width 82 height 38
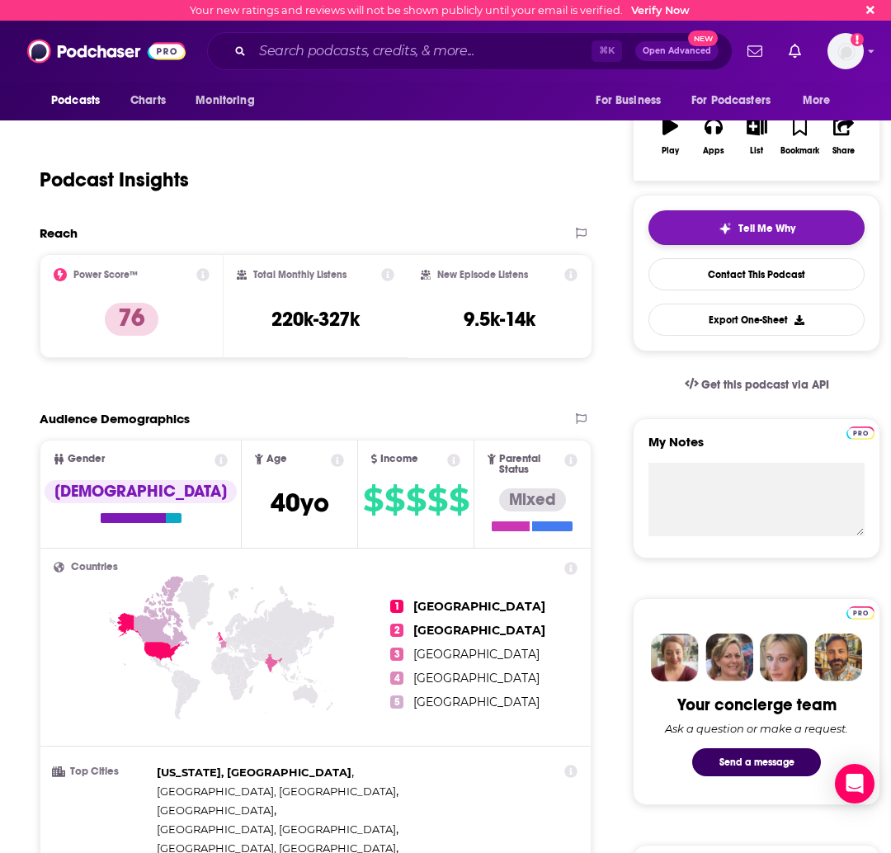
scroll to position [259, 0]
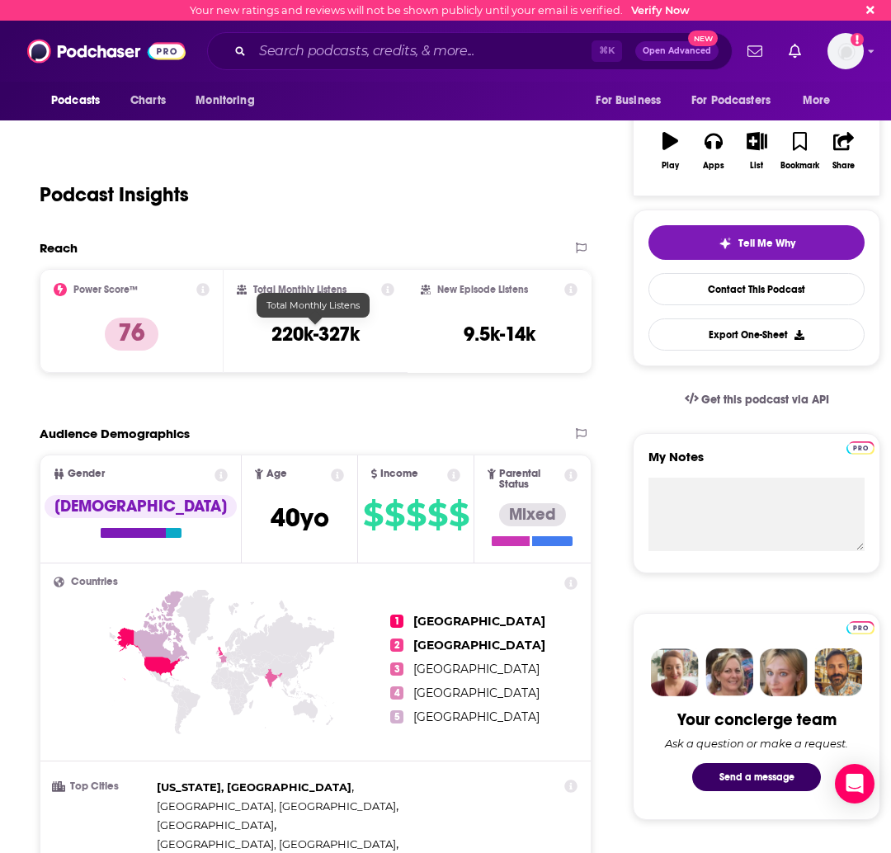
click at [311, 342] on h3 "220k-327k" at bounding box center [315, 334] width 88 height 25
drag, startPoint x: 360, startPoint y: 341, endPoint x: 244, endPoint y: 334, distance: 115.6
click at [244, 334] on div "Total Monthly Listens 220k-327k" at bounding box center [316, 321] width 158 height 76
copy h3 "220k-327k"
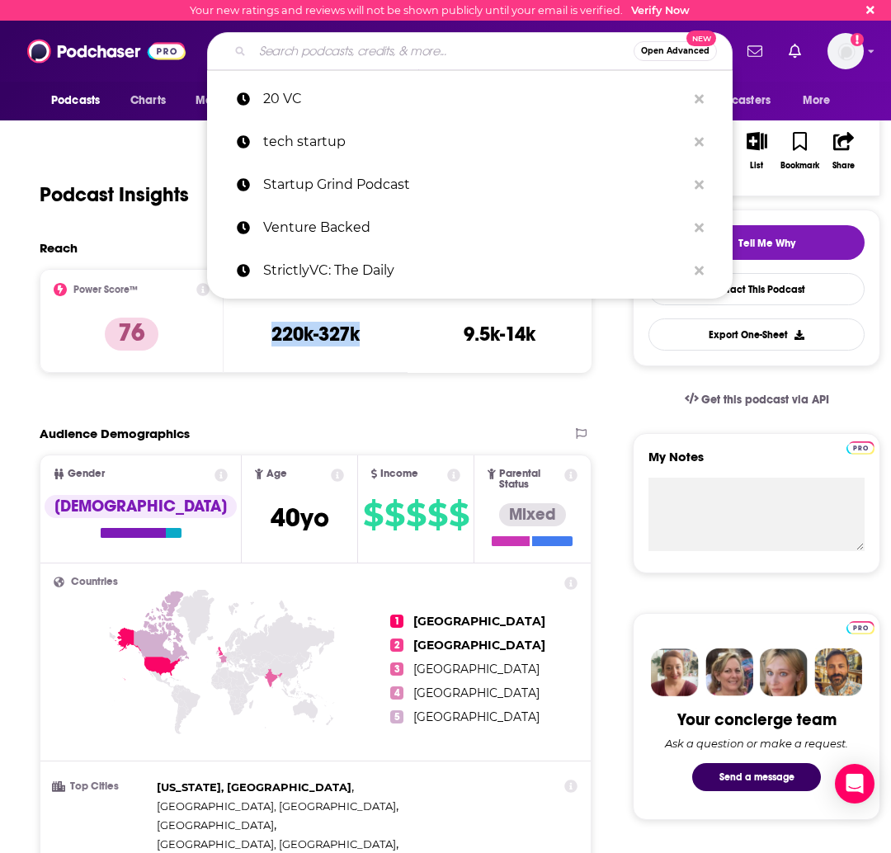
click at [375, 47] on input "Search podcasts, credits, & more..." at bounding box center [442, 51] width 381 height 26
paste input "Equity"
type input "Equity"
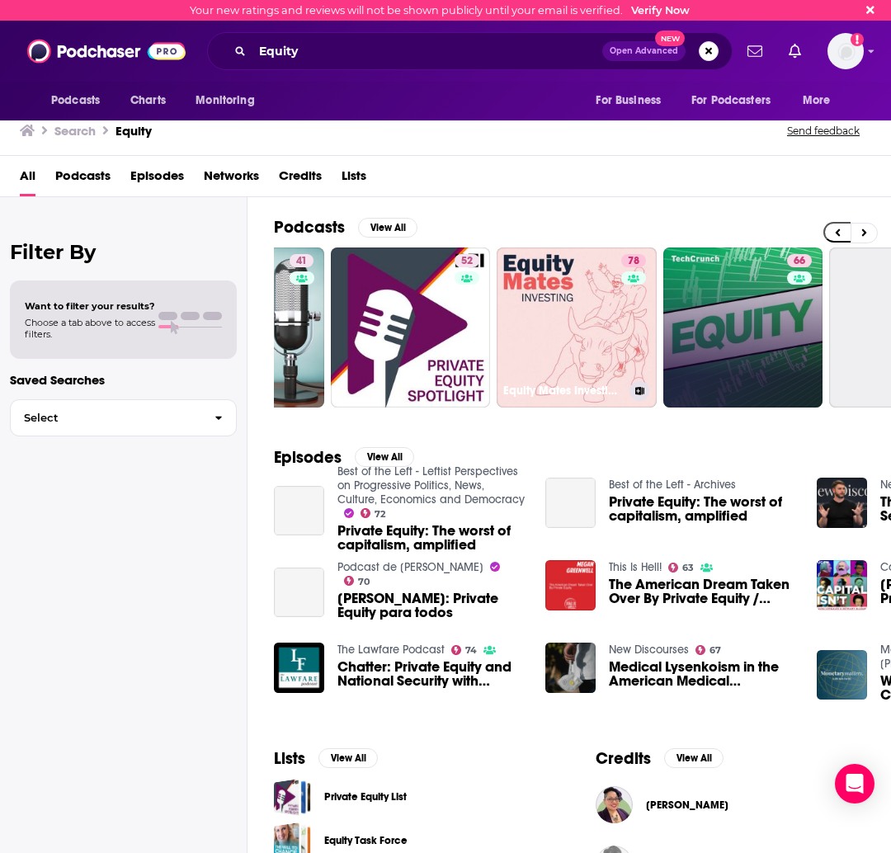
scroll to position [0, 120]
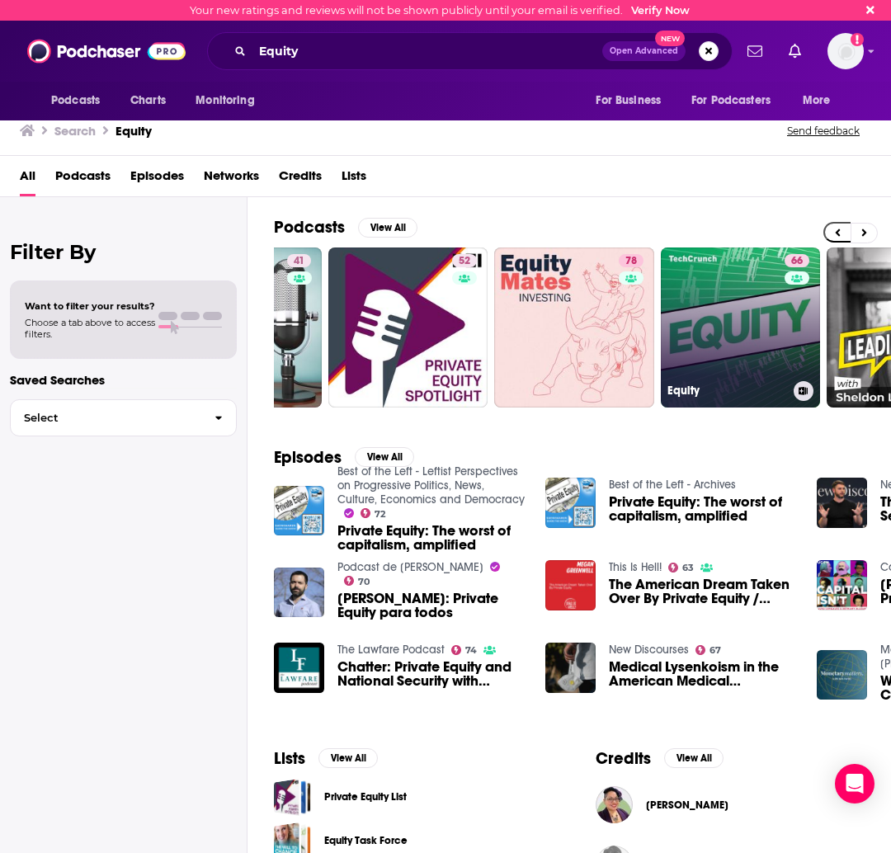
click at [686, 310] on link "66 Equity" at bounding box center [741, 327] width 160 height 160
